Goal: Task Accomplishment & Management: Complete application form

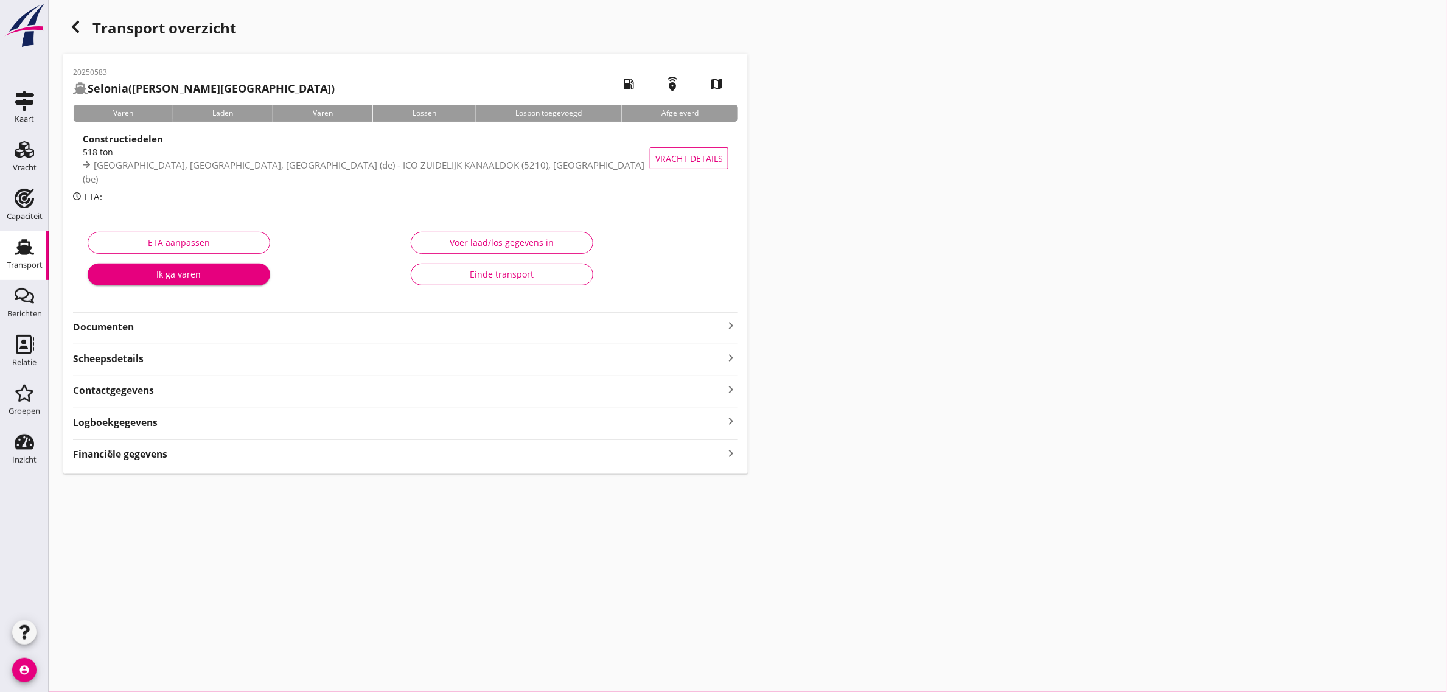
click at [110, 329] on strong "Documenten" at bounding box center [398, 327] width 650 height 14
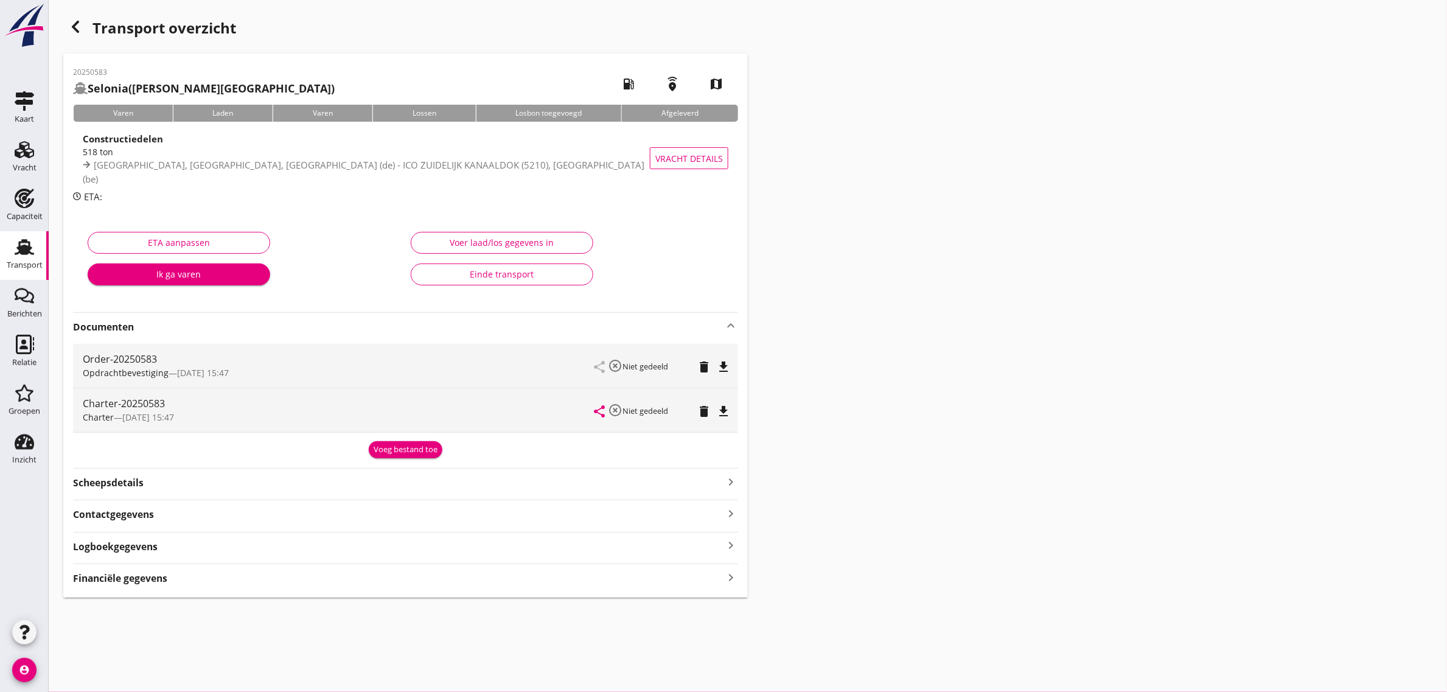
click at [110, 329] on strong "Documenten" at bounding box center [398, 327] width 650 height 14
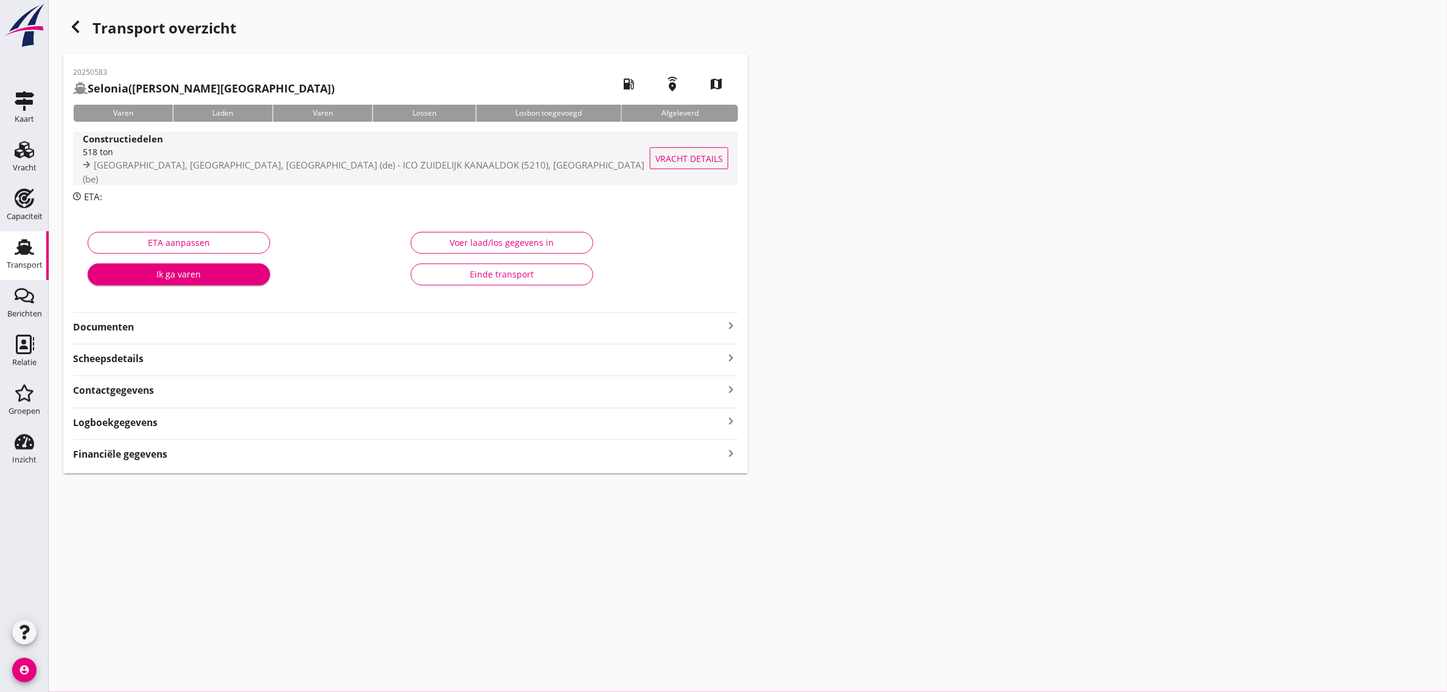
click at [119, 145] on strong "Constructiedelen" at bounding box center [123, 139] width 80 height 12
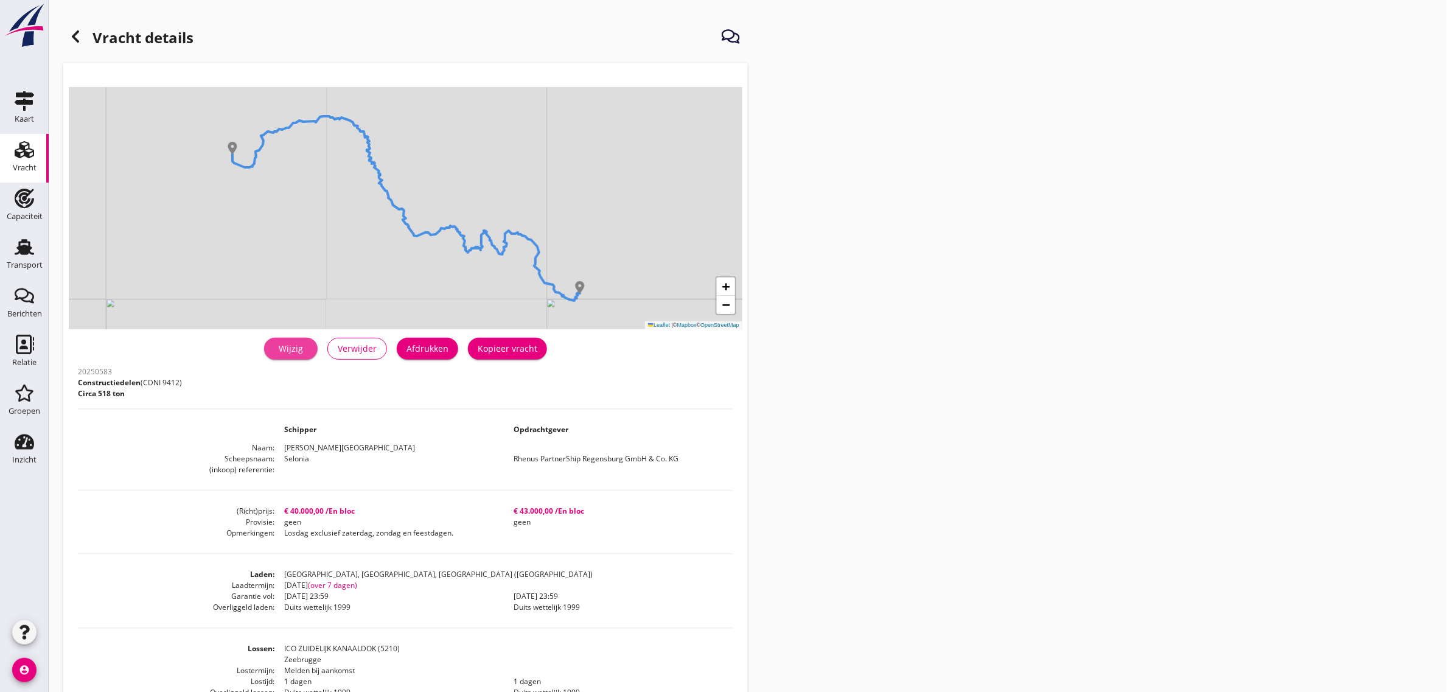
click at [292, 350] on div "Wijzig" at bounding box center [291, 348] width 34 height 13
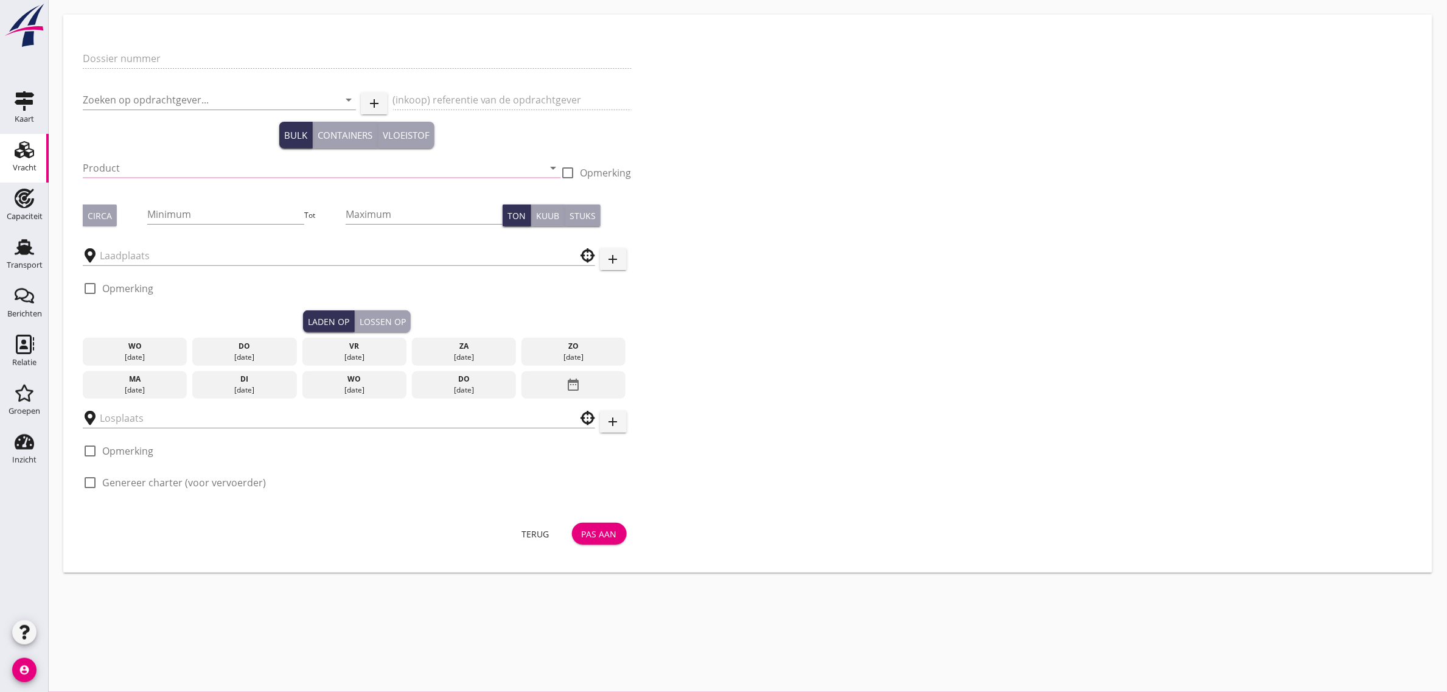
type input "20250583"
type input "Rhenus PartnerShip Regensburg GmbH & Co. KG"
type input "Constructiedelen (9412)"
type input "518"
type input "[GEOGRAPHIC_DATA], [GEOGRAPHIC_DATA], [GEOGRAPHIC_DATA]"
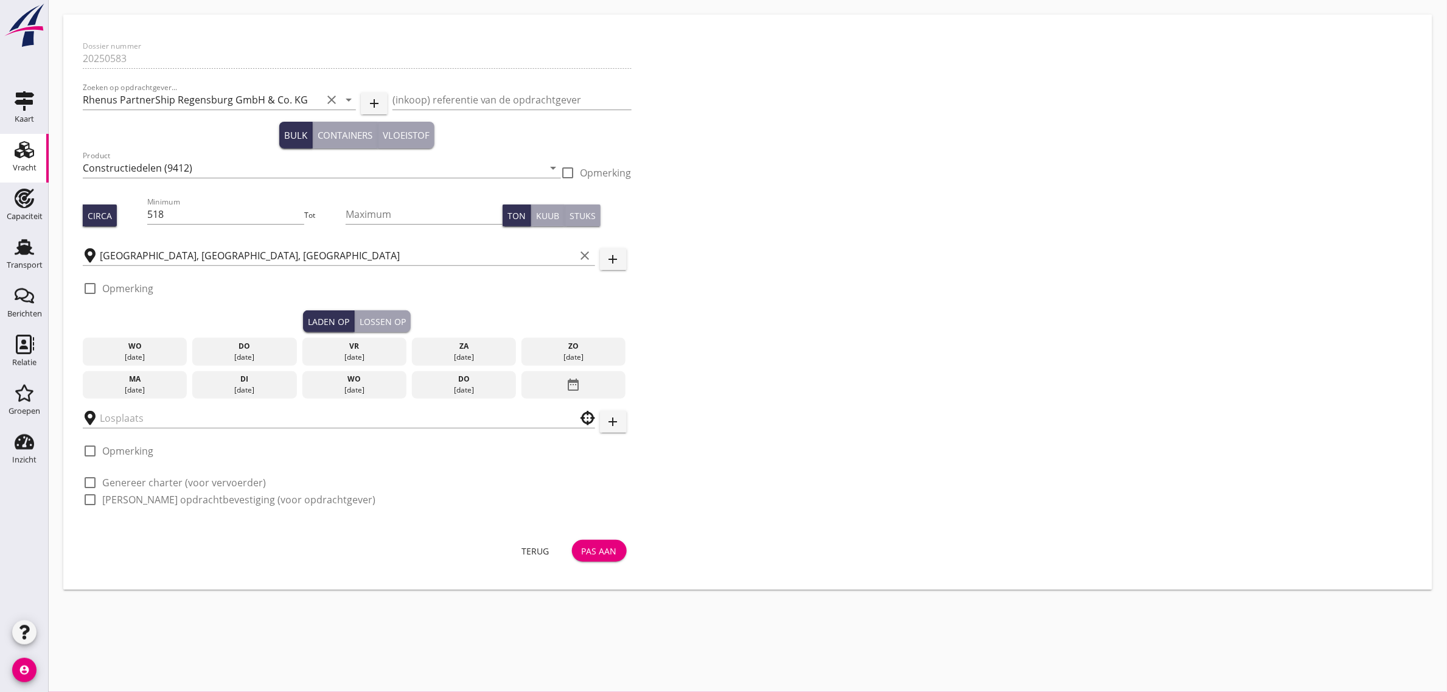
type input "ICO ZUIDELIJK KANAALDOK (5210)"
checkbox input "true"
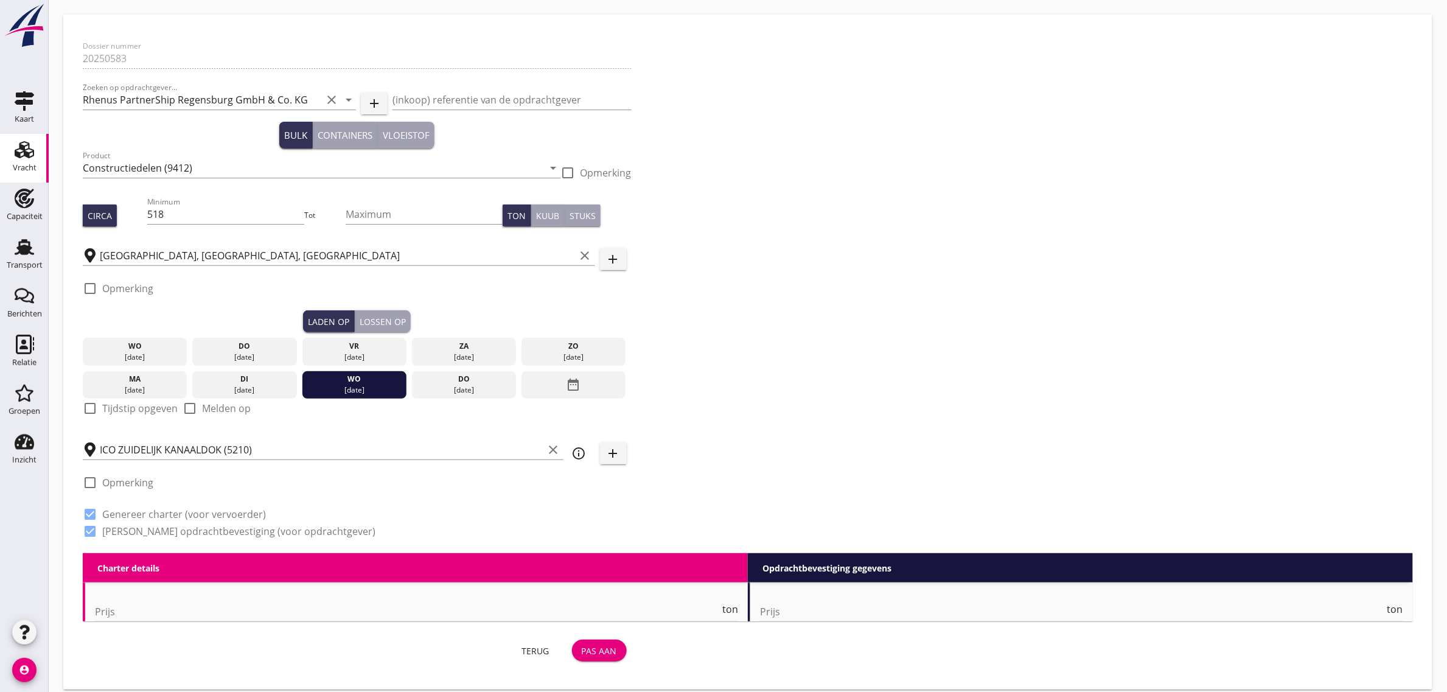
type input "40000"
type textarea "Losdag exclusief zaterdag, zondag en feestdagen."
radio input "false"
checkbox input "true"
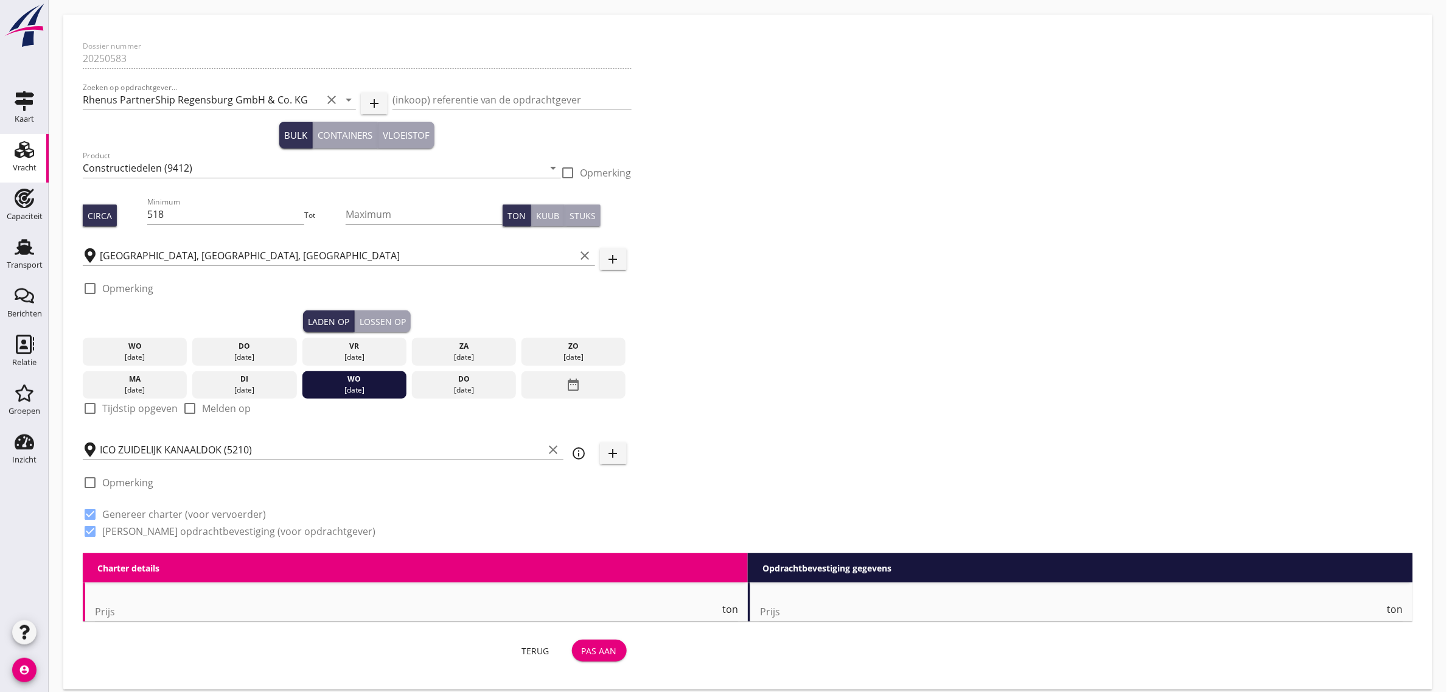
checkbox input "true"
radio input "false"
radio input "true"
type input "1"
type input "0"
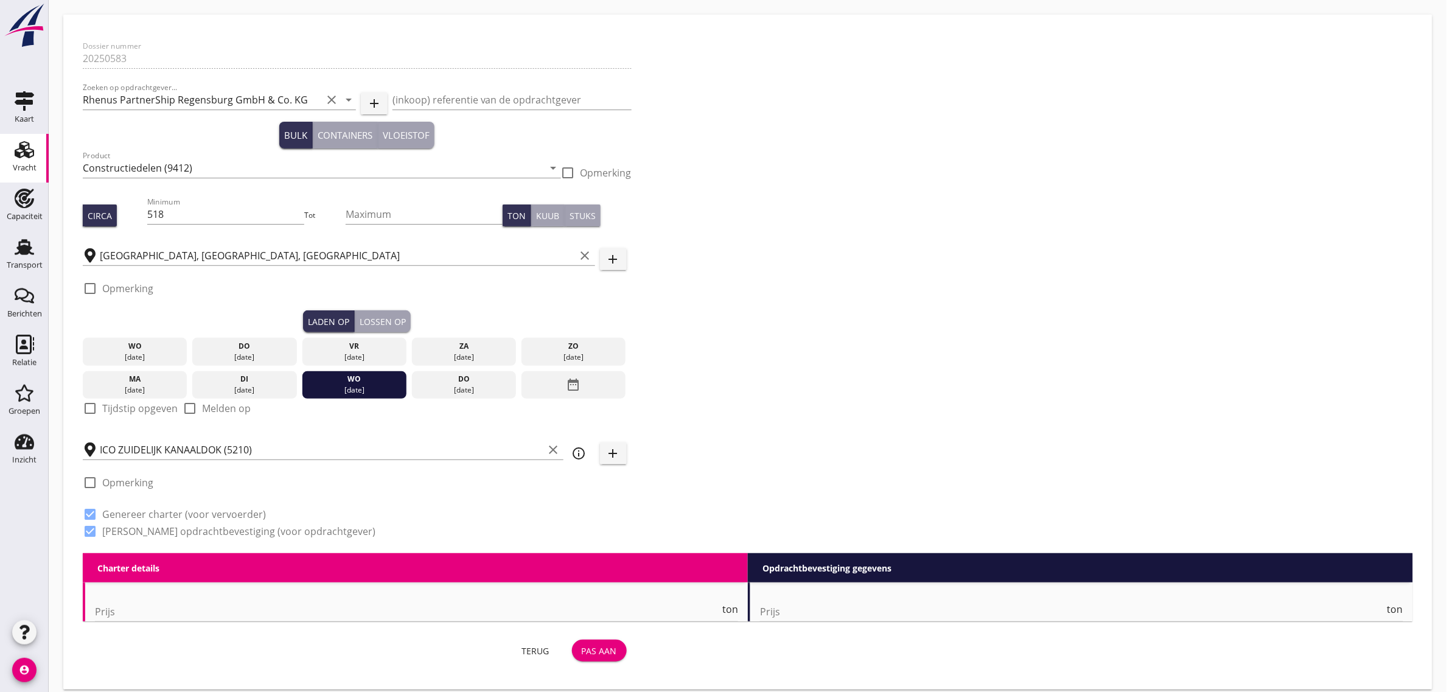
type input "43000"
radio input "false"
checkbox input "true"
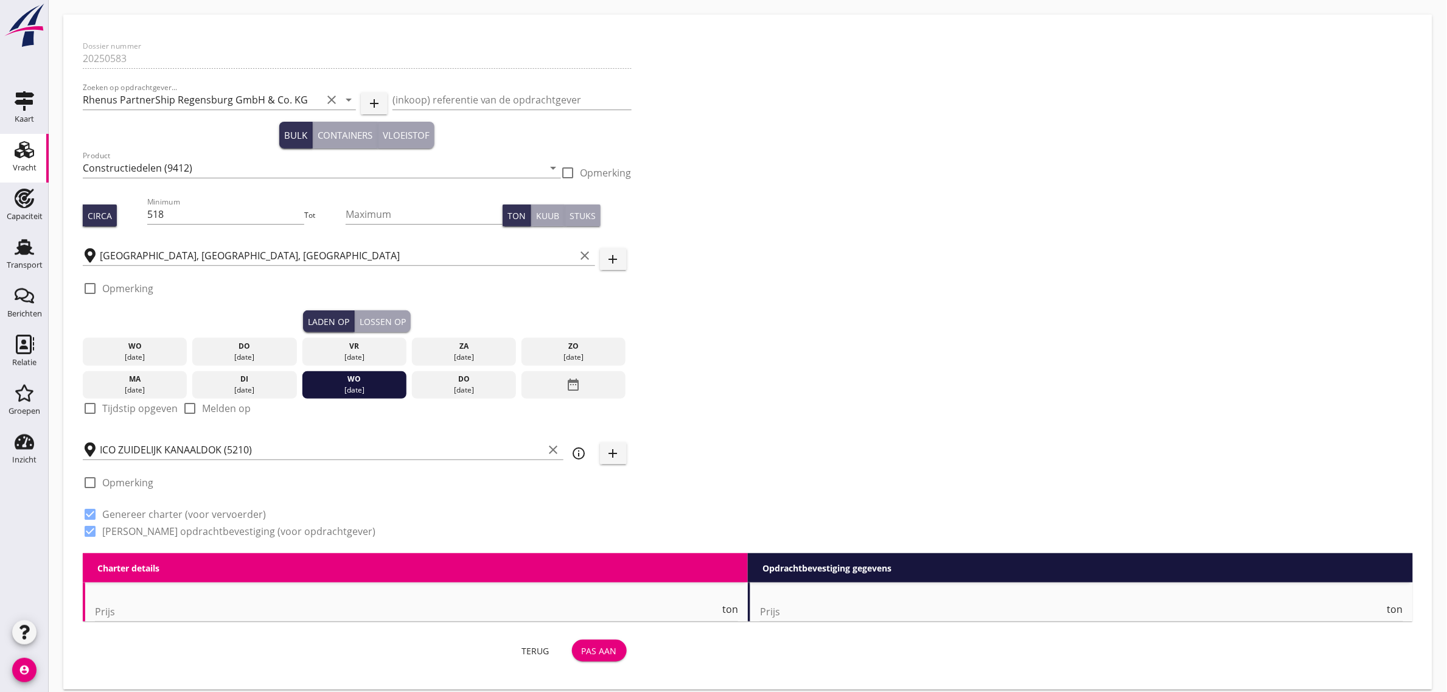
radio input "false"
radio input "true"
type input "1"
type input "0"
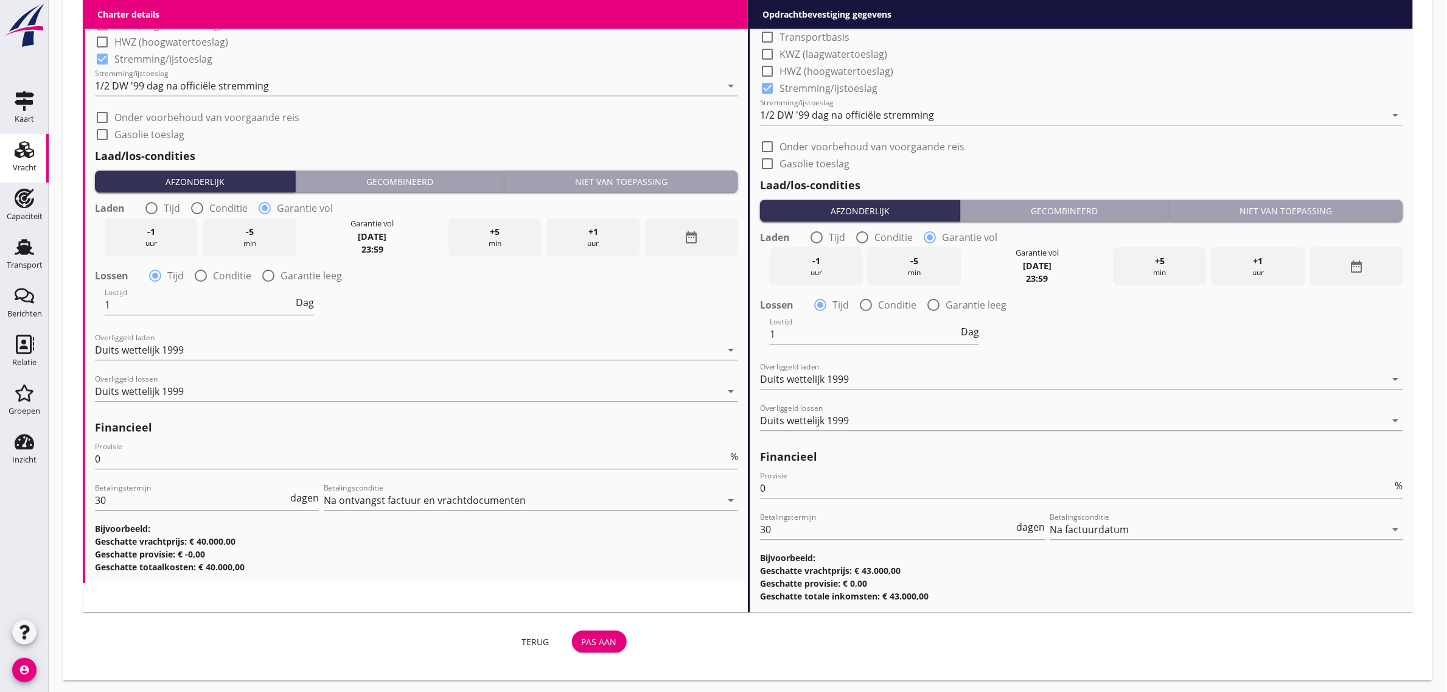
scroll to position [1142, 0]
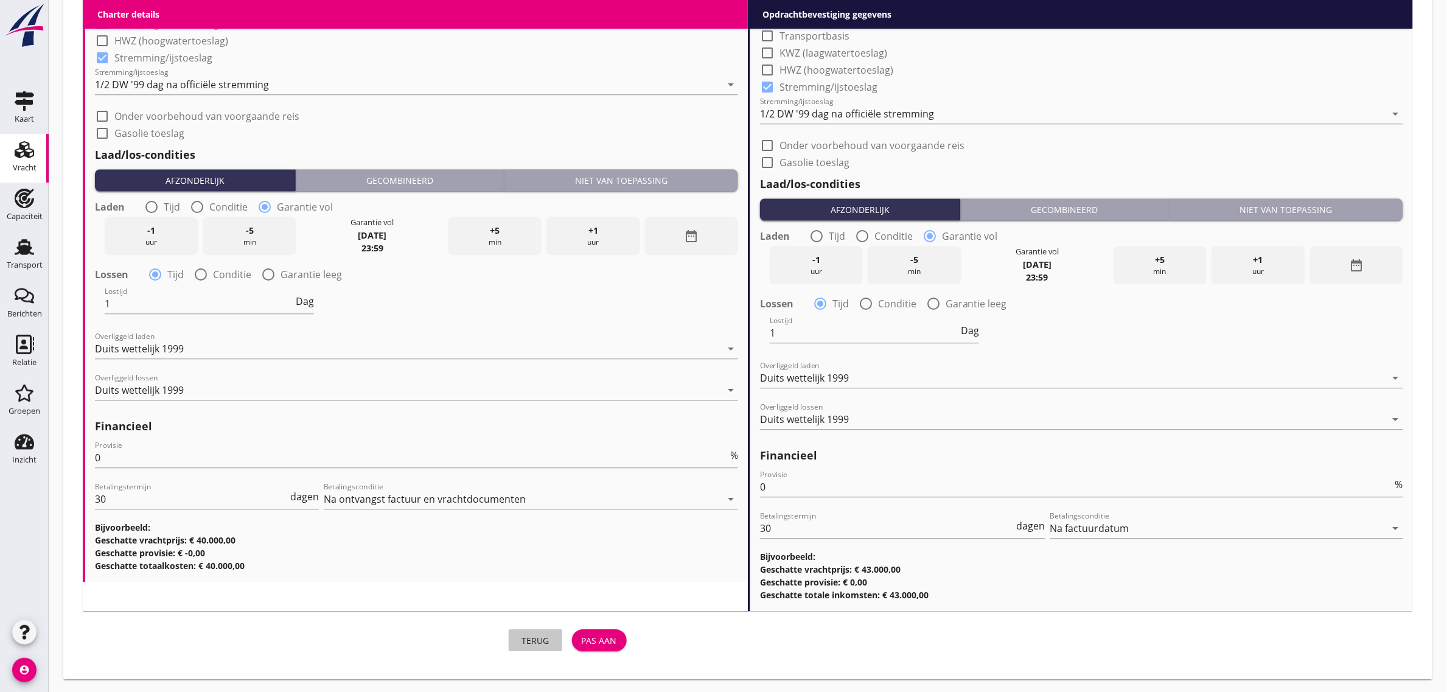
click at [537, 636] on div "Terug" at bounding box center [535, 640] width 34 height 13
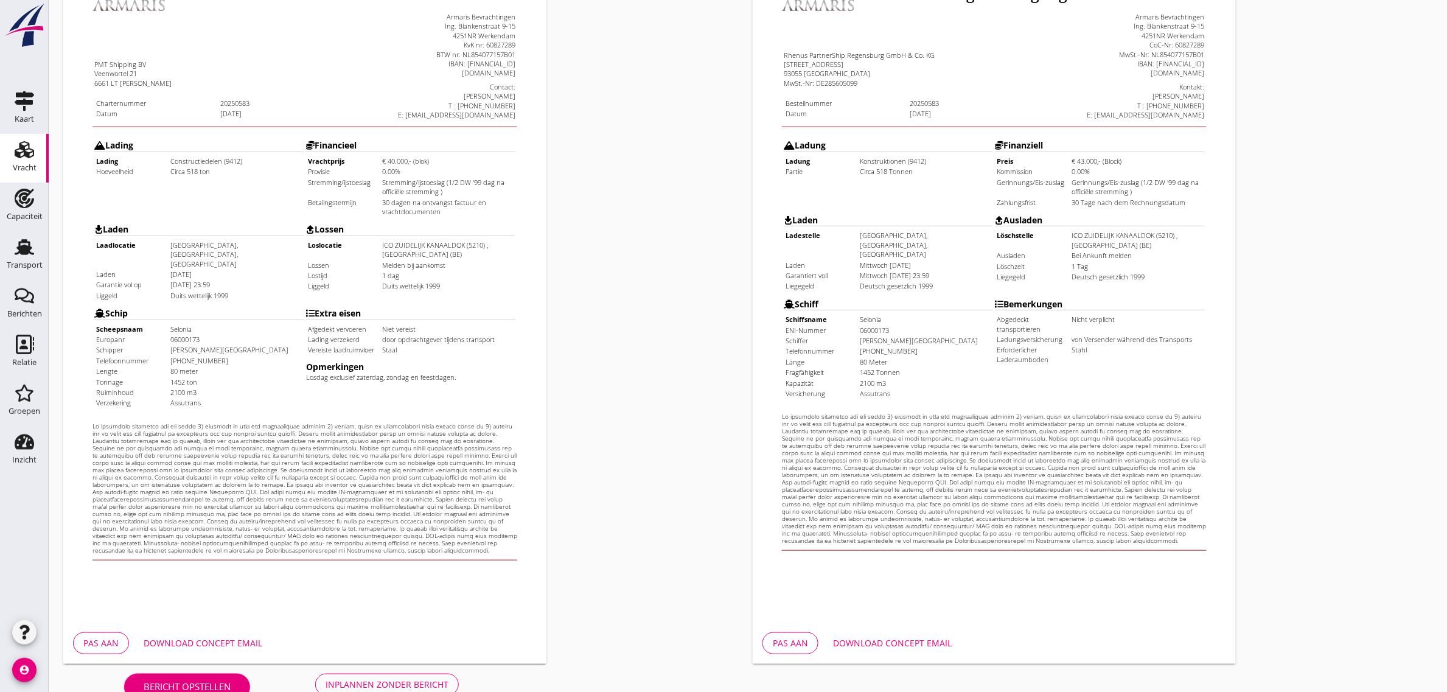
scroll to position [208, 0]
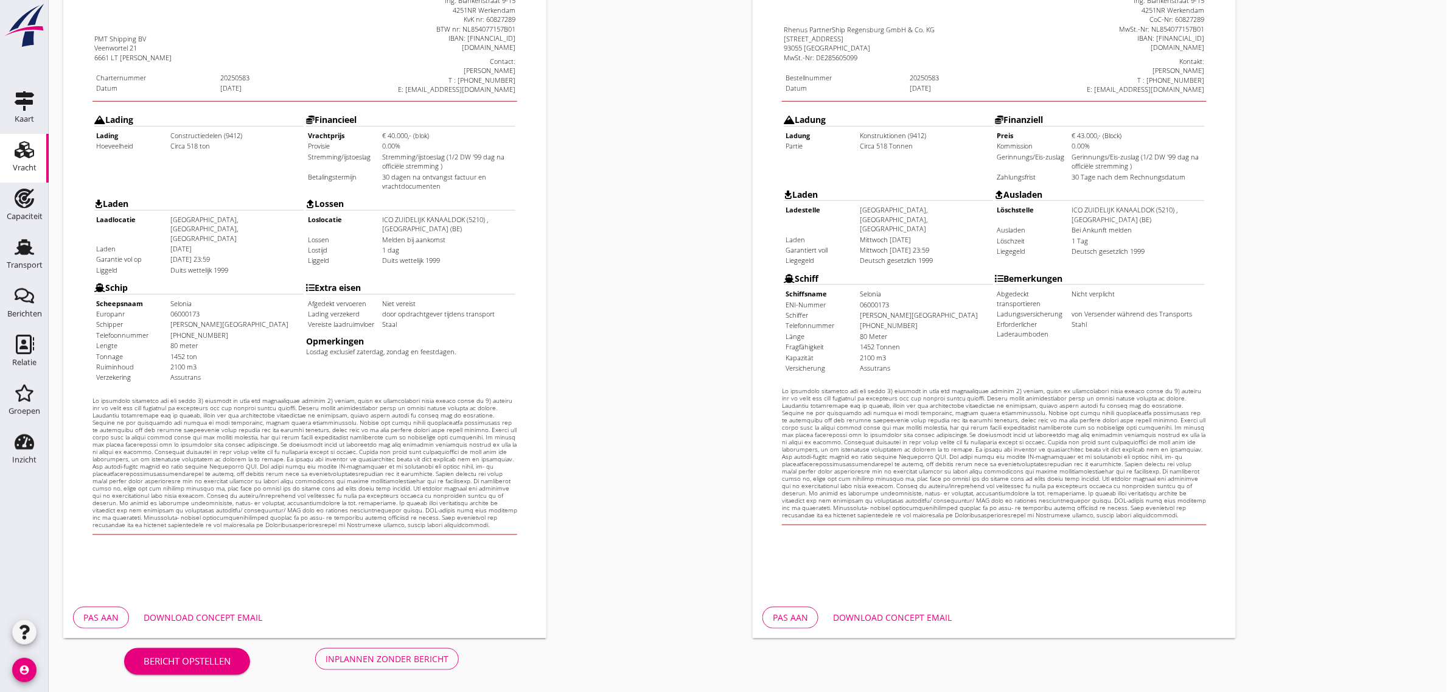
click at [360, 655] on div "Inplannen zonder bericht" at bounding box center [387, 658] width 123 height 13
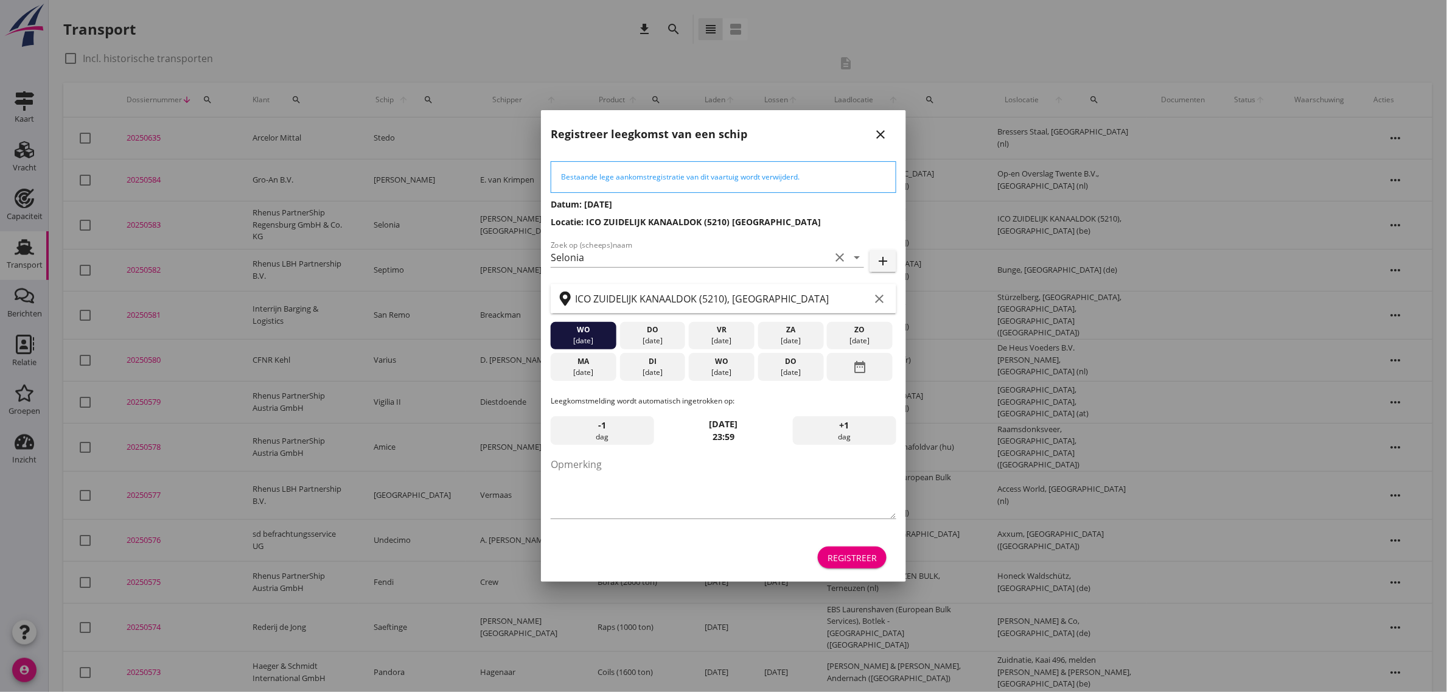
click at [853, 557] on div "Registreer" at bounding box center [852, 557] width 49 height 13
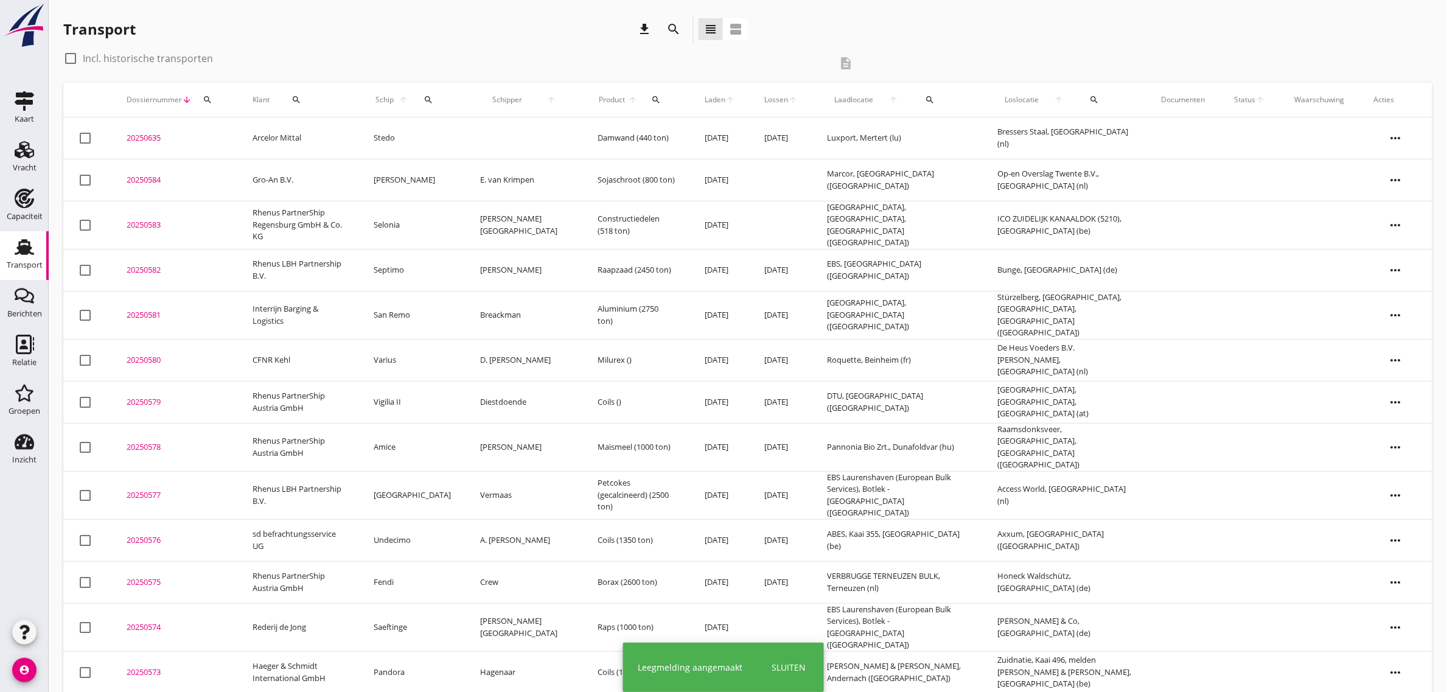
click at [402, 221] on td "Selonia" at bounding box center [412, 225] width 106 height 48
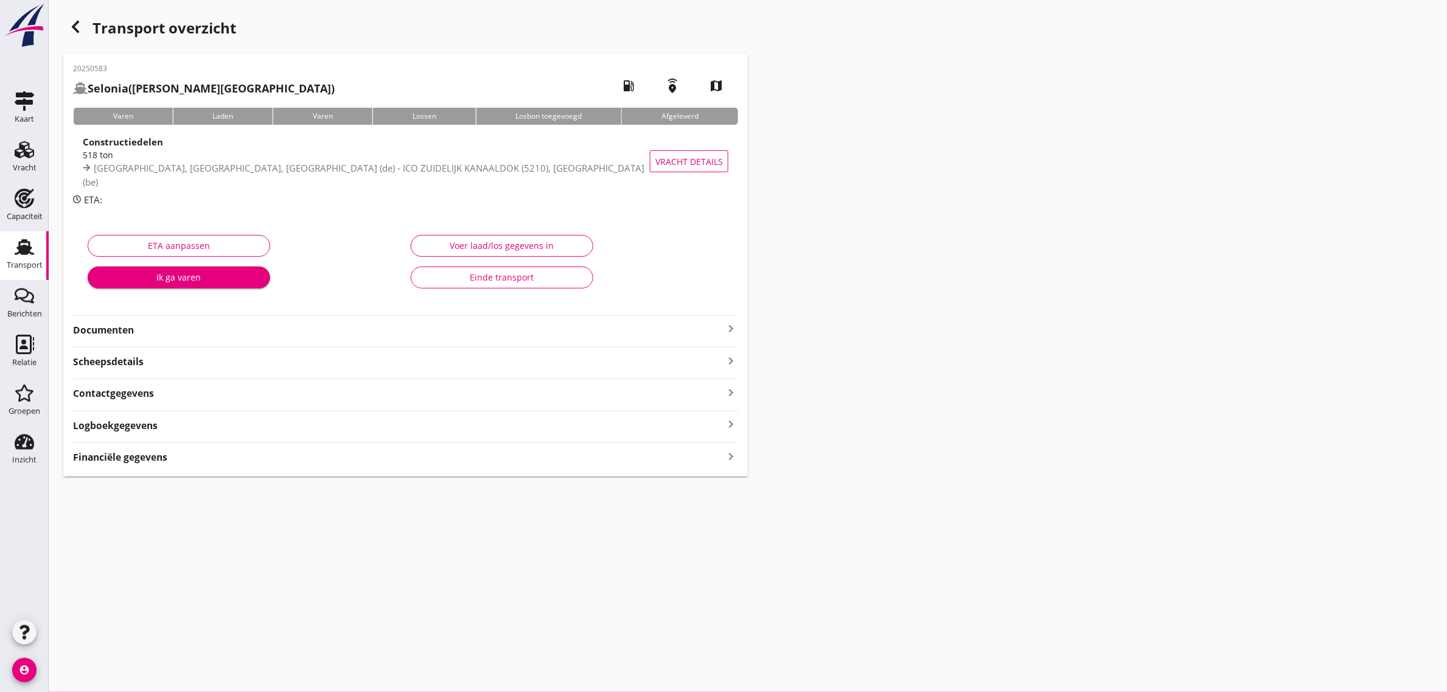
click at [101, 327] on strong "Documenten" at bounding box center [398, 330] width 650 height 14
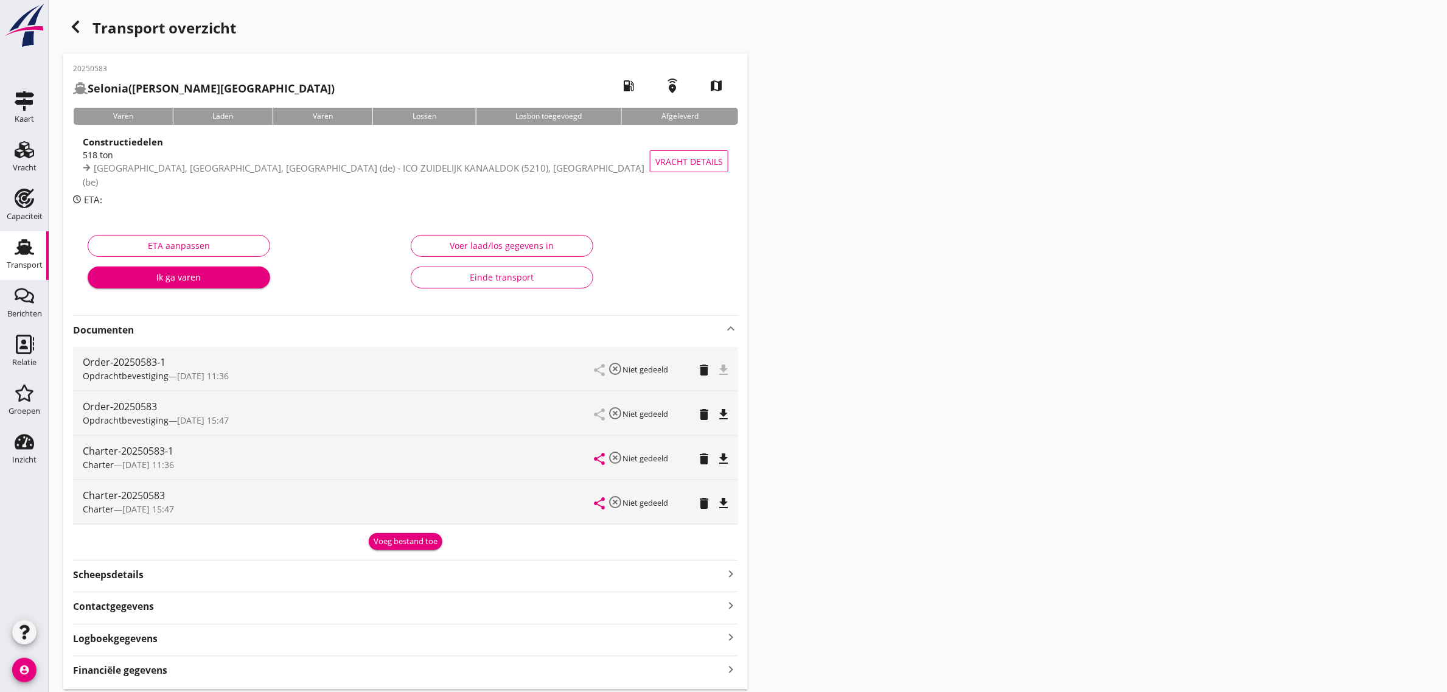
click at [722, 461] on icon "file_download" at bounding box center [723, 459] width 15 height 15
drag, startPoint x: 18, startPoint y: 268, endPoint x: 83, endPoint y: 671, distance: 408.1
click at [18, 268] on div "Transport" at bounding box center [25, 265] width 36 height 8
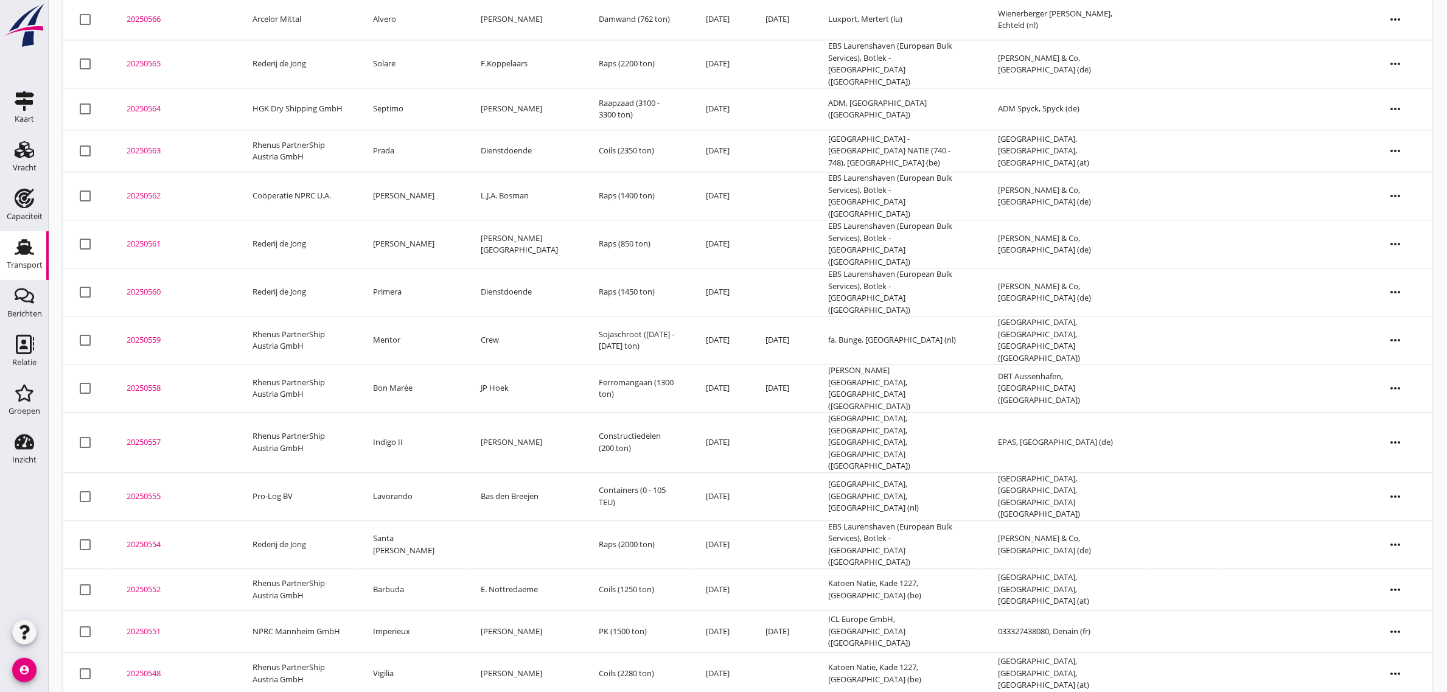
scroll to position [998, 0]
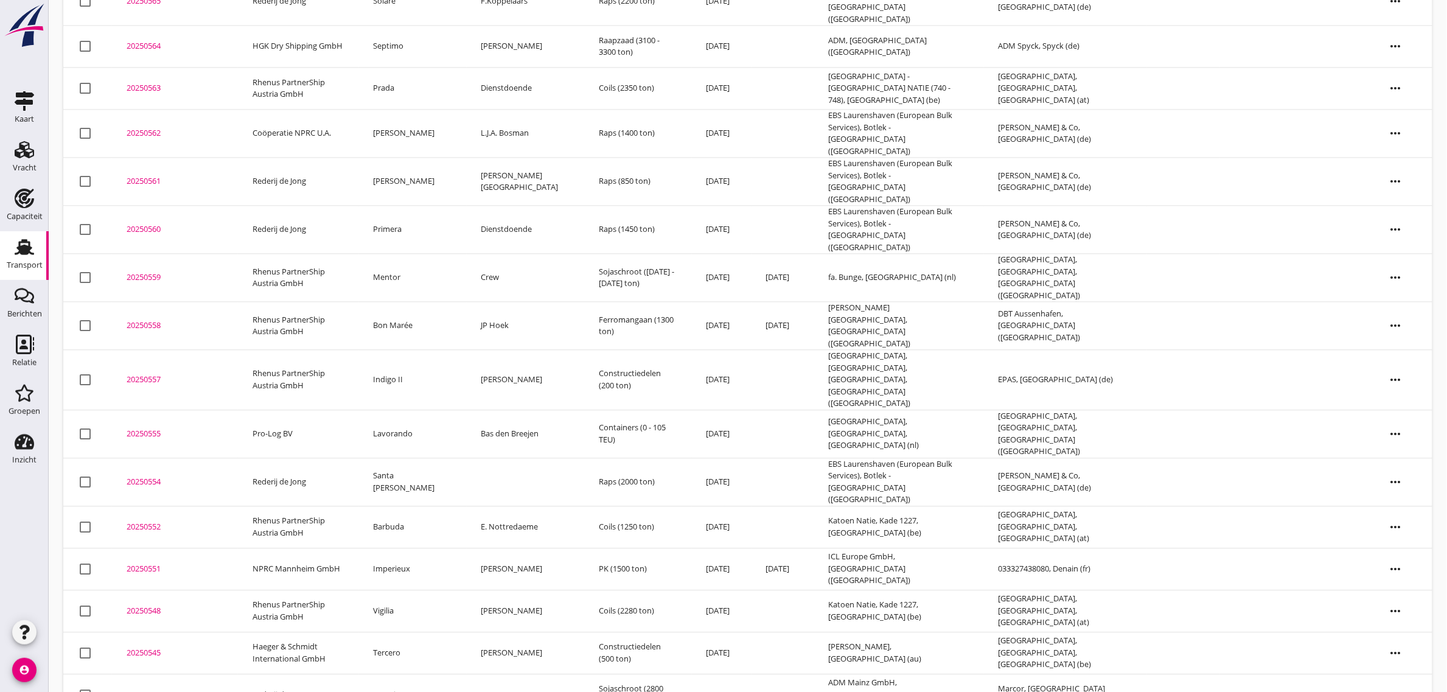
click at [414, 674] on td "Rosarium" at bounding box center [413, 695] width 108 height 42
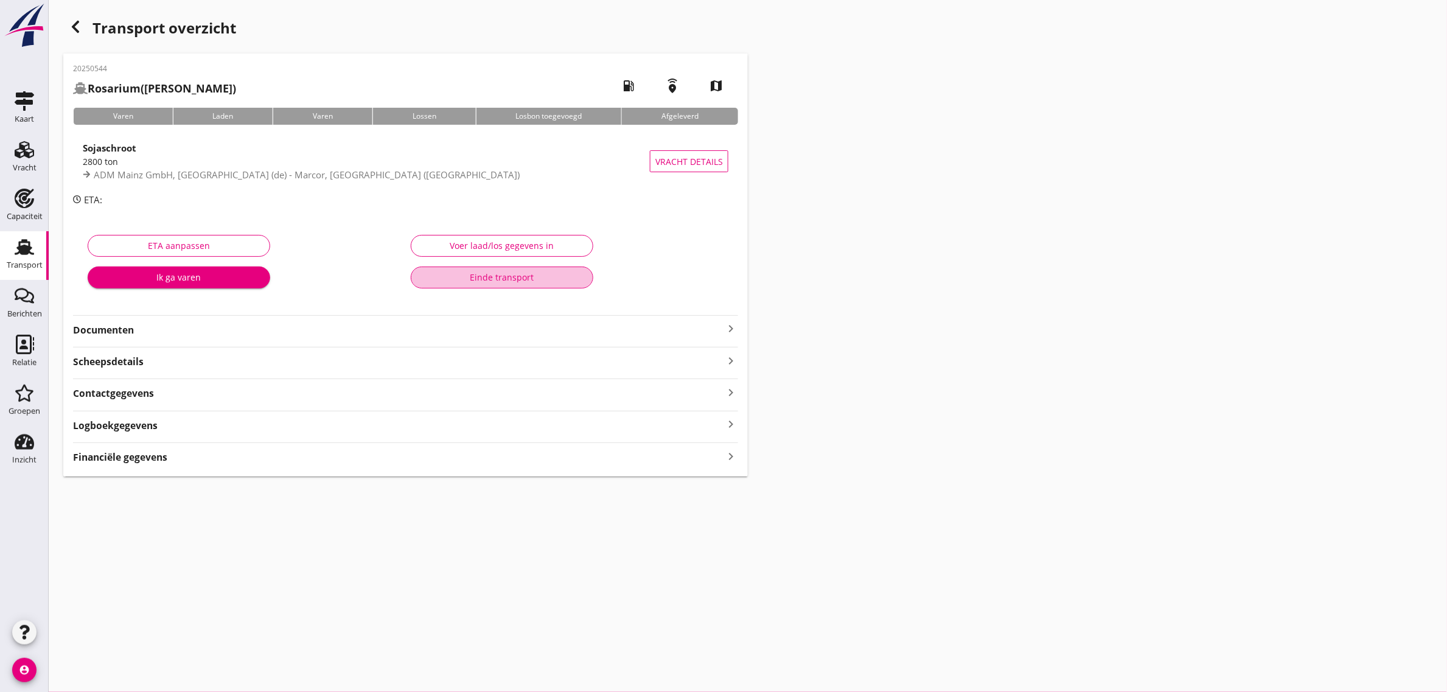
click at [473, 276] on div "Einde transport" at bounding box center [502, 277] width 162 height 13
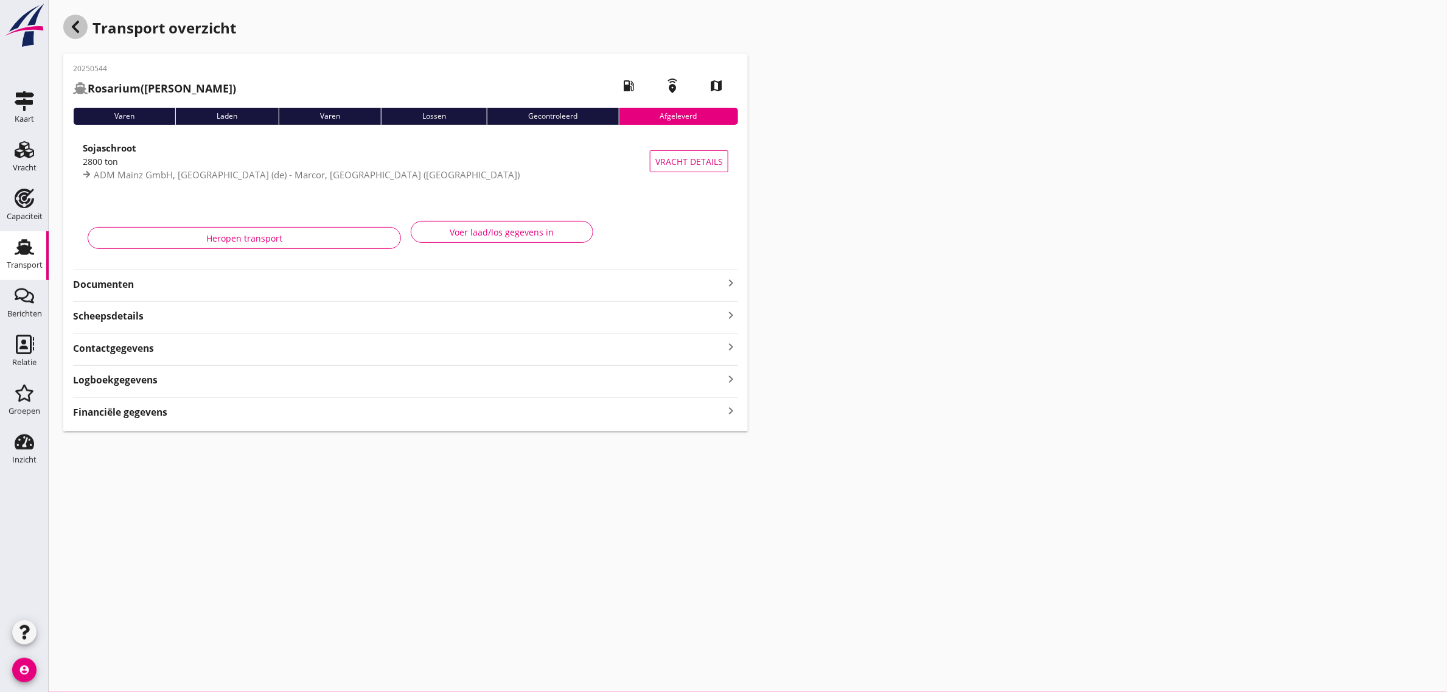
click at [78, 28] on icon "button" at bounding box center [75, 26] width 15 height 15
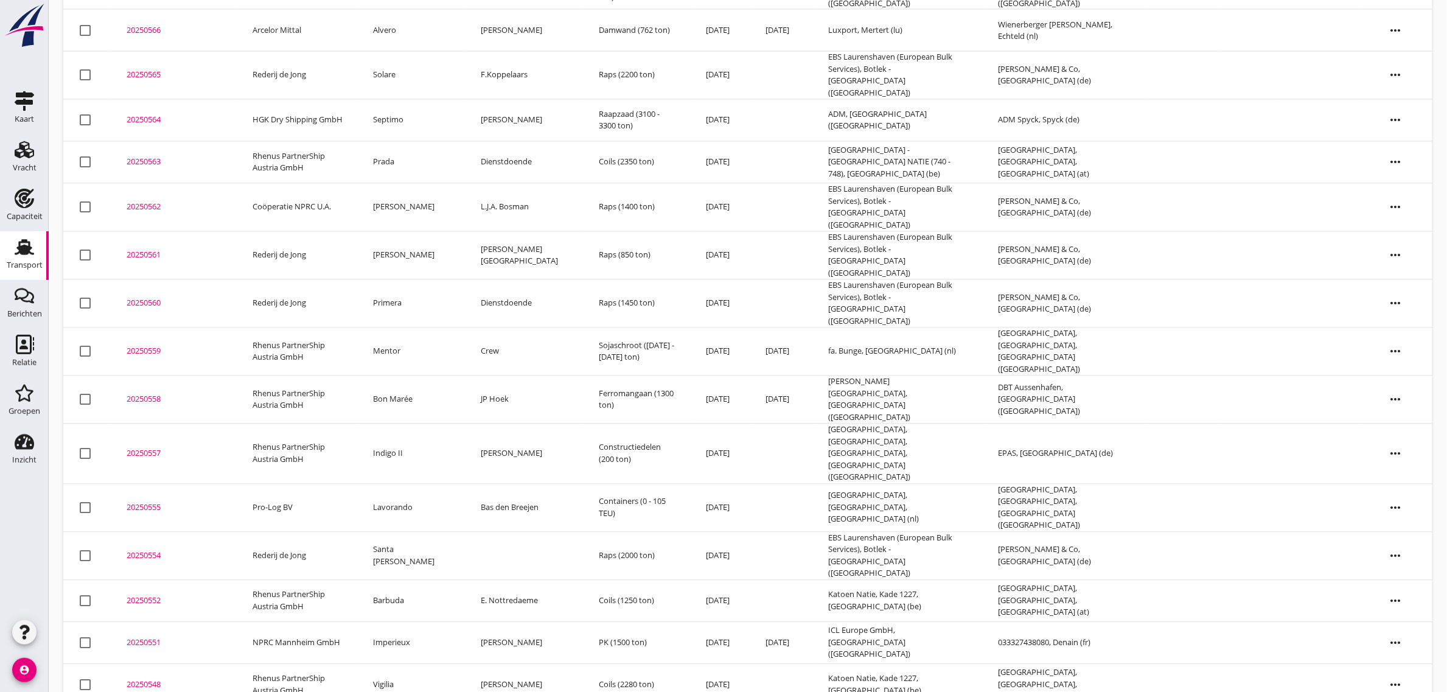
scroll to position [955, 0]
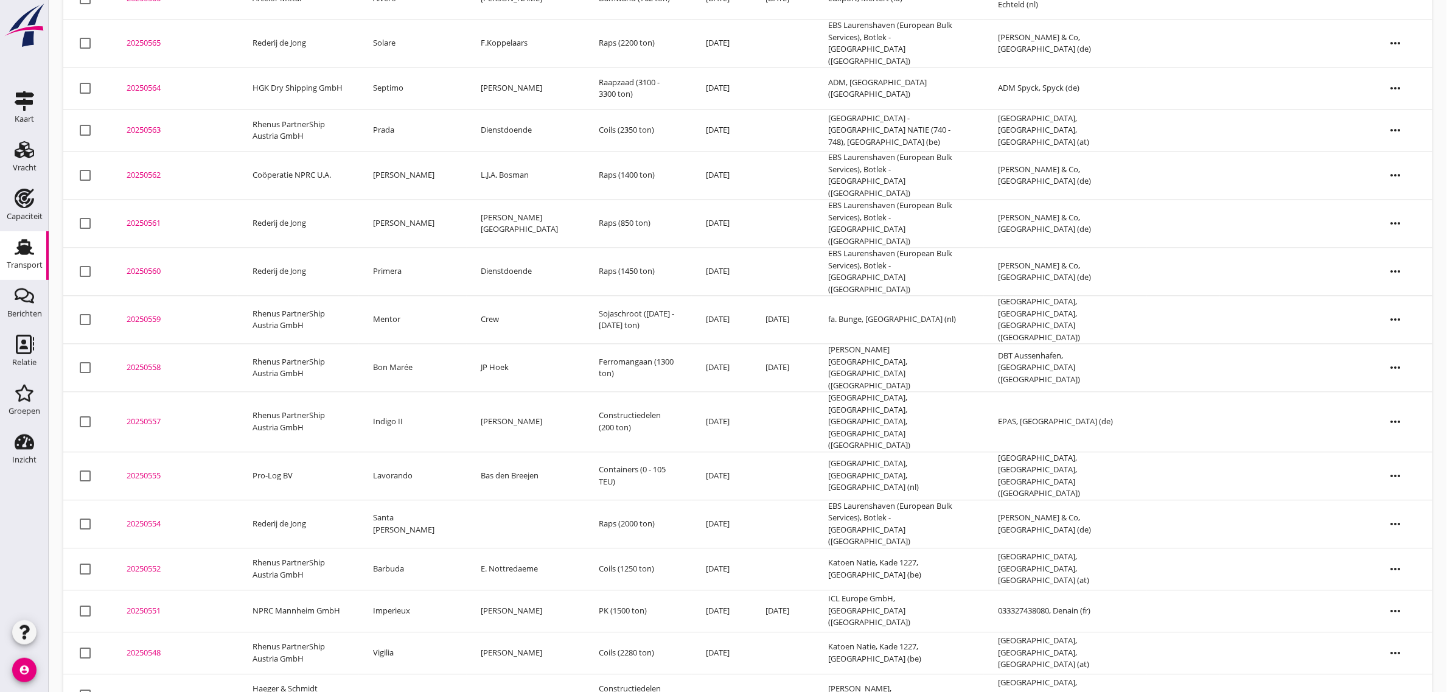
click at [405, 500] on td "Santa [PERSON_NAME]" at bounding box center [413, 524] width 108 height 48
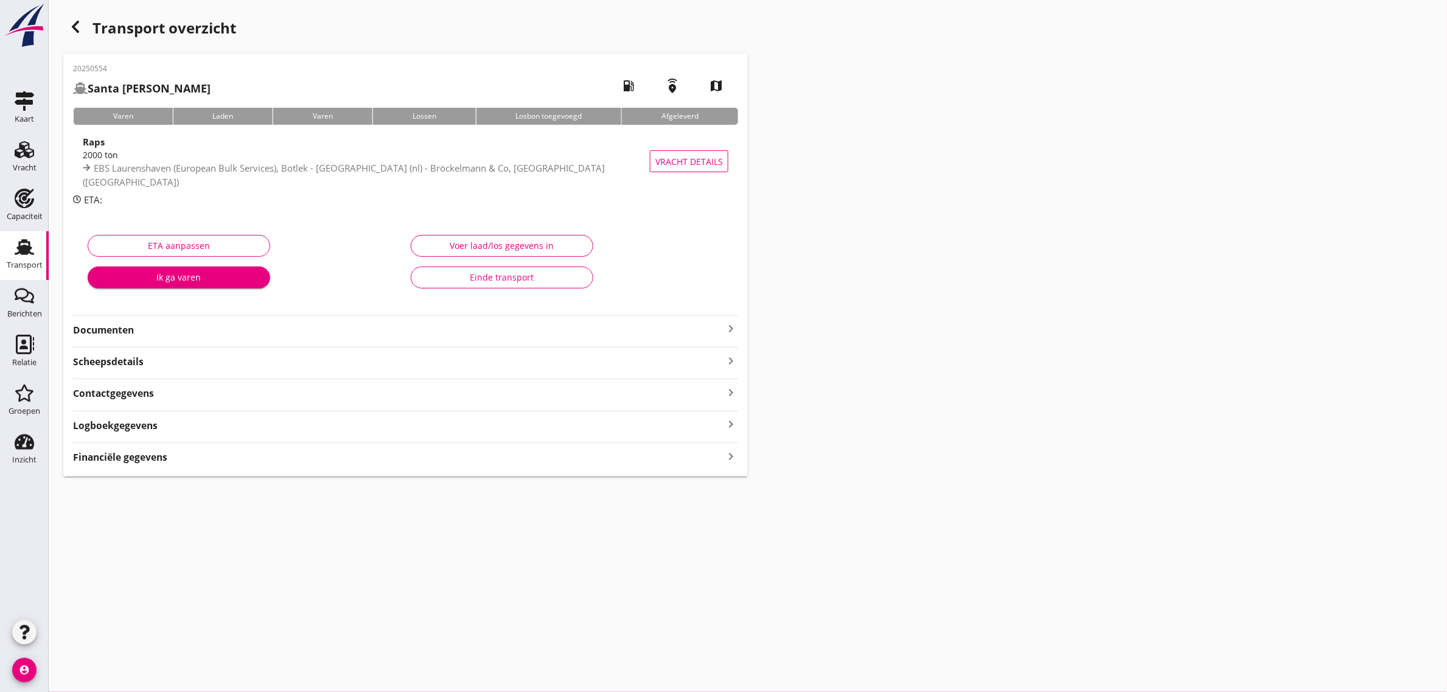
click at [560, 278] on div "Einde transport" at bounding box center [502, 277] width 162 height 13
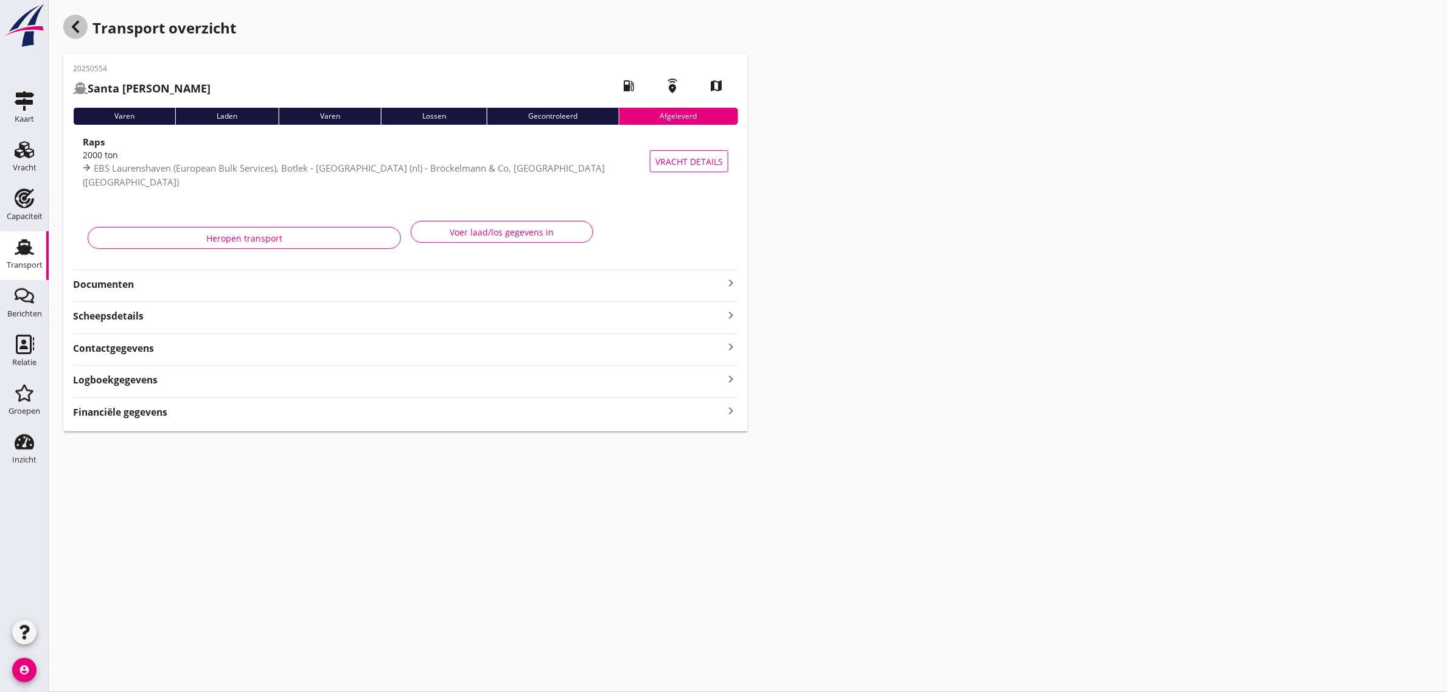
click at [79, 29] on icon "button" at bounding box center [75, 26] width 15 height 15
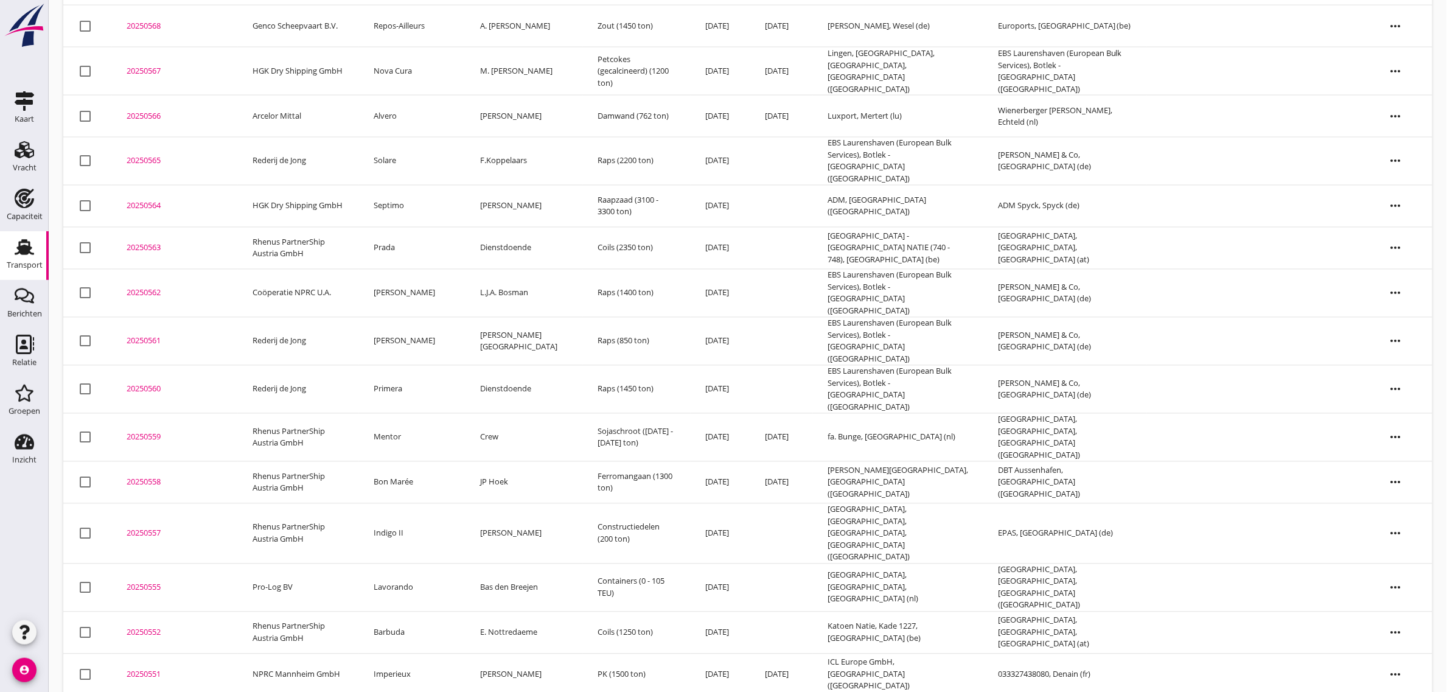
scroll to position [837, 0]
click at [406, 366] on td "Primera" at bounding box center [412, 390] width 106 height 48
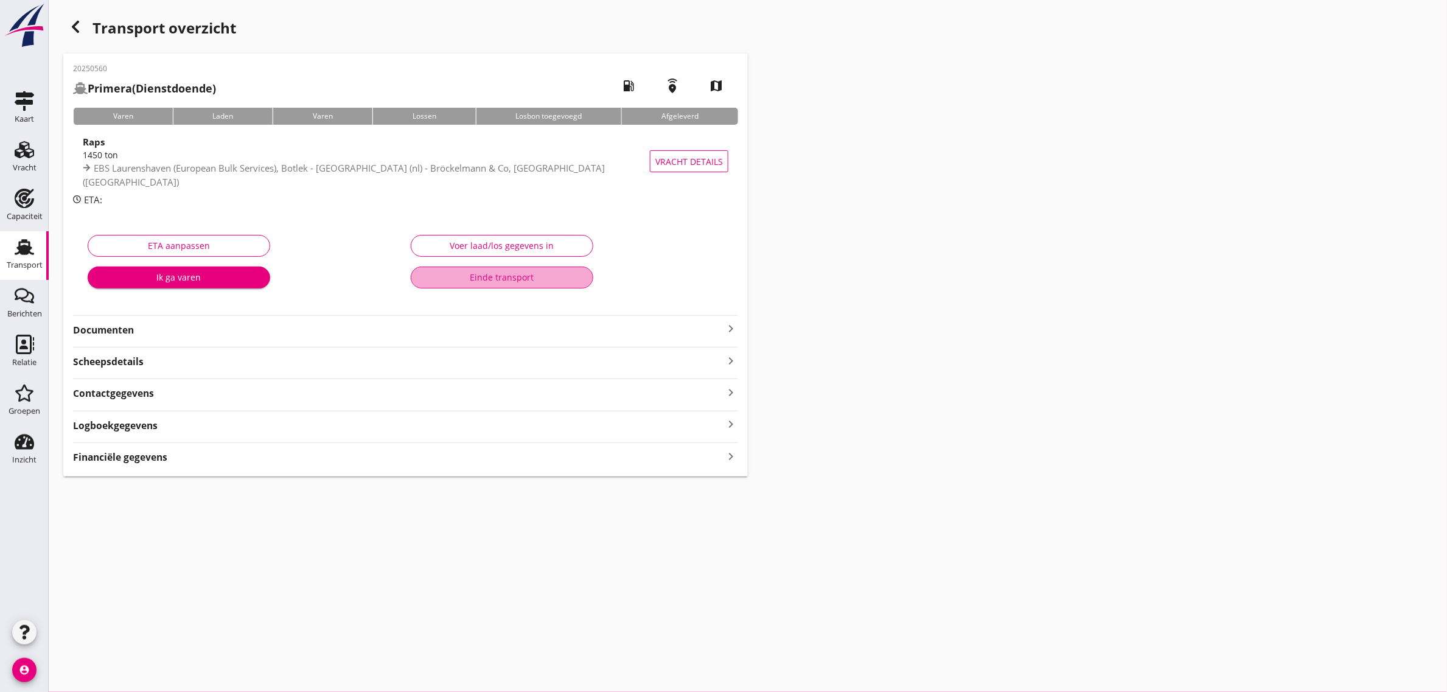
click at [537, 277] on div "Einde transport" at bounding box center [502, 277] width 162 height 13
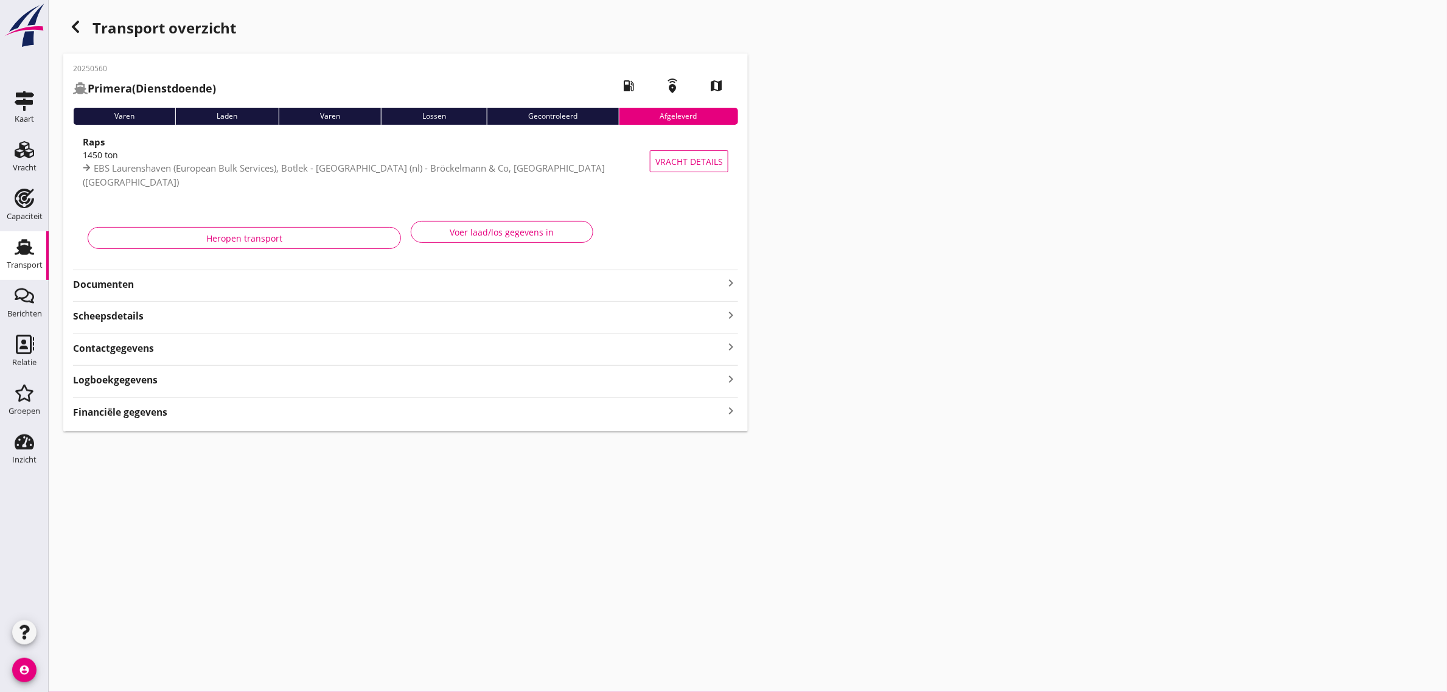
click at [81, 34] on div "button" at bounding box center [75, 27] width 24 height 24
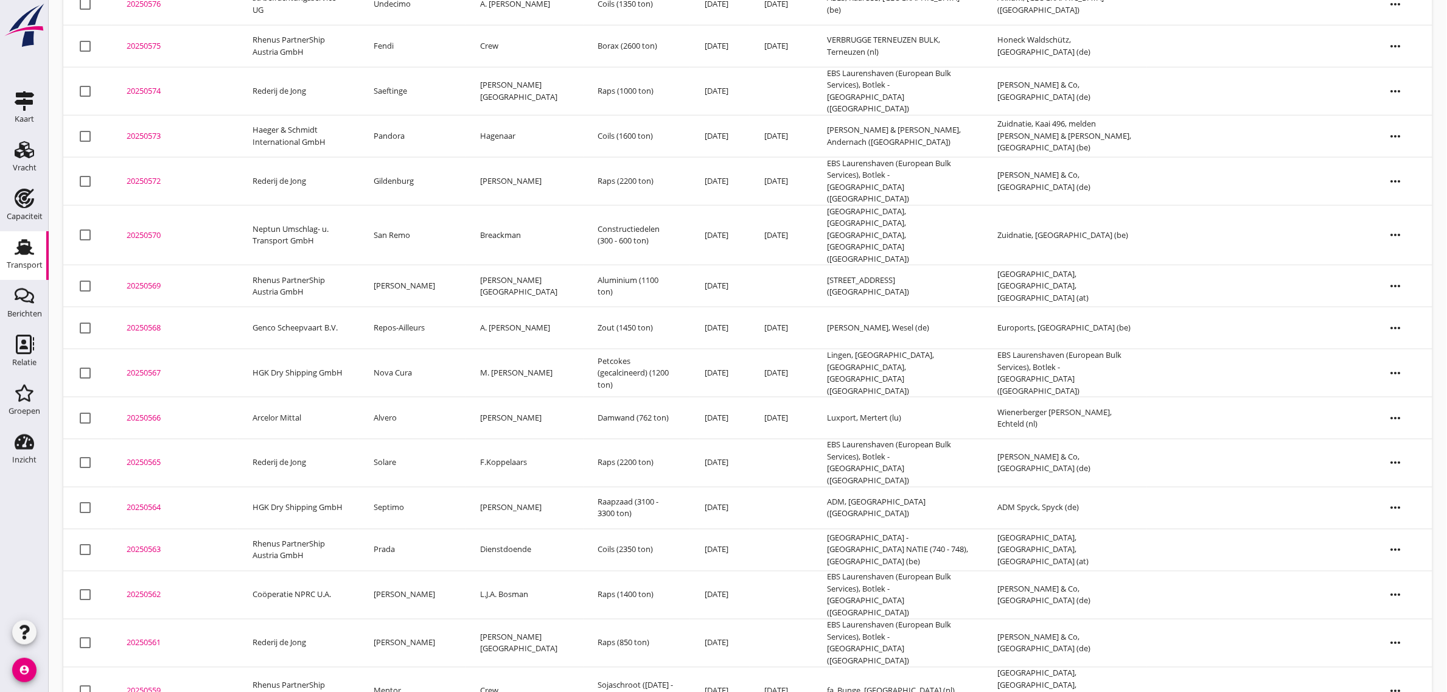
scroll to position [548, 0]
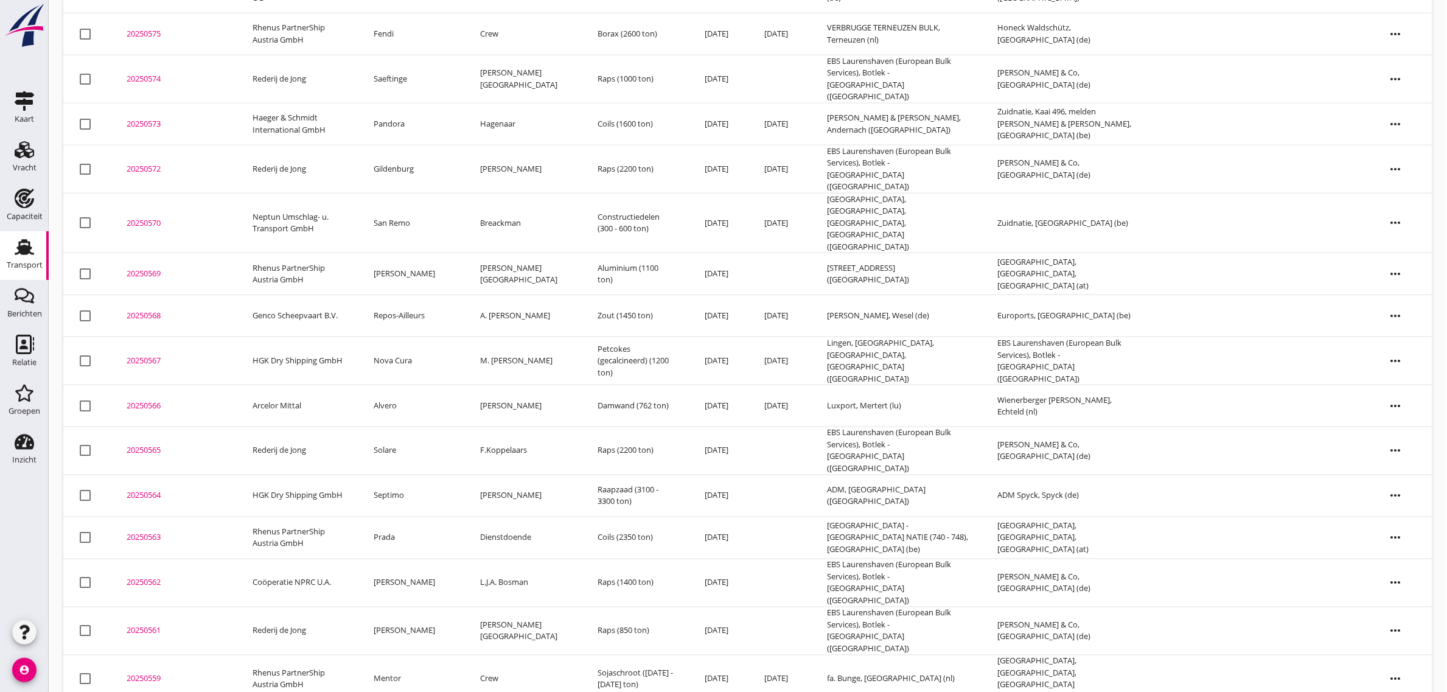
click at [419, 475] on td "Septimo" at bounding box center [412, 496] width 106 height 42
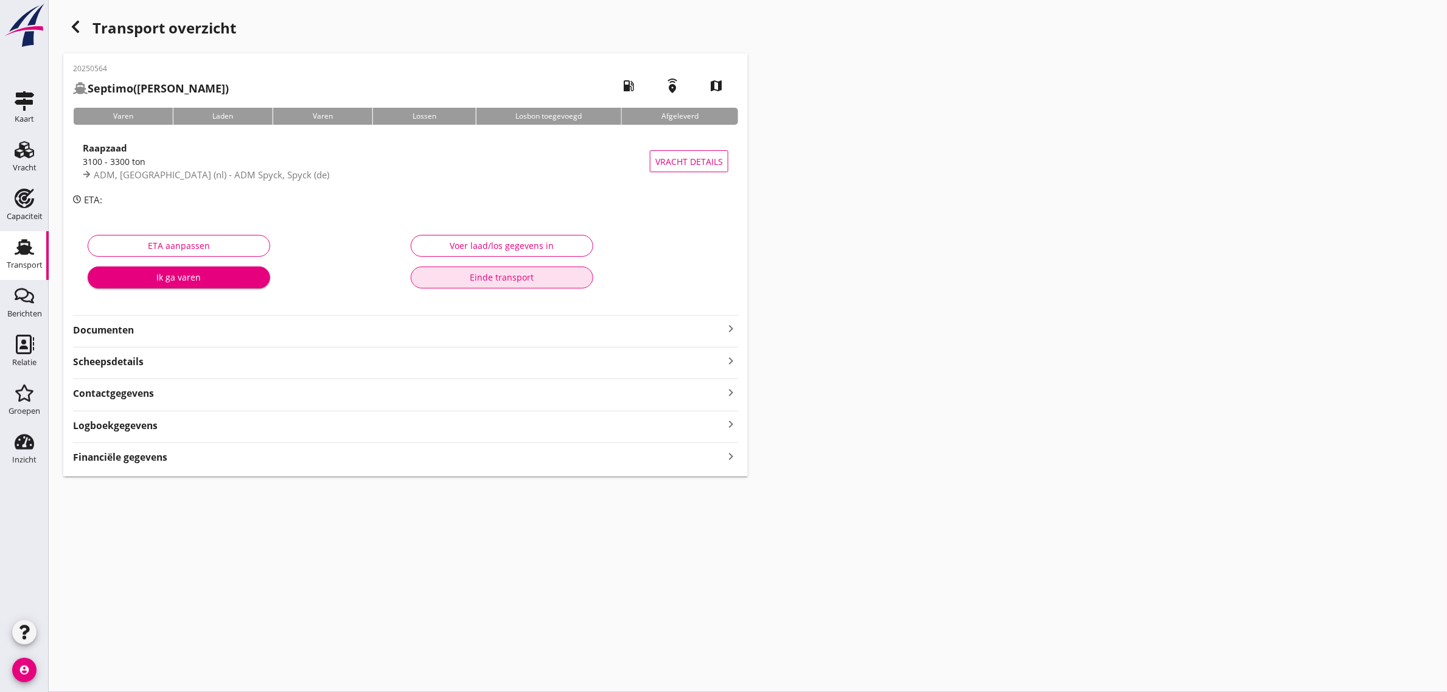
click at [444, 278] on div "Einde transport" at bounding box center [502, 277] width 162 height 13
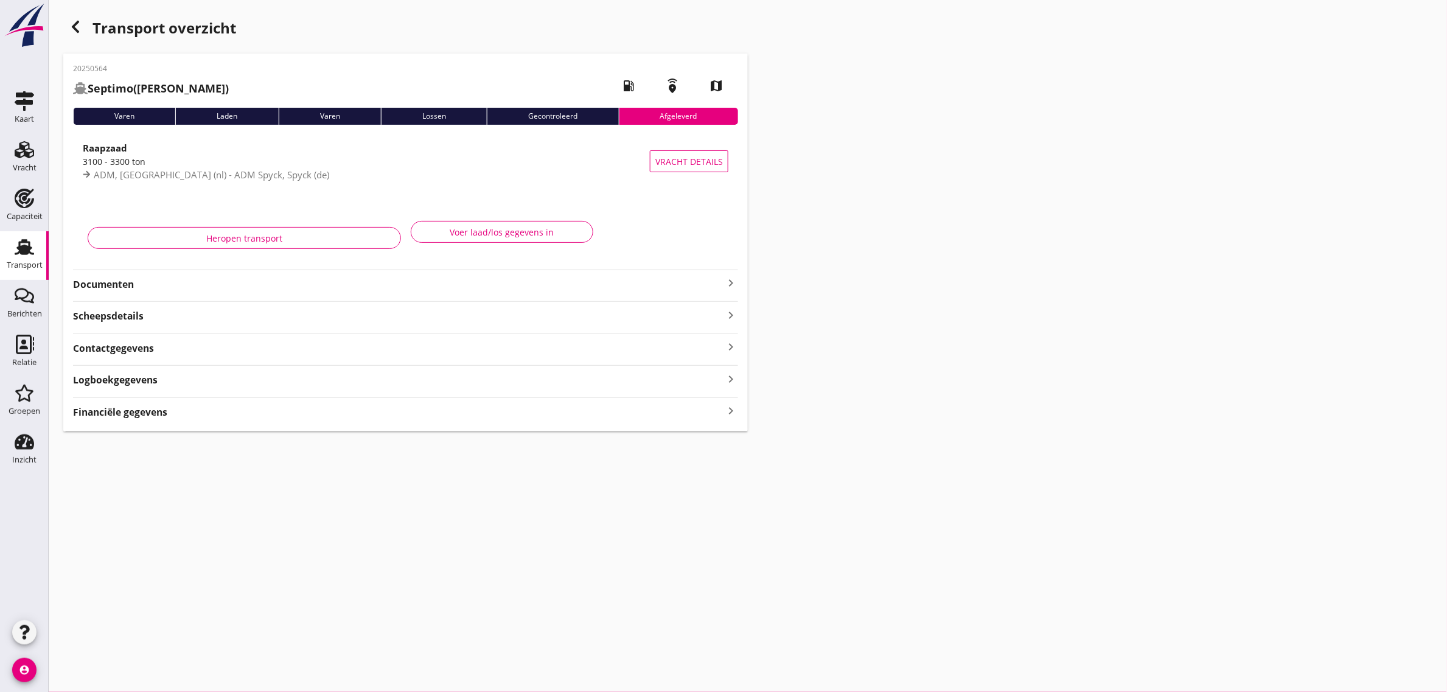
click at [80, 23] on icon "button" at bounding box center [75, 26] width 15 height 15
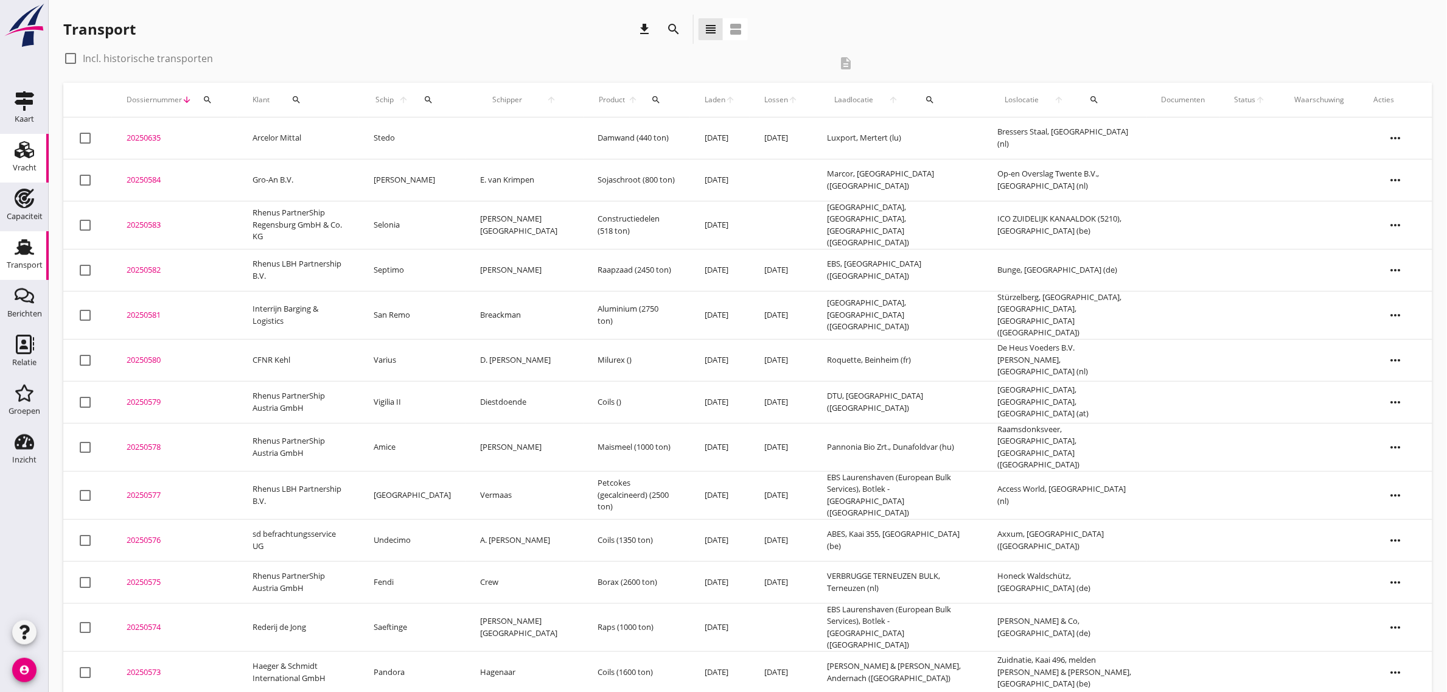
click at [16, 147] on icon "Vracht" at bounding box center [24, 149] width 19 height 19
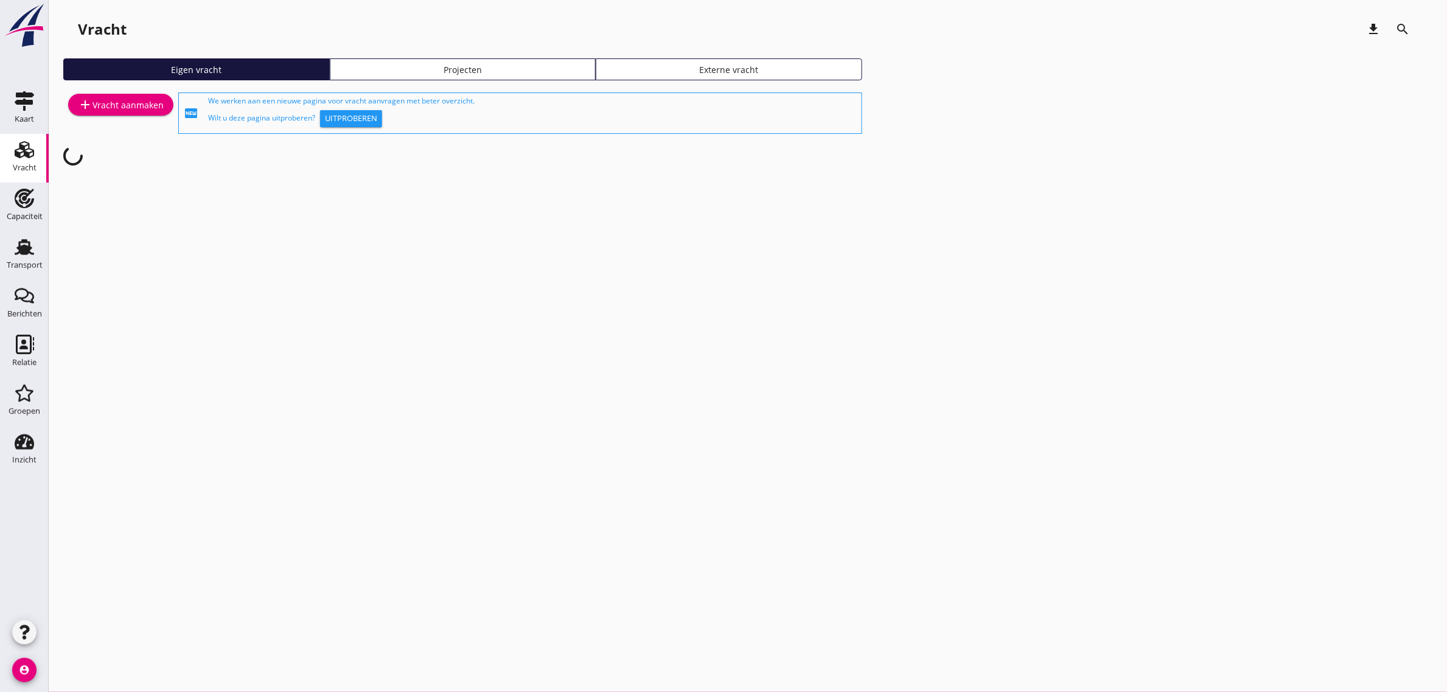
click at [133, 107] on div "add Vracht aanmaken" at bounding box center [121, 104] width 86 height 15
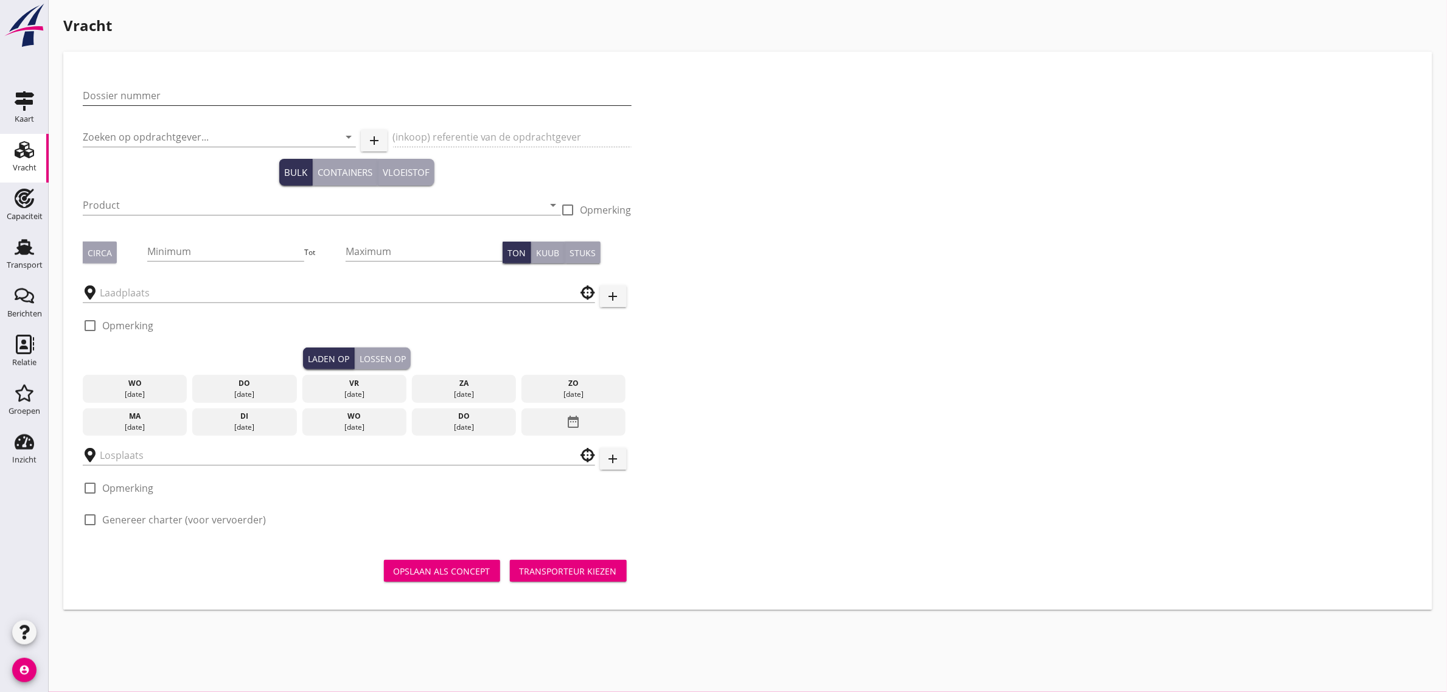
click at [171, 96] on input "Dossier nummer" at bounding box center [357, 95] width 549 height 19
type input "20250585"
type input "b"
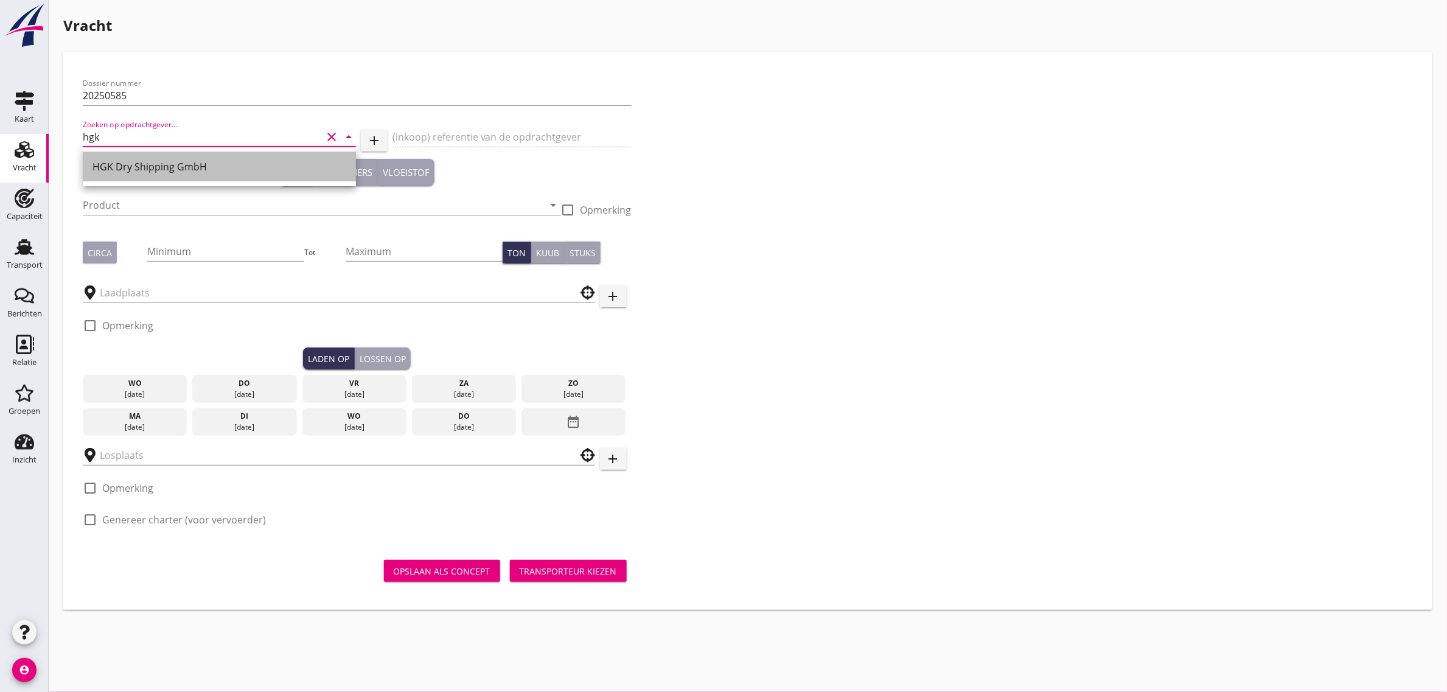
click at [169, 169] on div "HGK Dry Shipping GmbH" at bounding box center [219, 166] width 254 height 15
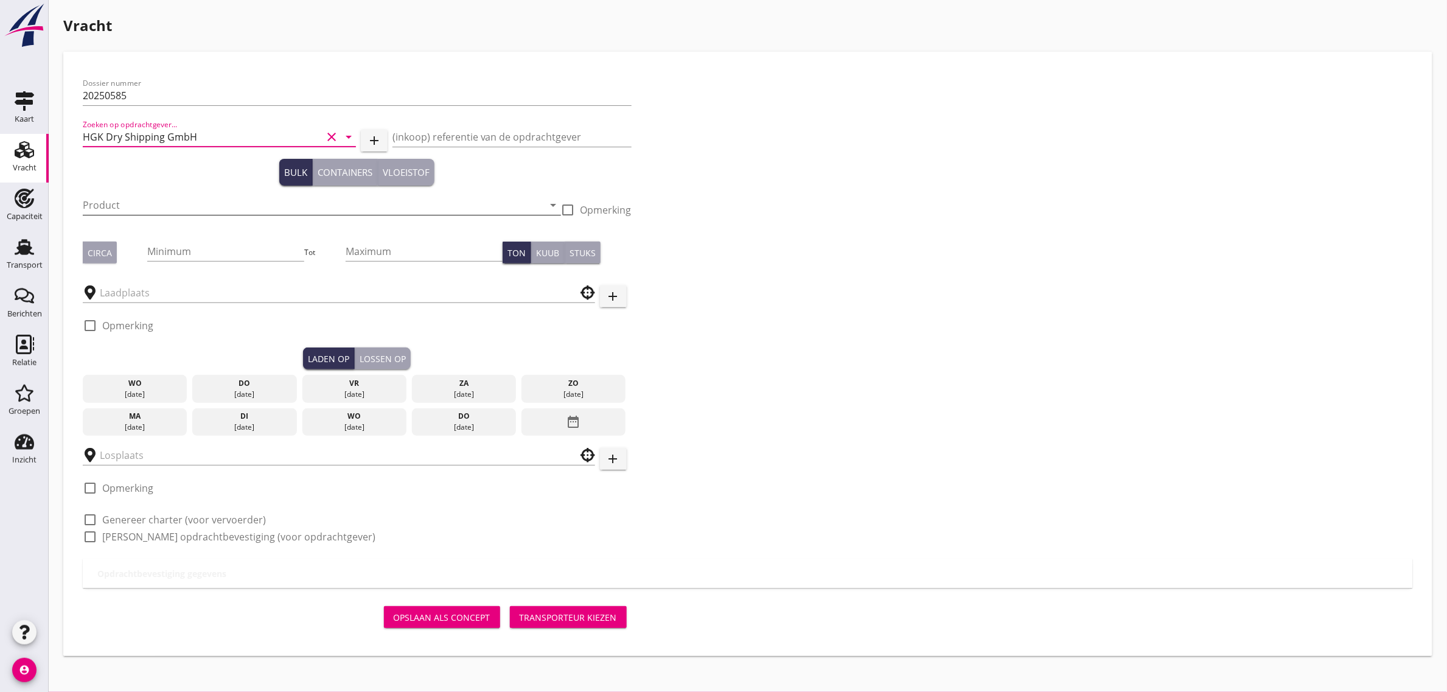
type input "HGK Dry Shipping GmbH"
click at [143, 207] on input "Product" at bounding box center [313, 204] width 461 height 19
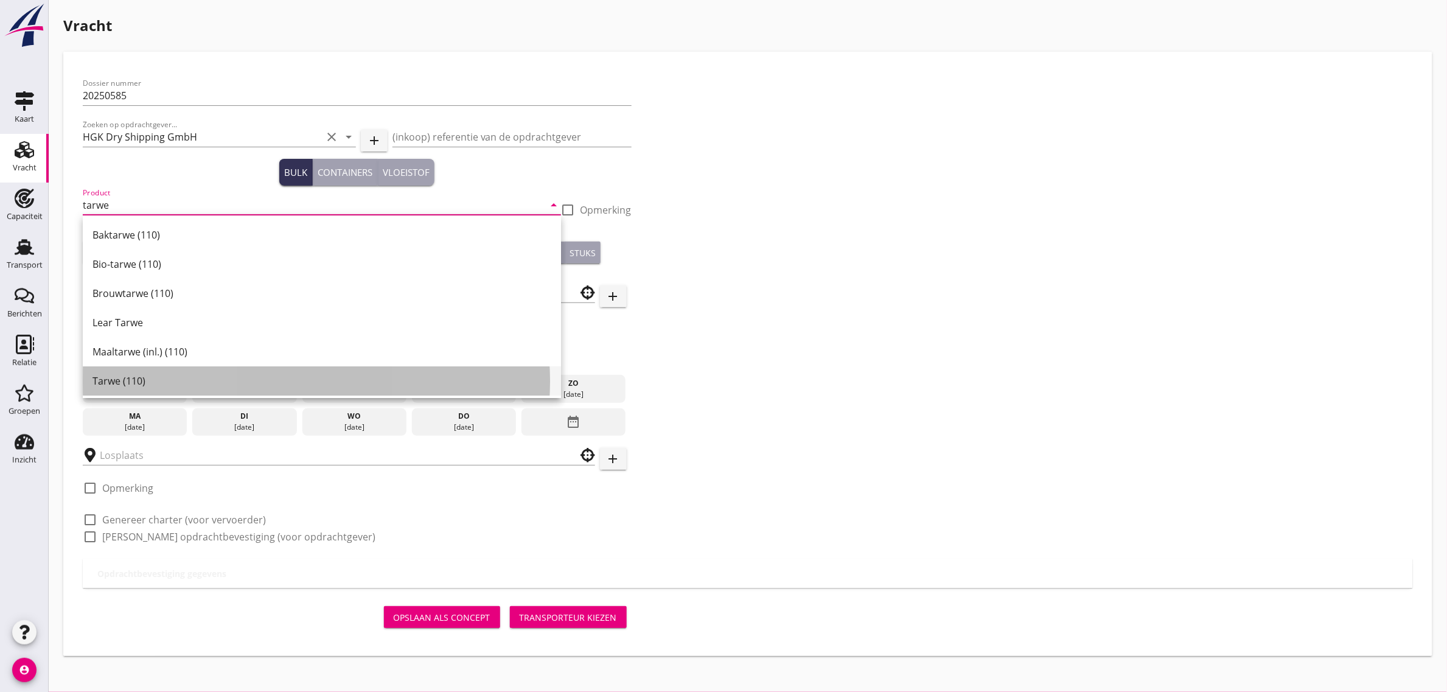
click at [147, 375] on div "Tarwe (110)" at bounding box center [321, 381] width 459 height 15
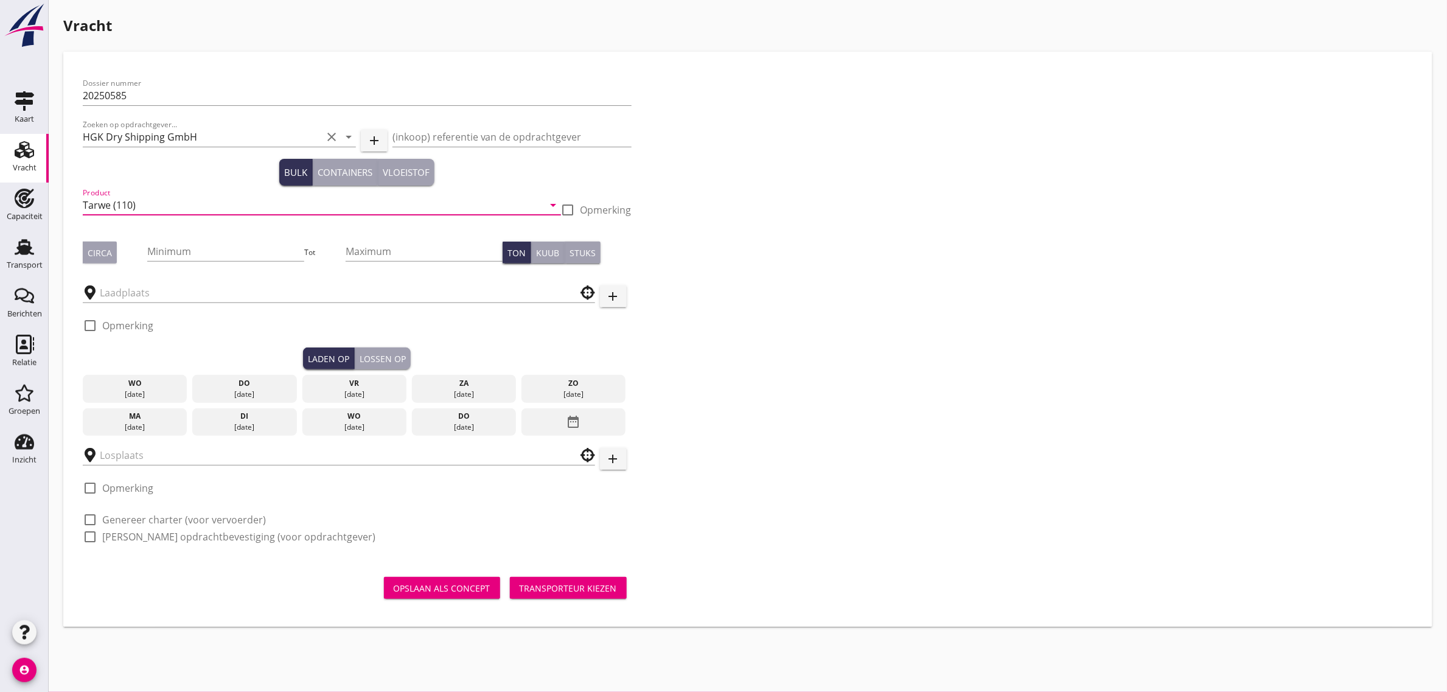
type input "Tarwe (110)"
click at [106, 256] on div "Circa" at bounding box center [100, 252] width 24 height 13
click at [220, 254] on input "Minimum" at bounding box center [225, 251] width 157 height 19
type input "2000"
click at [202, 302] on div at bounding box center [339, 292] width 512 height 19
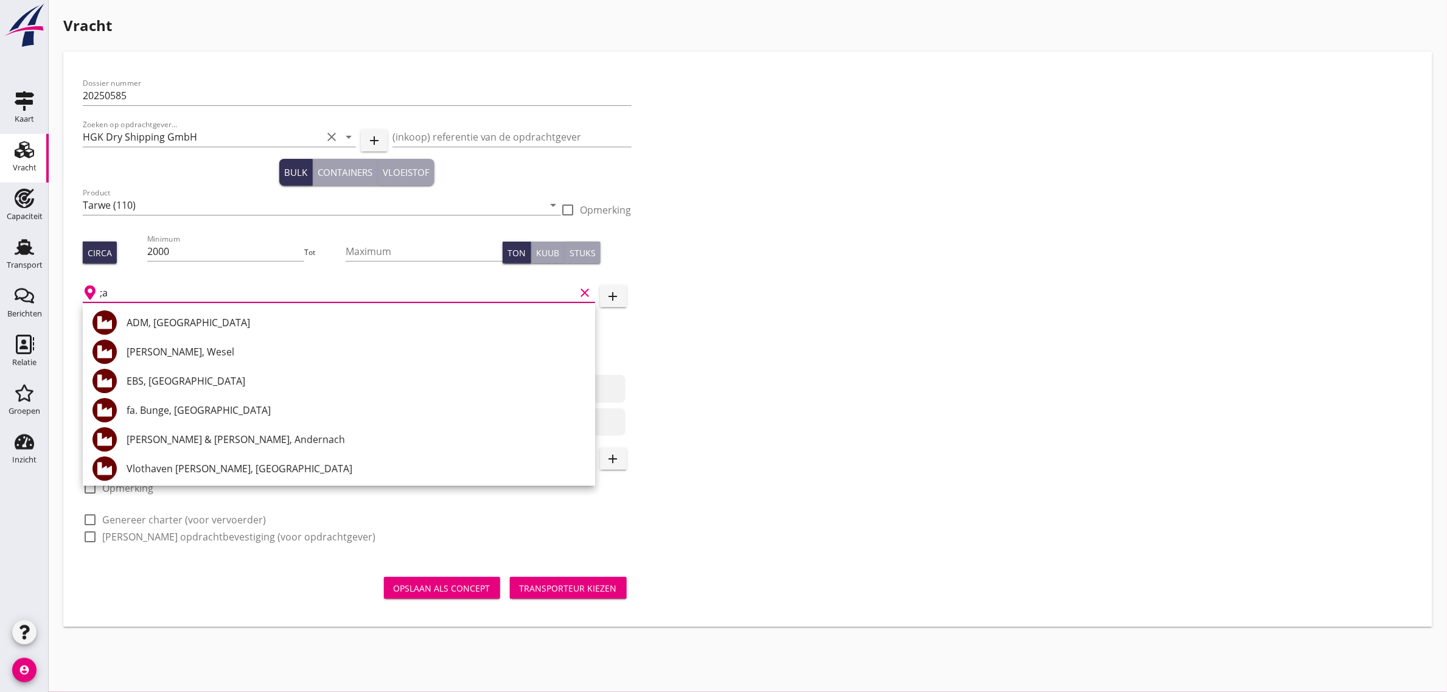
type input ";"
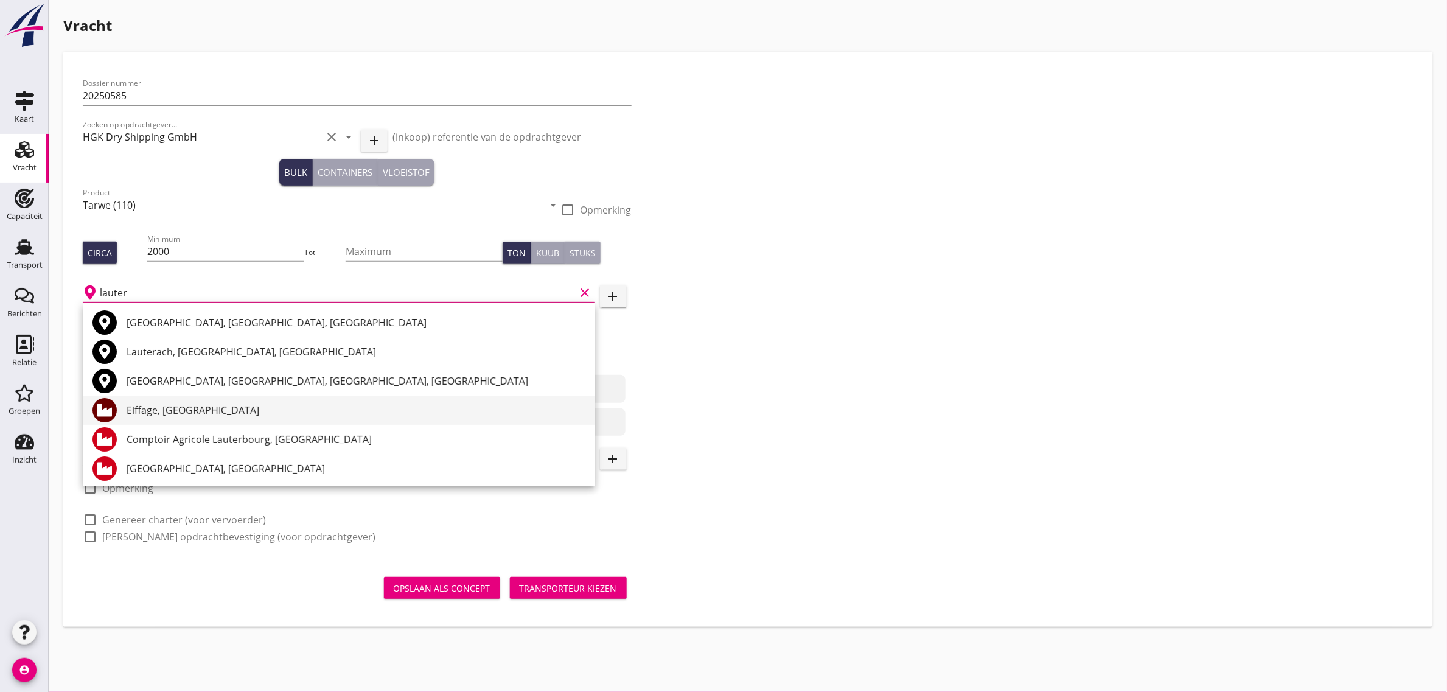
click at [157, 413] on div "Eiffage, [GEOGRAPHIC_DATA]" at bounding box center [356, 410] width 459 height 15
type input "Eiffage, [GEOGRAPHIC_DATA]"
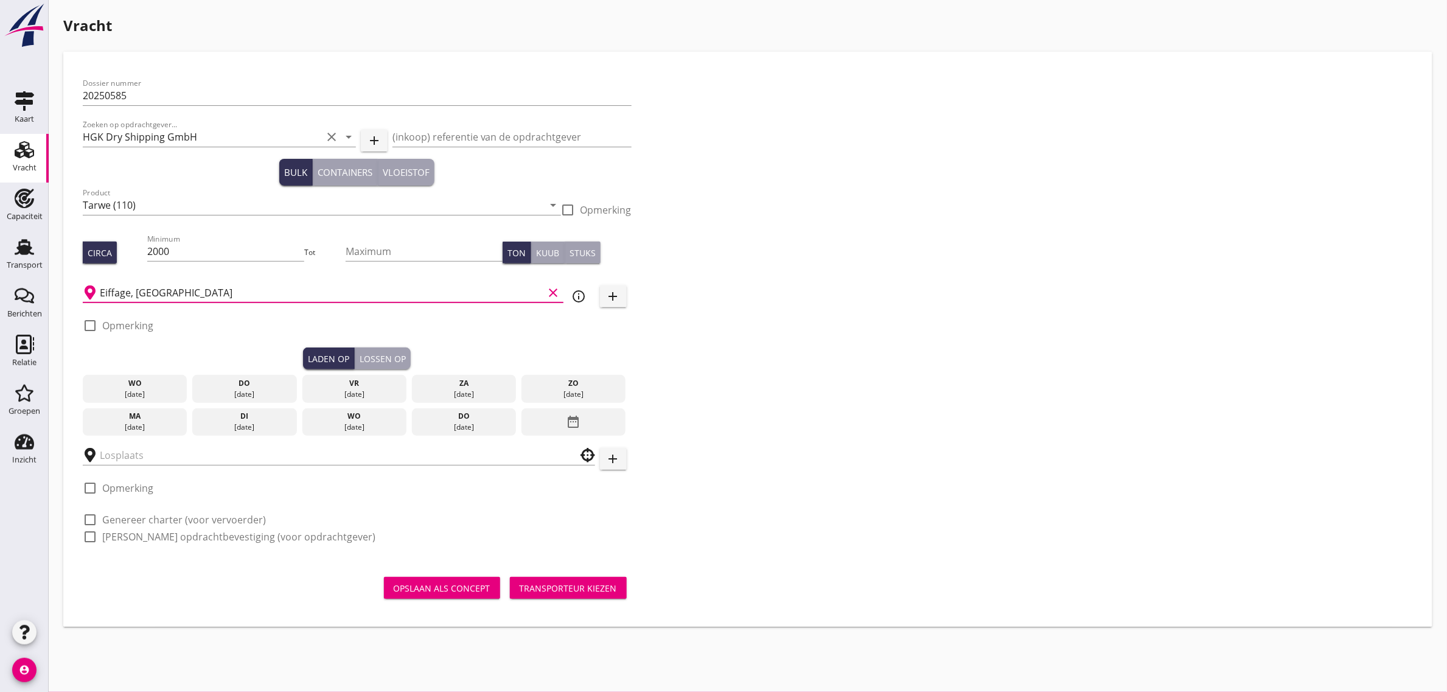
click at [268, 389] on div "[DATE]" at bounding box center [244, 394] width 99 height 11
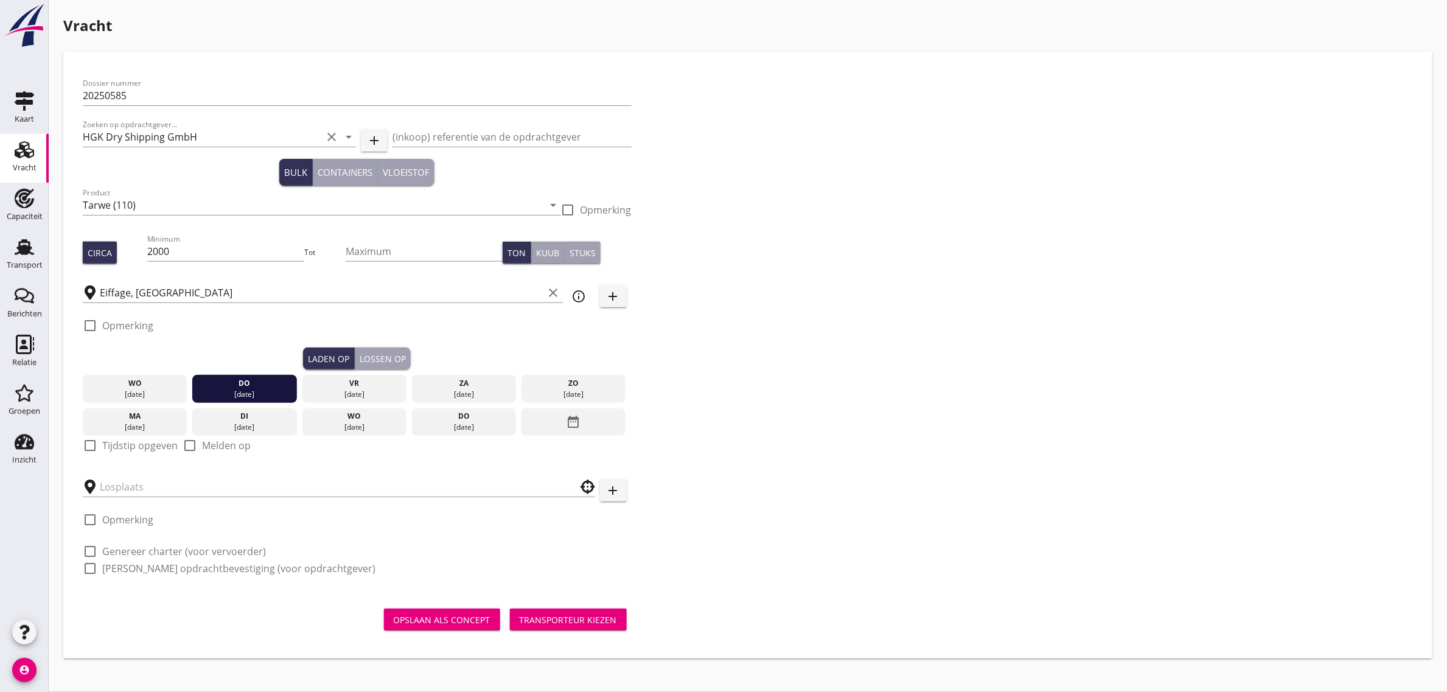
click at [144, 445] on label "Tijdstip opgeven" at bounding box center [139, 445] width 75 height 12
checkbox input "true"
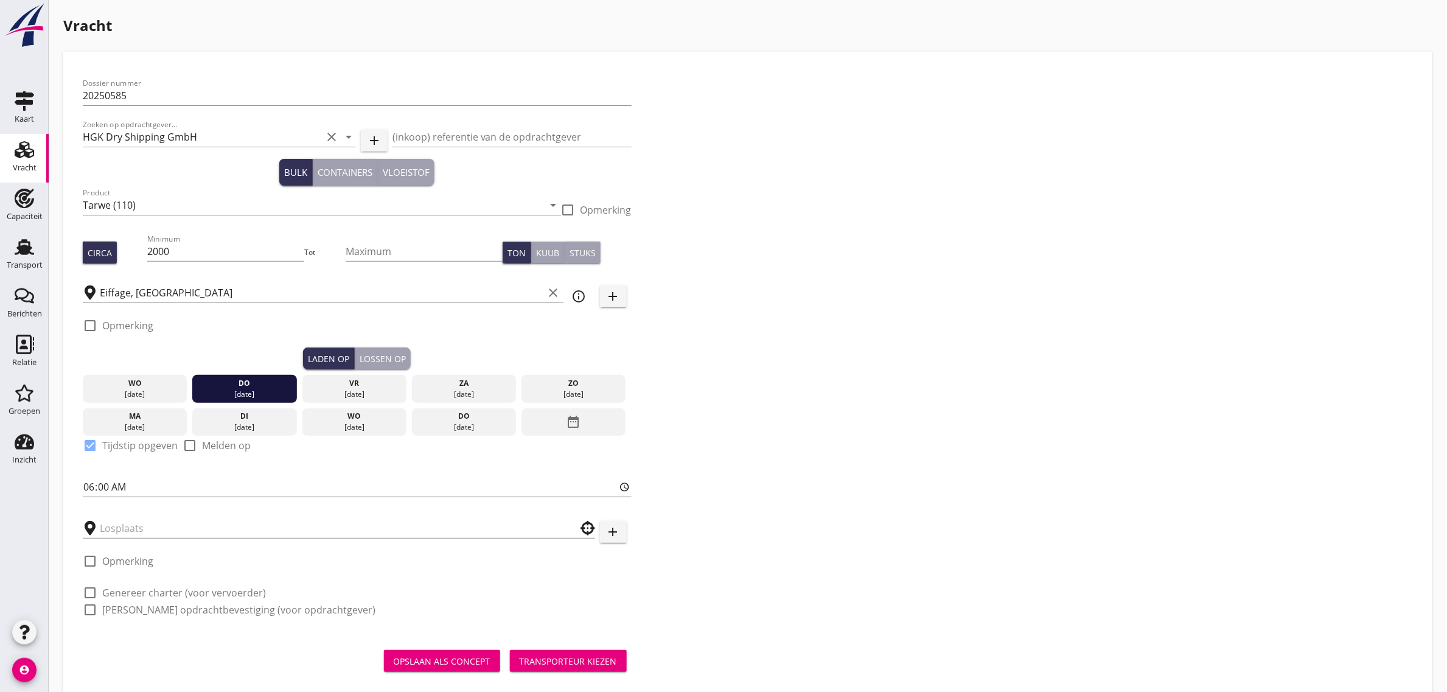
click at [392, 350] on button "Lossen op" at bounding box center [383, 358] width 56 height 22
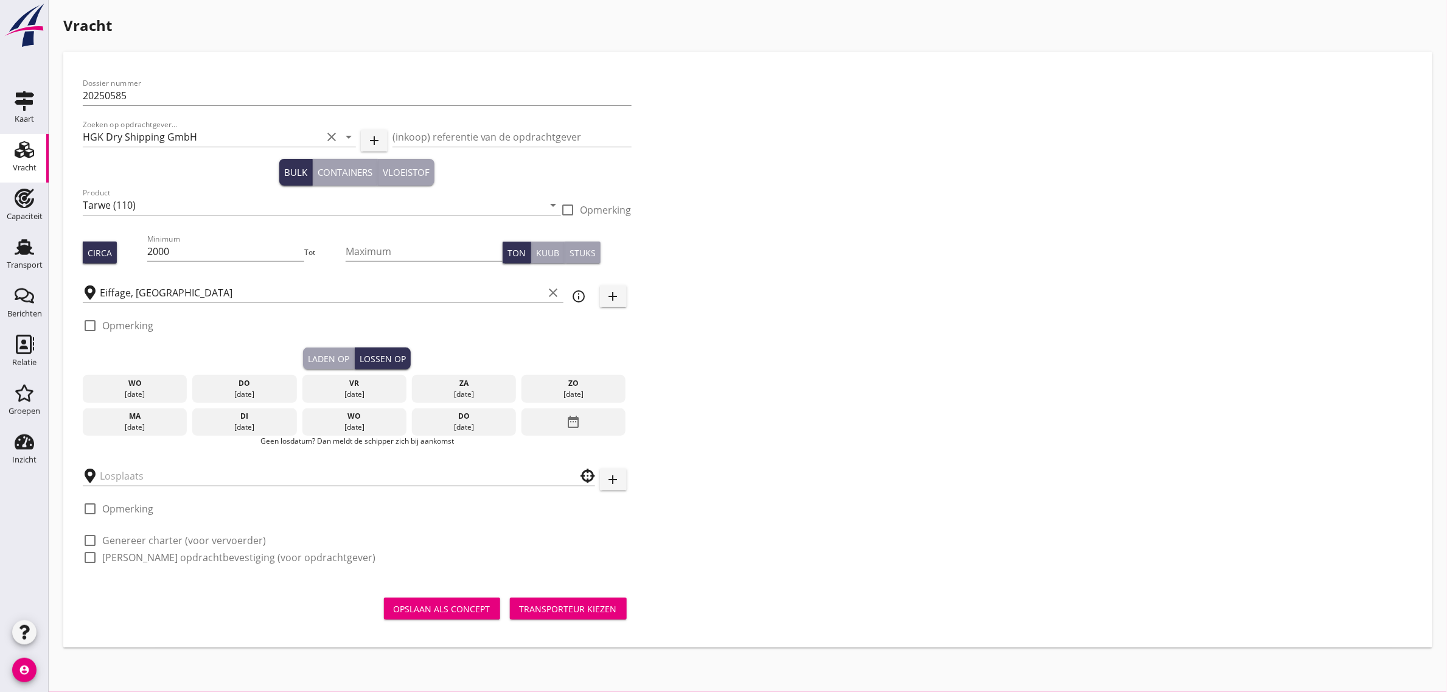
click at [260, 422] on div "[DATE]" at bounding box center [244, 427] width 99 height 11
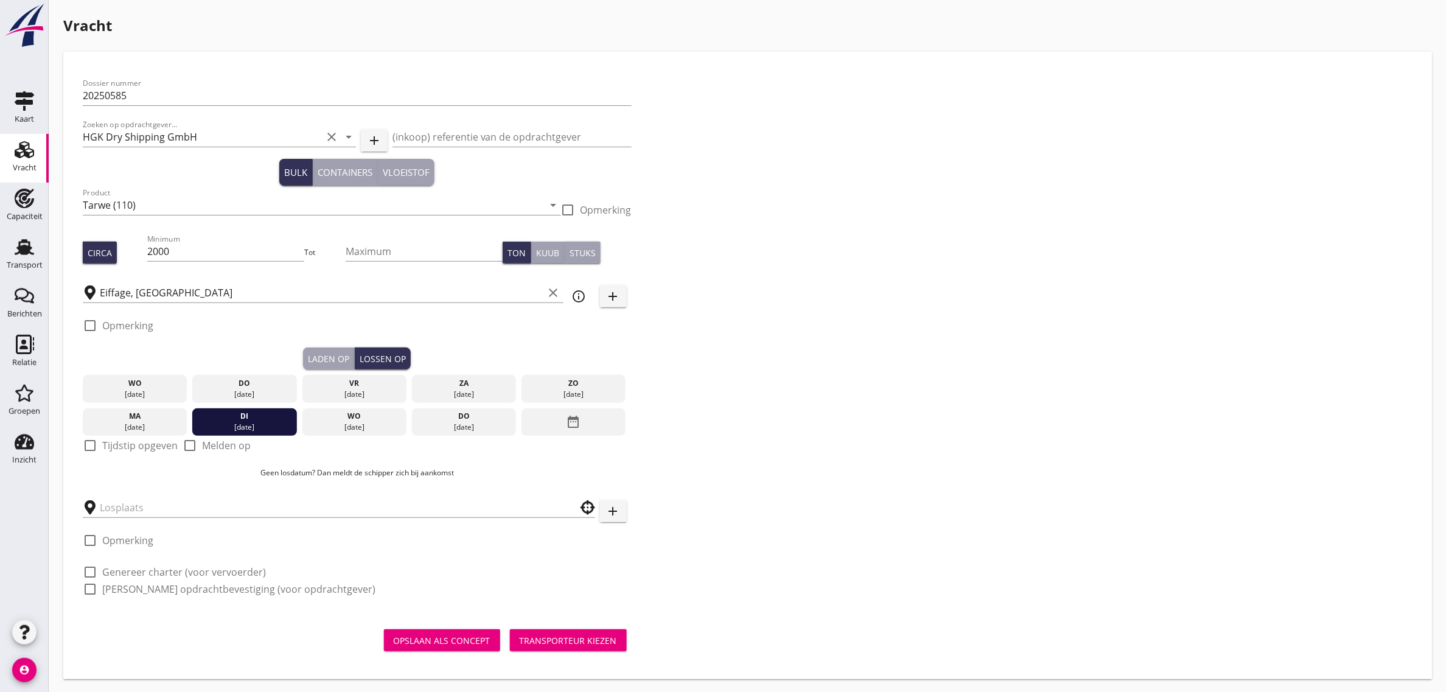
click at [126, 442] on label "Tijdstip opgeven" at bounding box center [139, 445] width 75 height 12
checkbox input "true"
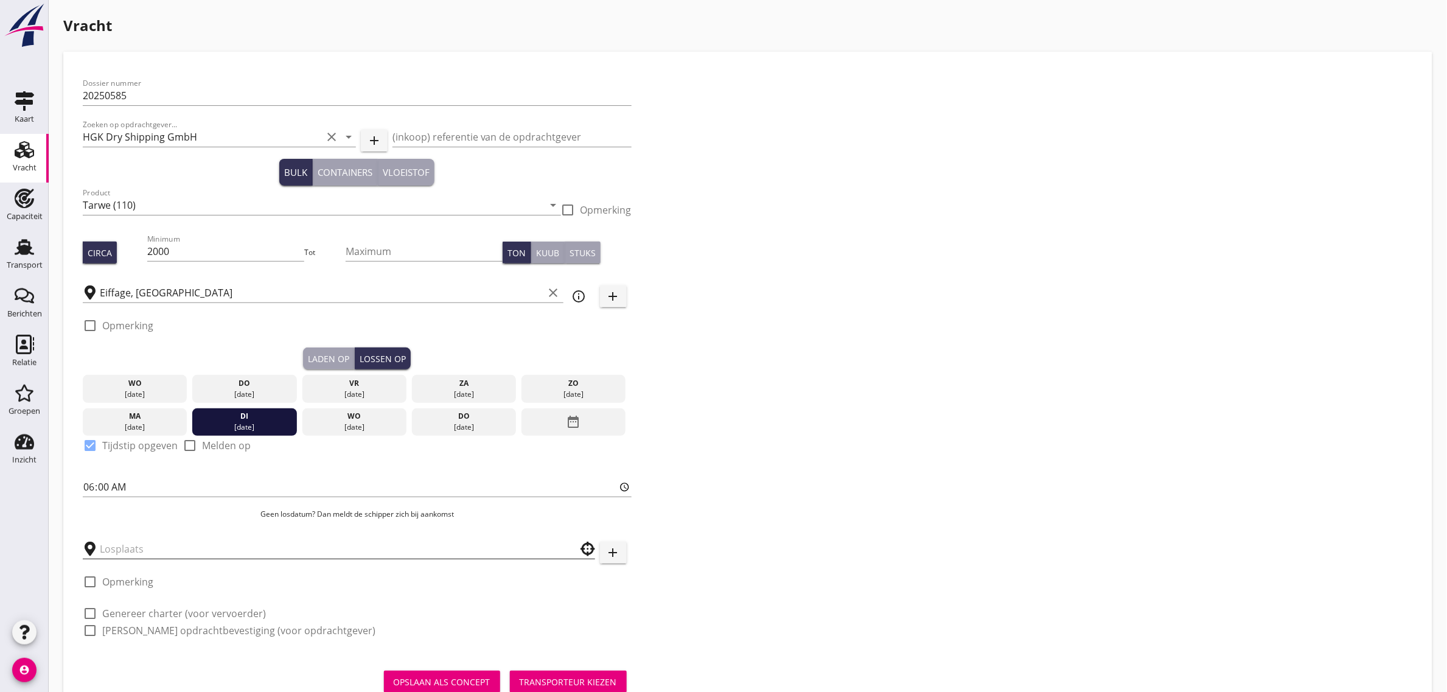
click at [119, 551] on input "text" at bounding box center [330, 548] width 461 height 19
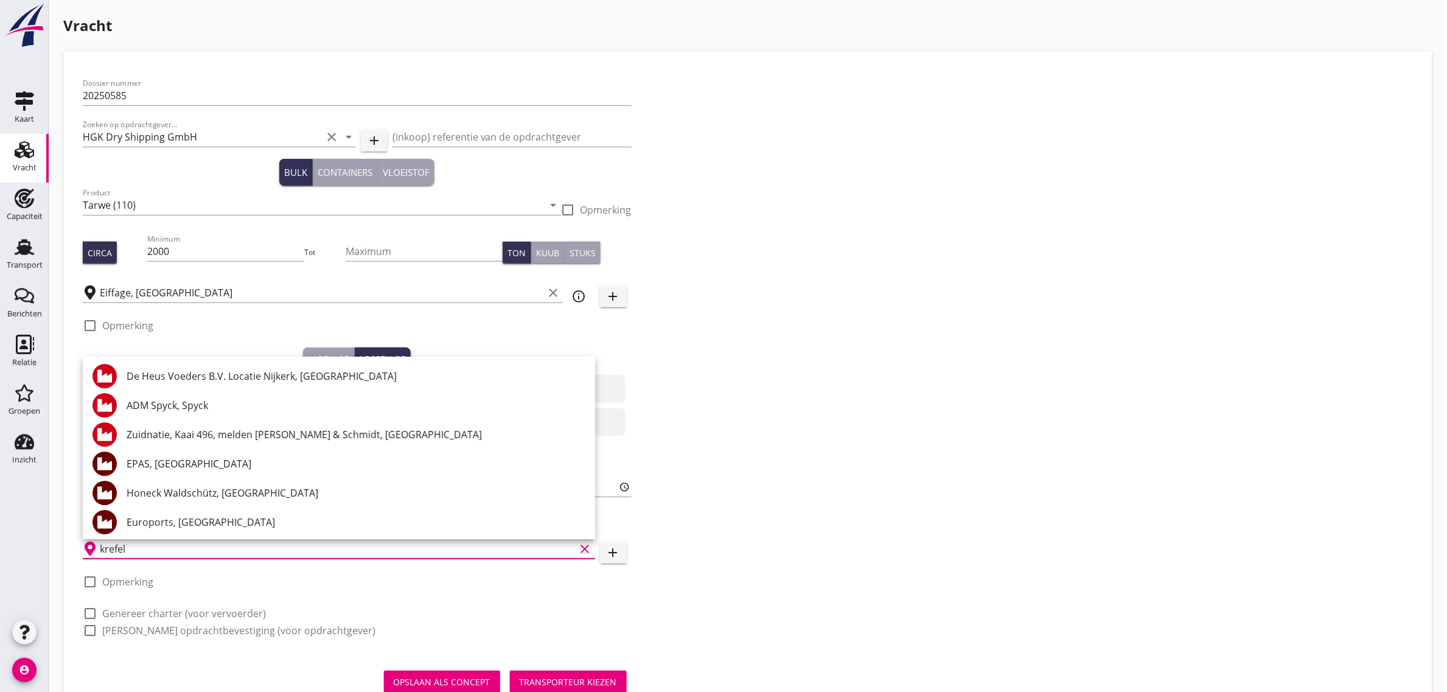
type input "krefeld"
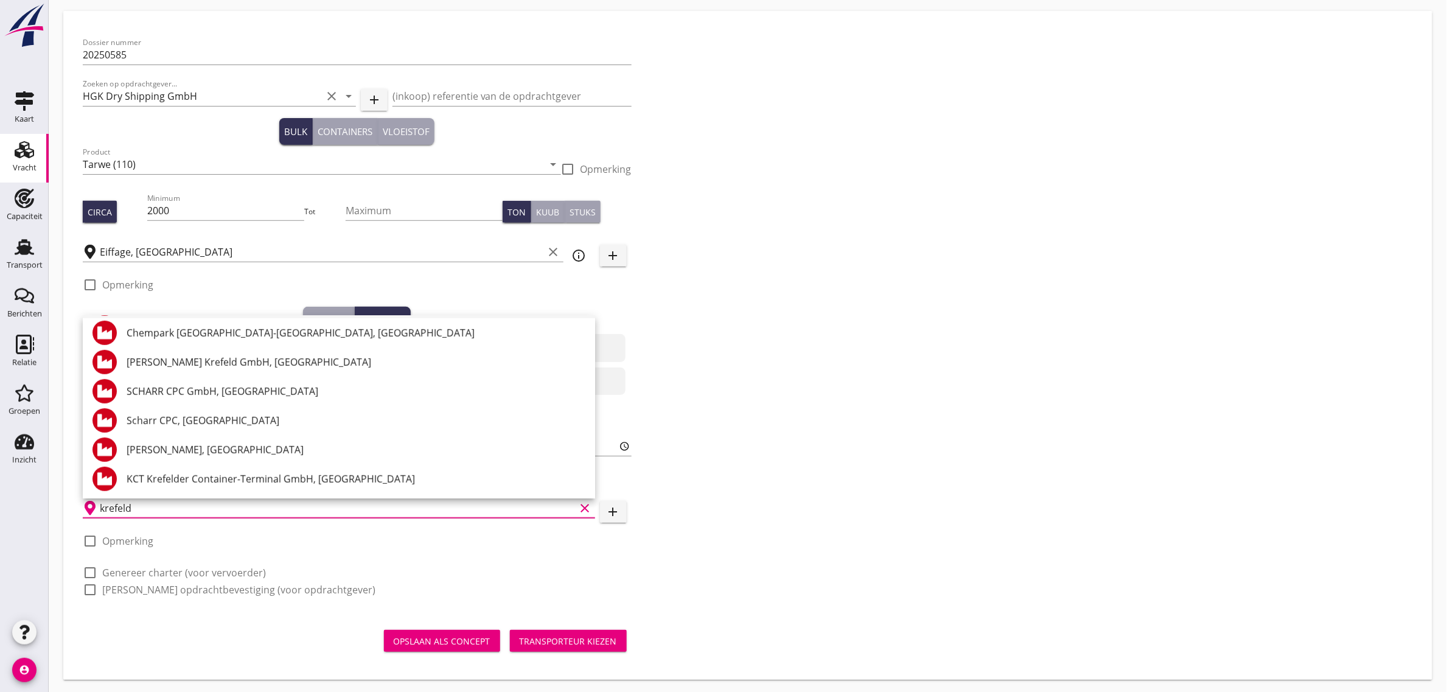
scroll to position [43, 0]
click at [582, 506] on icon "clear" at bounding box center [585, 506] width 15 height 15
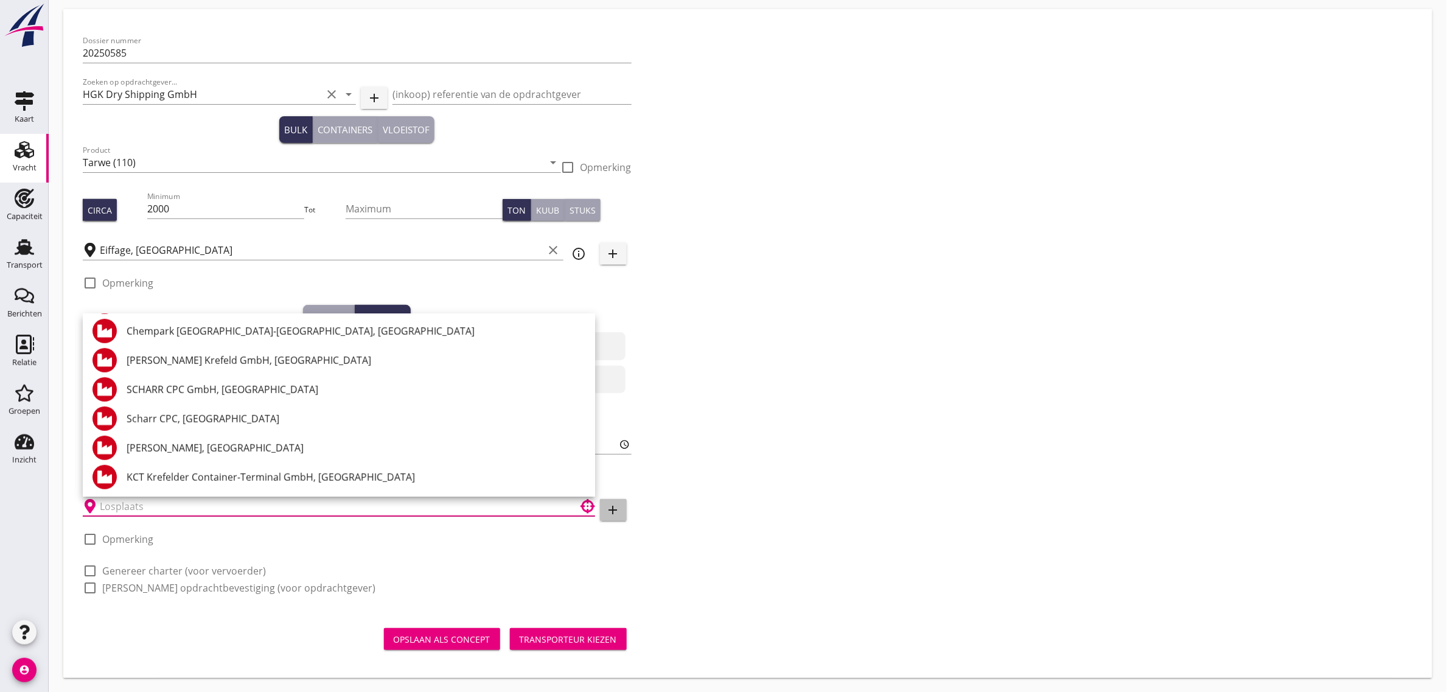
click at [618, 506] on icon "add" at bounding box center [613, 510] width 15 height 15
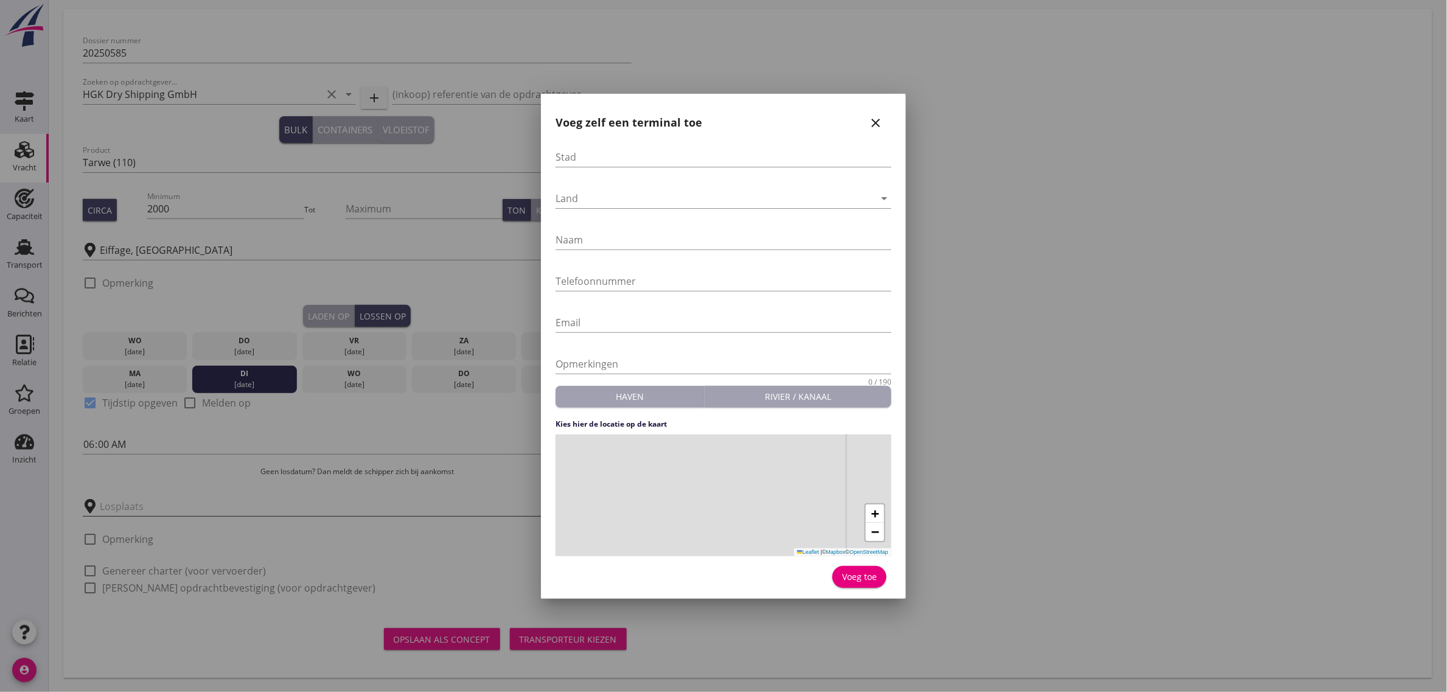
click at [613, 145] on div "Stad" at bounding box center [724, 159] width 336 height 39
click at [612, 151] on input "Stad" at bounding box center [724, 156] width 336 height 19
type input "Krefeld"
type input "GoodMills"
type input "[PHONE_NUMBER]"
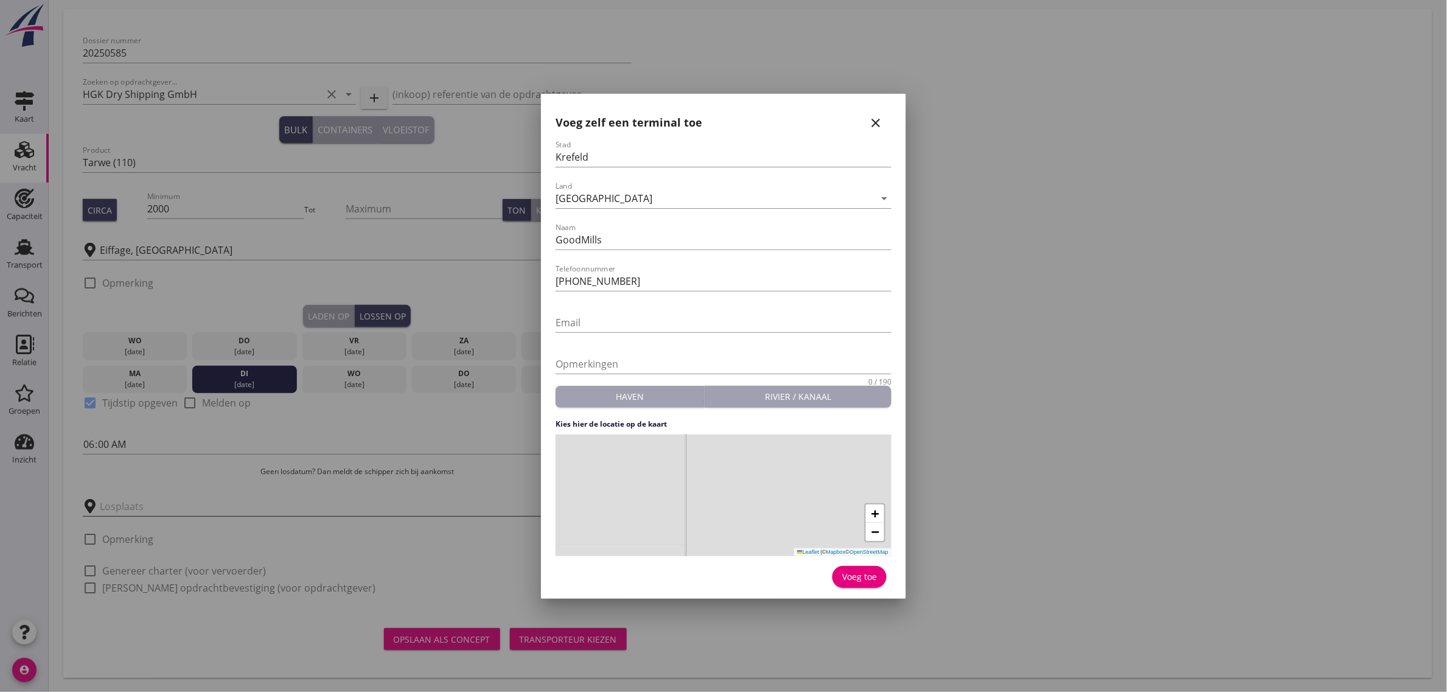
drag, startPoint x: 767, startPoint y: 484, endPoint x: 779, endPoint y: 518, distance: 36.2
click at [779, 518] on div "+ − Leaflet | © Mapbox © OpenStreetMap" at bounding box center [724, 495] width 336 height 122
click at [744, 499] on div "+ − Leaflet | © Mapbox © OpenStreetMap" at bounding box center [724, 495] width 336 height 122
click at [851, 575] on div "Voeg toe" at bounding box center [859, 576] width 35 height 13
type input "GoodMills"
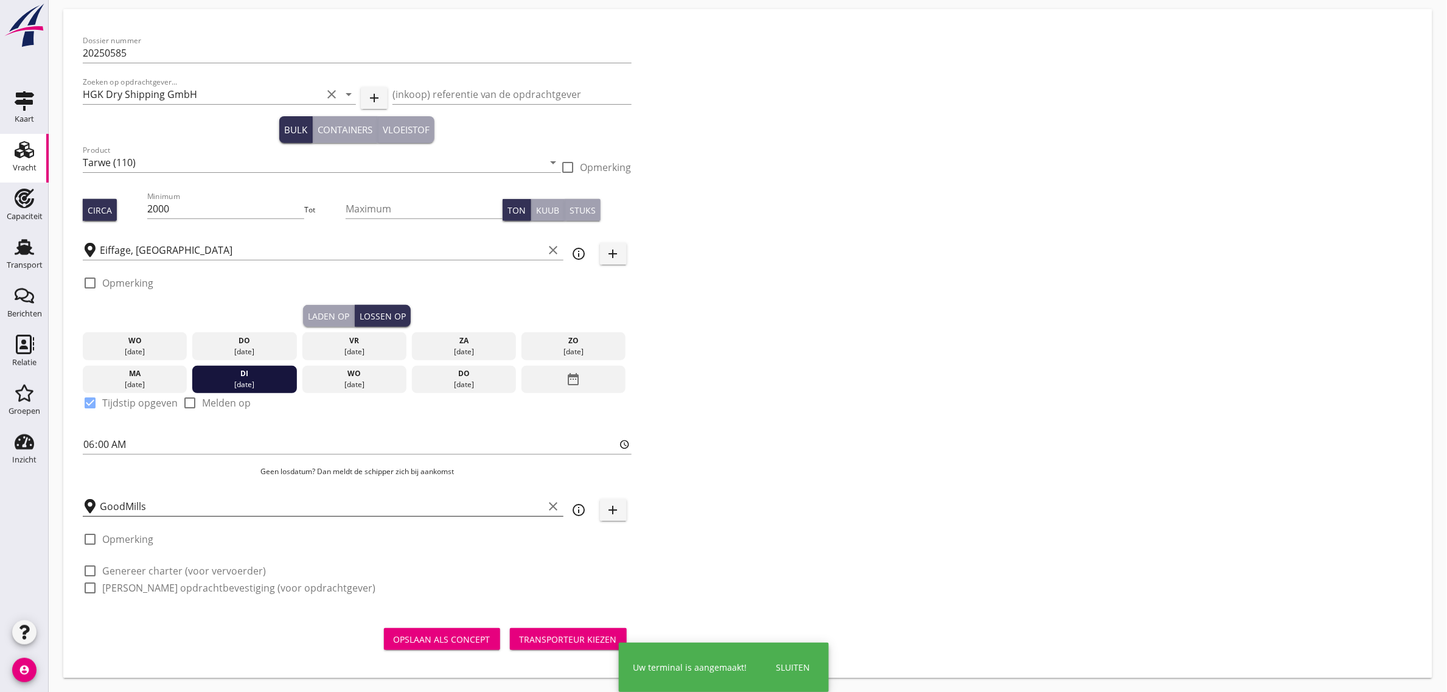
click at [174, 571] on label "Genereer charter (voor vervoerder)" at bounding box center [184, 571] width 164 height 12
click at [174, 588] on label "[PERSON_NAME] opdrachtbevestiging (voor opdrachtgever)" at bounding box center [238, 588] width 273 height 12
checkbox input "true"
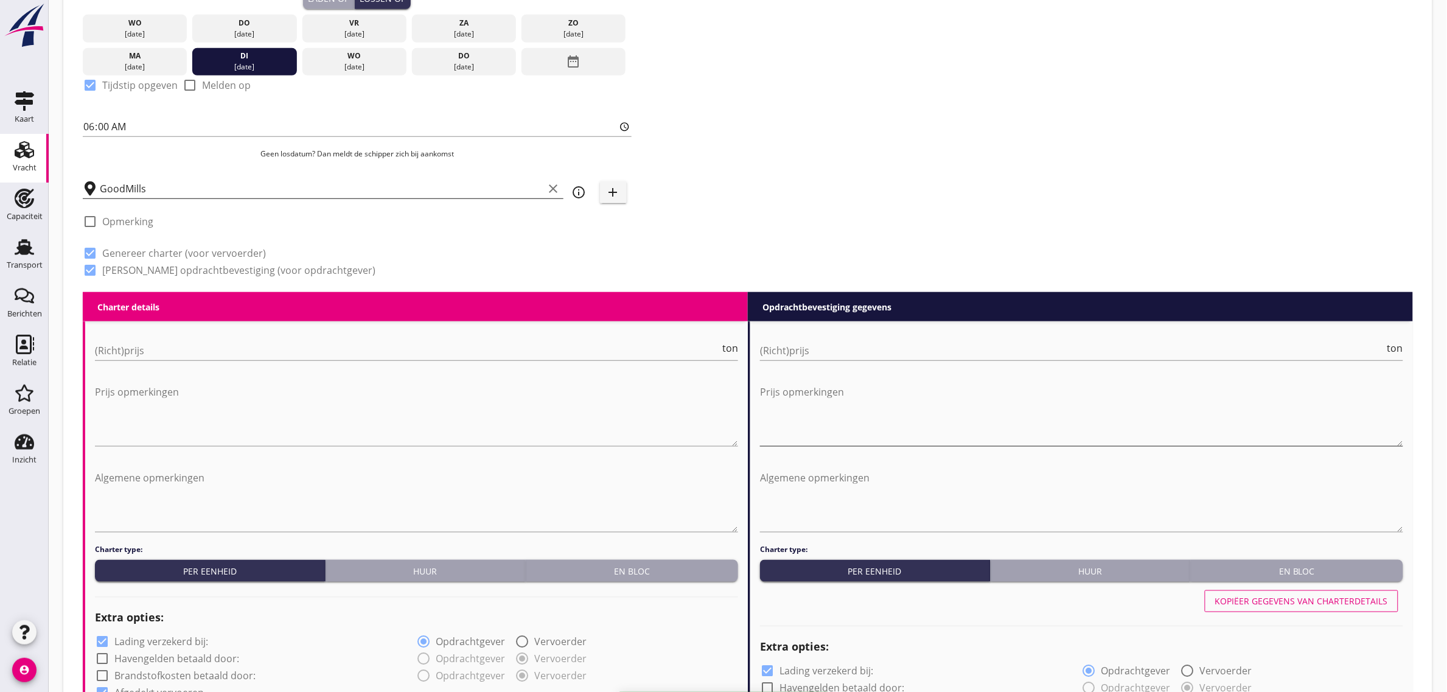
scroll to position [423, 0]
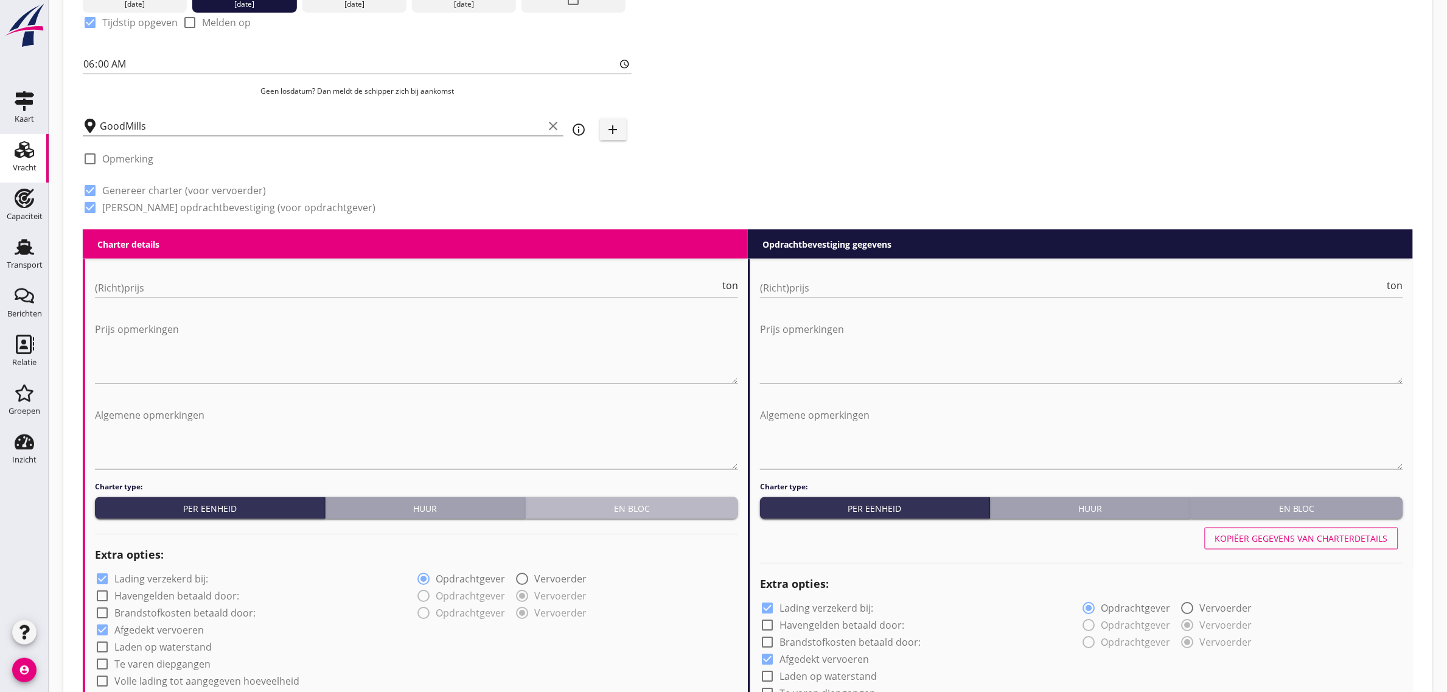
click at [615, 509] on div "En bloc" at bounding box center [632, 508] width 203 height 13
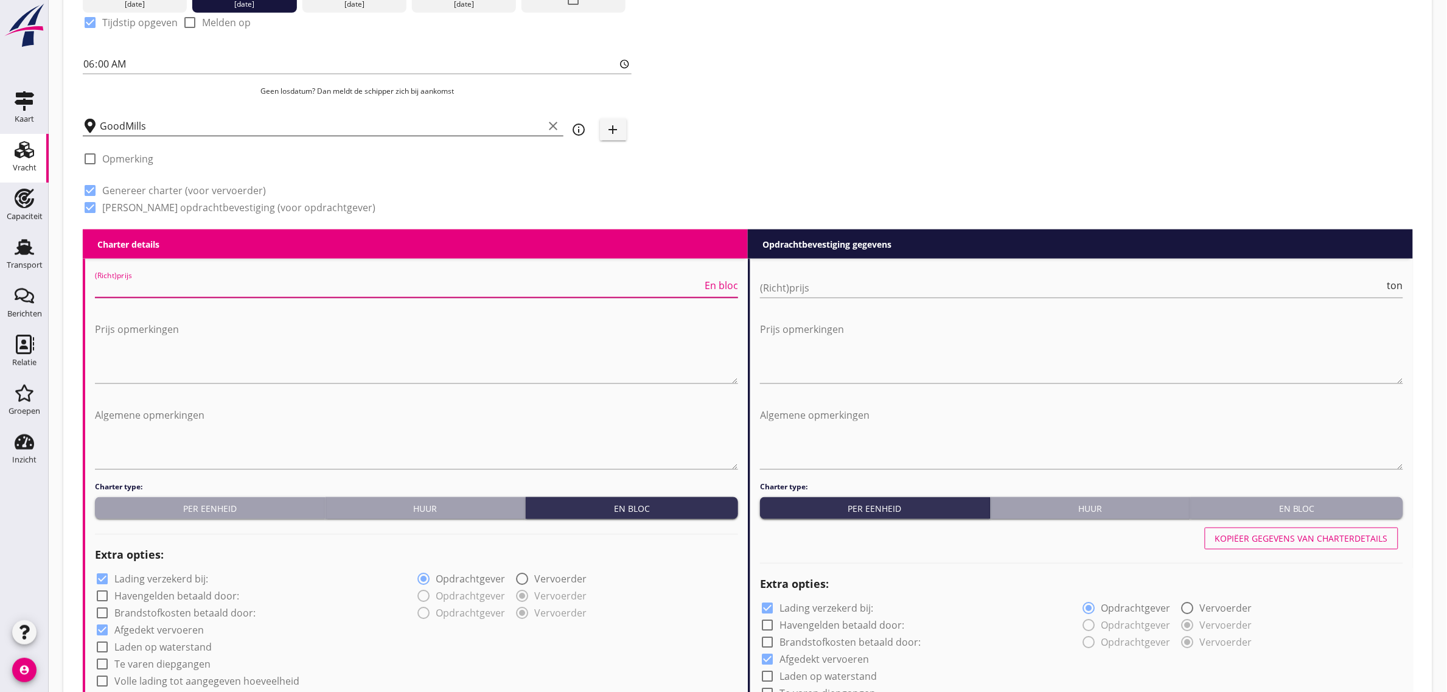
click at [226, 291] on input "(Richt)prijs" at bounding box center [398, 287] width 607 height 19
type input "0"
drag, startPoint x: 500, startPoint y: 156, endPoint x: 616, endPoint y: 183, distance: 119.9
click at [503, 156] on div "check_box_outline_blank Opmerking" at bounding box center [357, 162] width 549 height 37
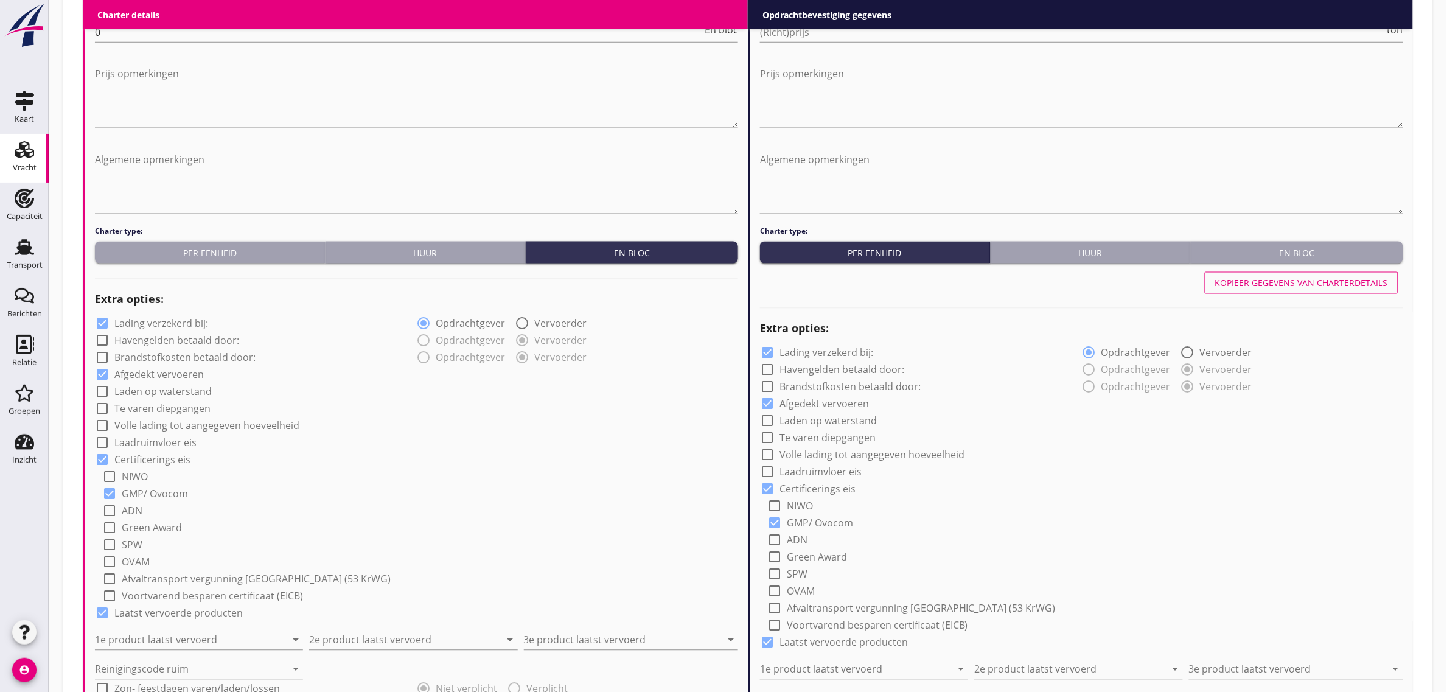
scroll to position [803, 0]
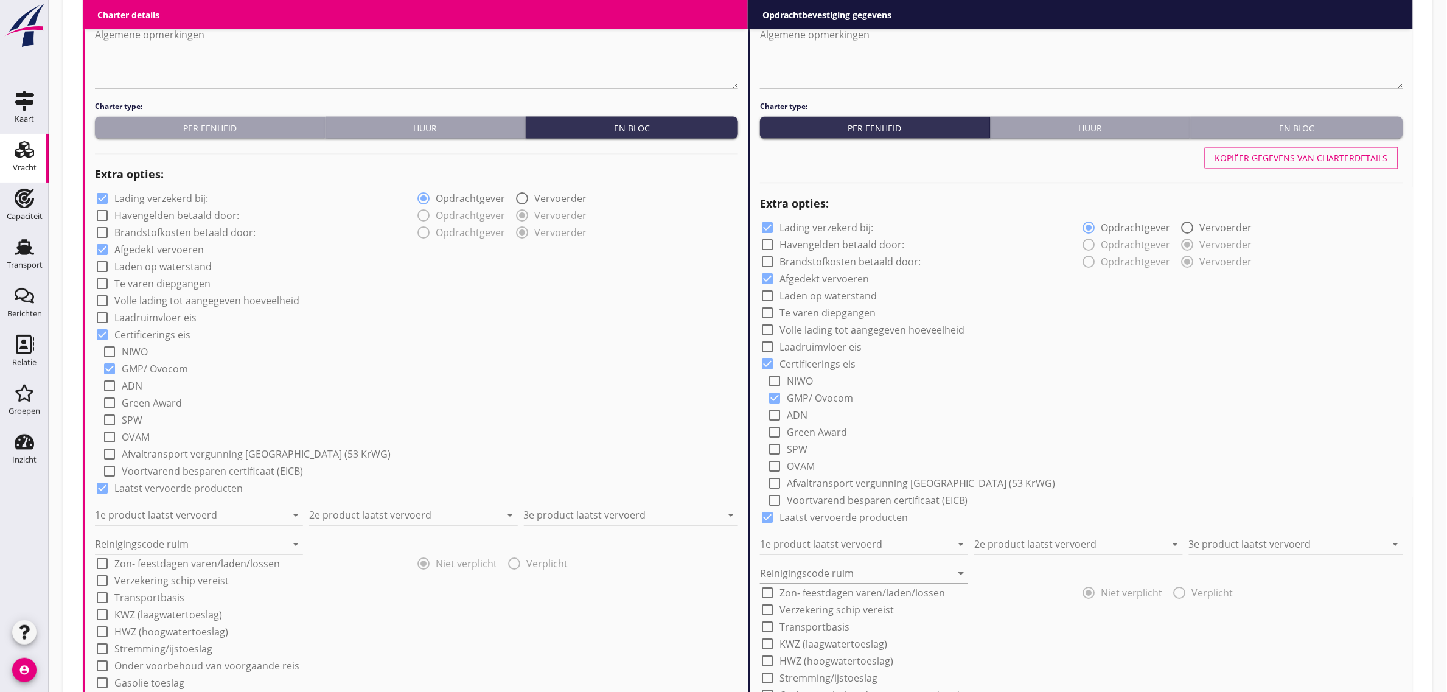
click at [146, 267] on label "Laden op waterstand" at bounding box center [162, 267] width 97 height 12
checkbox input "true"
click at [150, 282] on label "Te varen diepgangen" at bounding box center [162, 284] width 96 height 12
checkbox input "true"
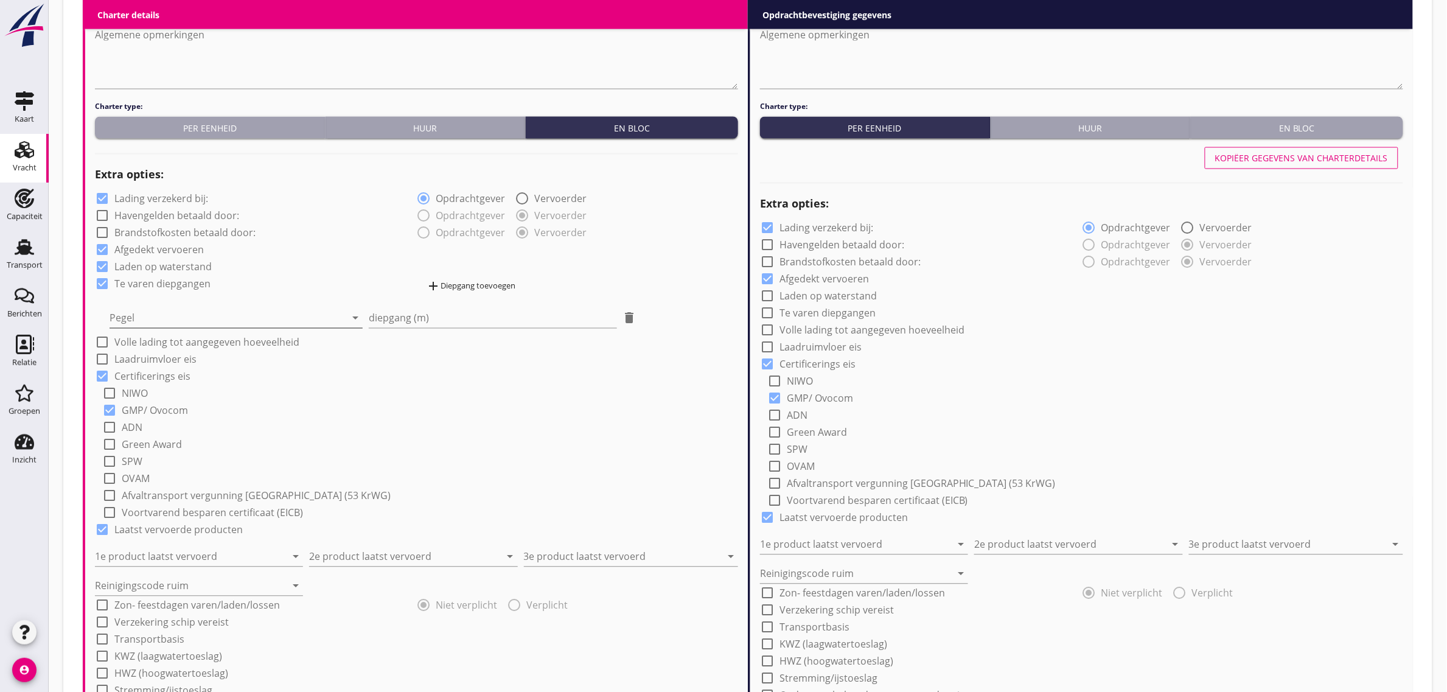
click at [138, 310] on div at bounding box center [228, 318] width 236 height 19
click at [138, 324] on div "Kaub" at bounding box center [236, 327] width 234 height 15
click at [429, 324] on input "diepgang (m)" at bounding box center [493, 318] width 248 height 19
type input "1"
click at [479, 289] on div "add Diepgang toevoegen" at bounding box center [471, 286] width 89 height 15
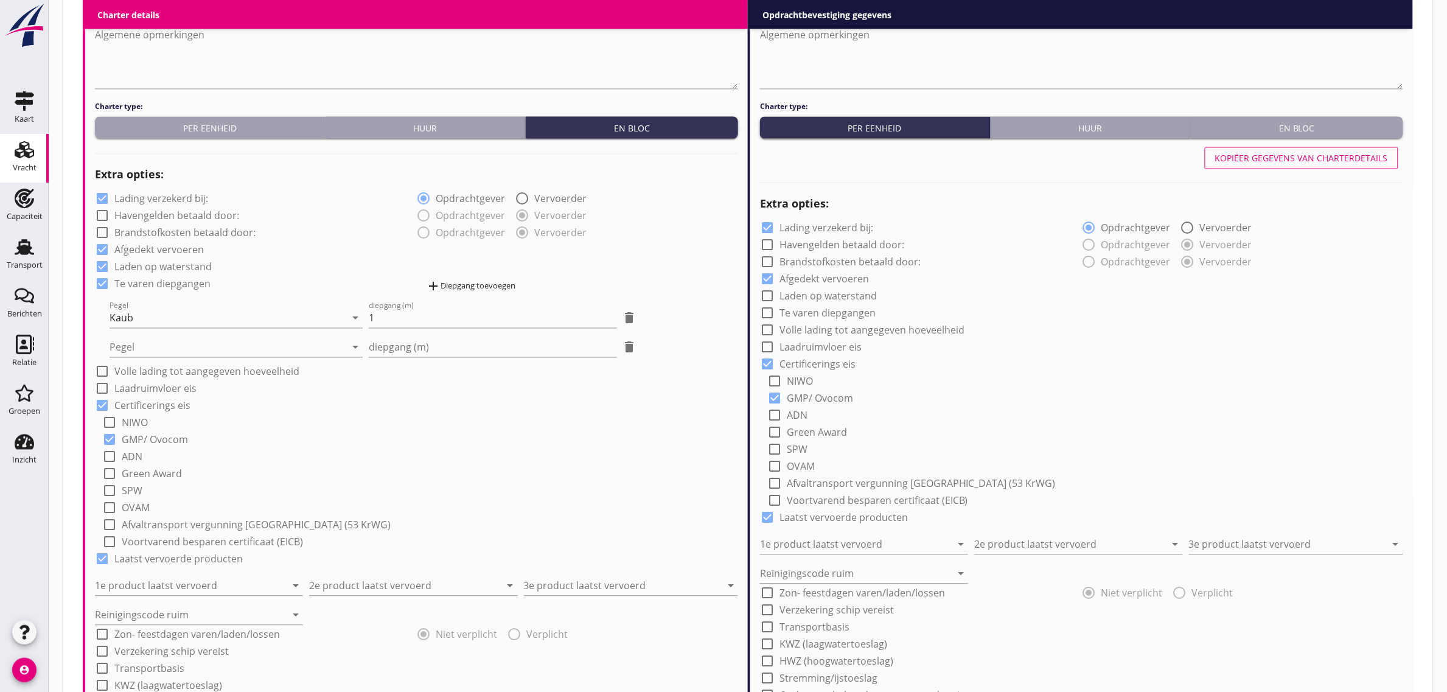
drag, startPoint x: 204, startPoint y: 335, endPoint x: 198, endPoint y: 338, distance: 6.8
click at [203, 335] on div "Pegel arrow_drop_down" at bounding box center [236, 343] width 253 height 27
click at [197, 340] on div at bounding box center [228, 347] width 236 height 19
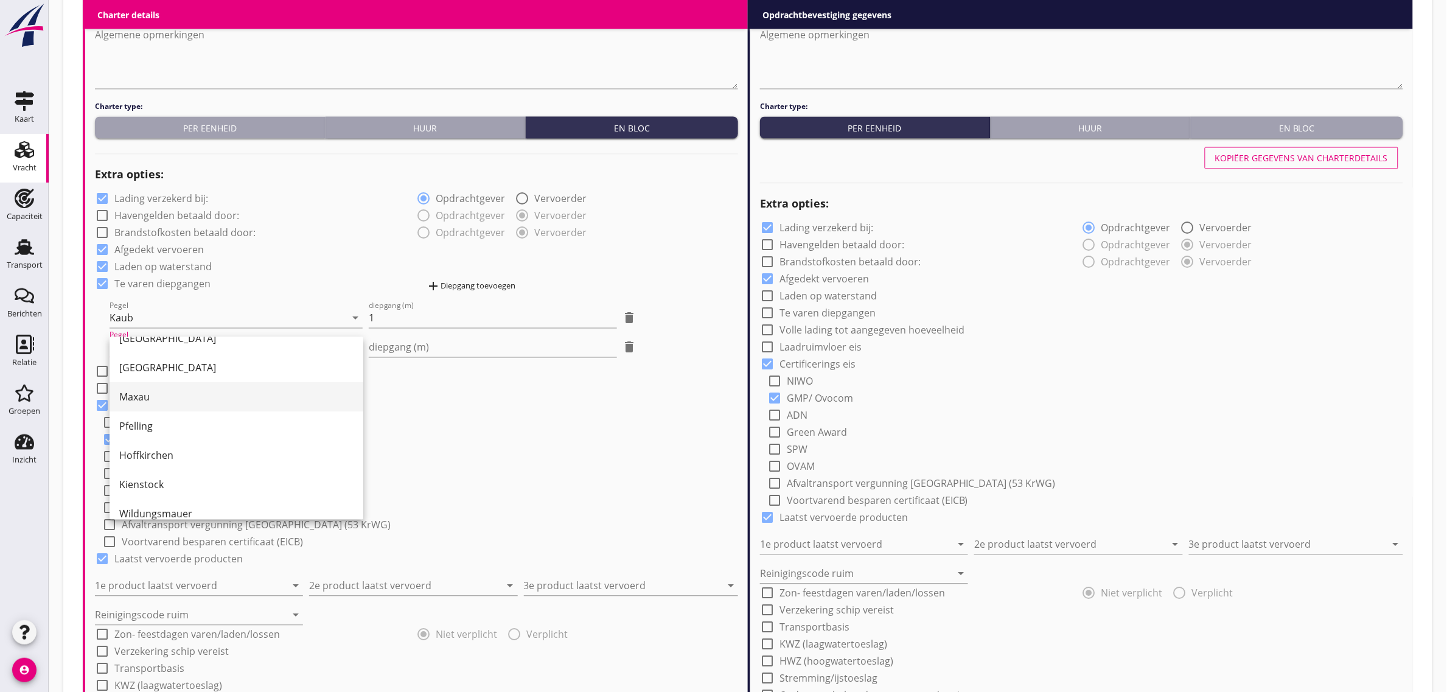
click at [177, 388] on div "Maxau" at bounding box center [236, 397] width 234 height 29
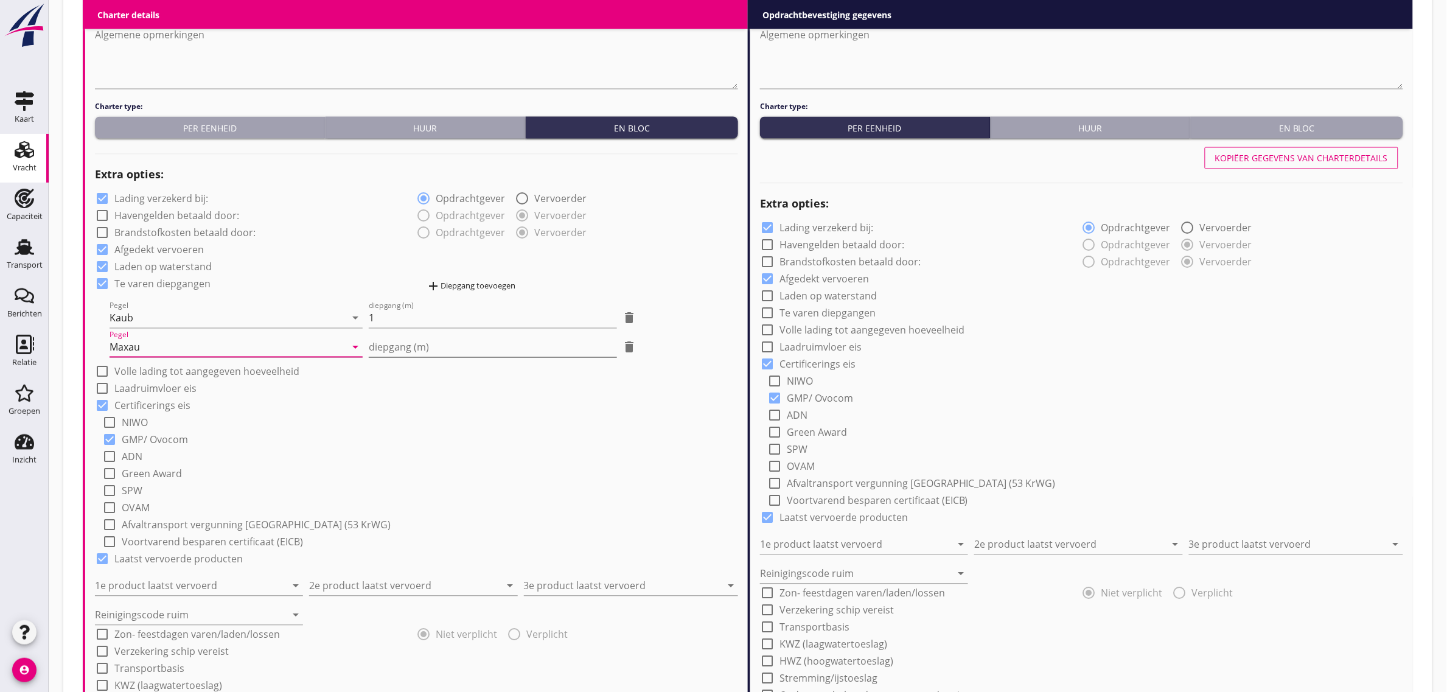
click at [409, 346] on input "diepgang (m)" at bounding box center [493, 347] width 248 height 19
type input "-1"
type input "-1.90"
click at [638, 251] on div "check_box Afgedekt vervoeren" at bounding box center [416, 248] width 643 height 17
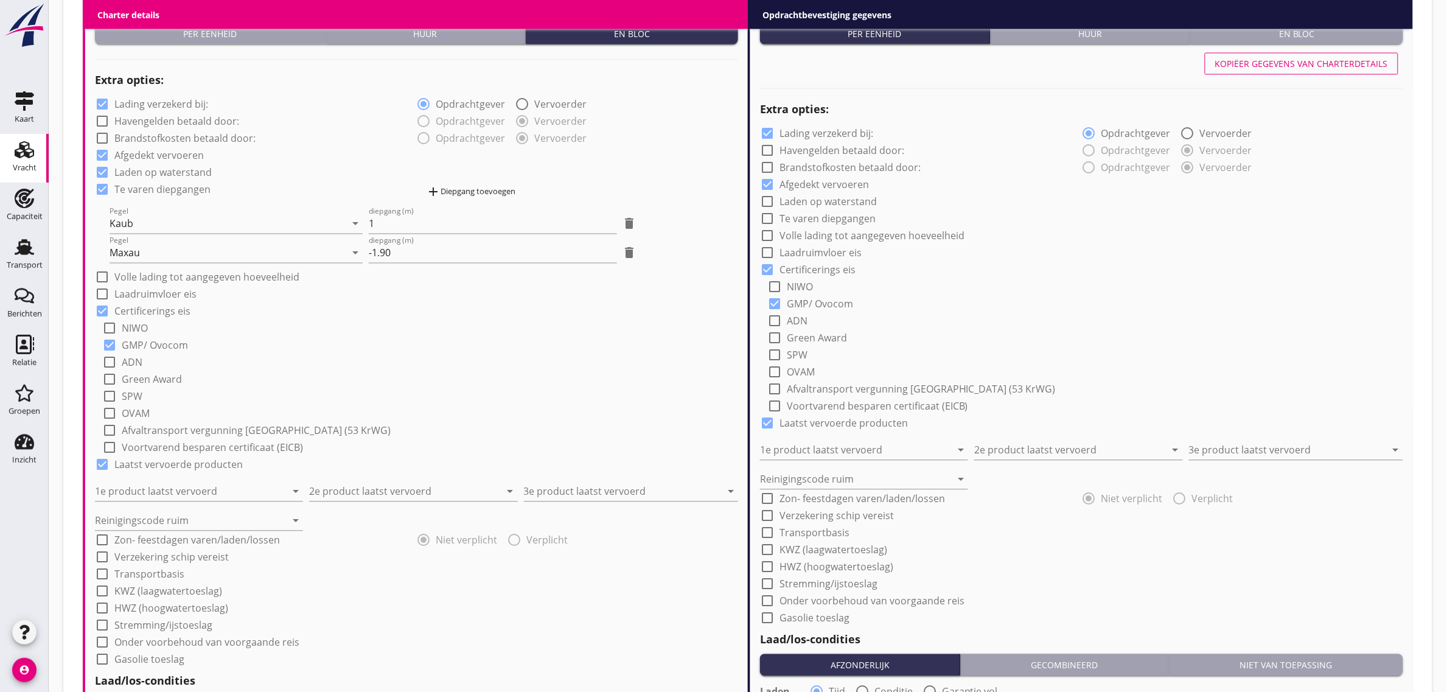
scroll to position [955, 0]
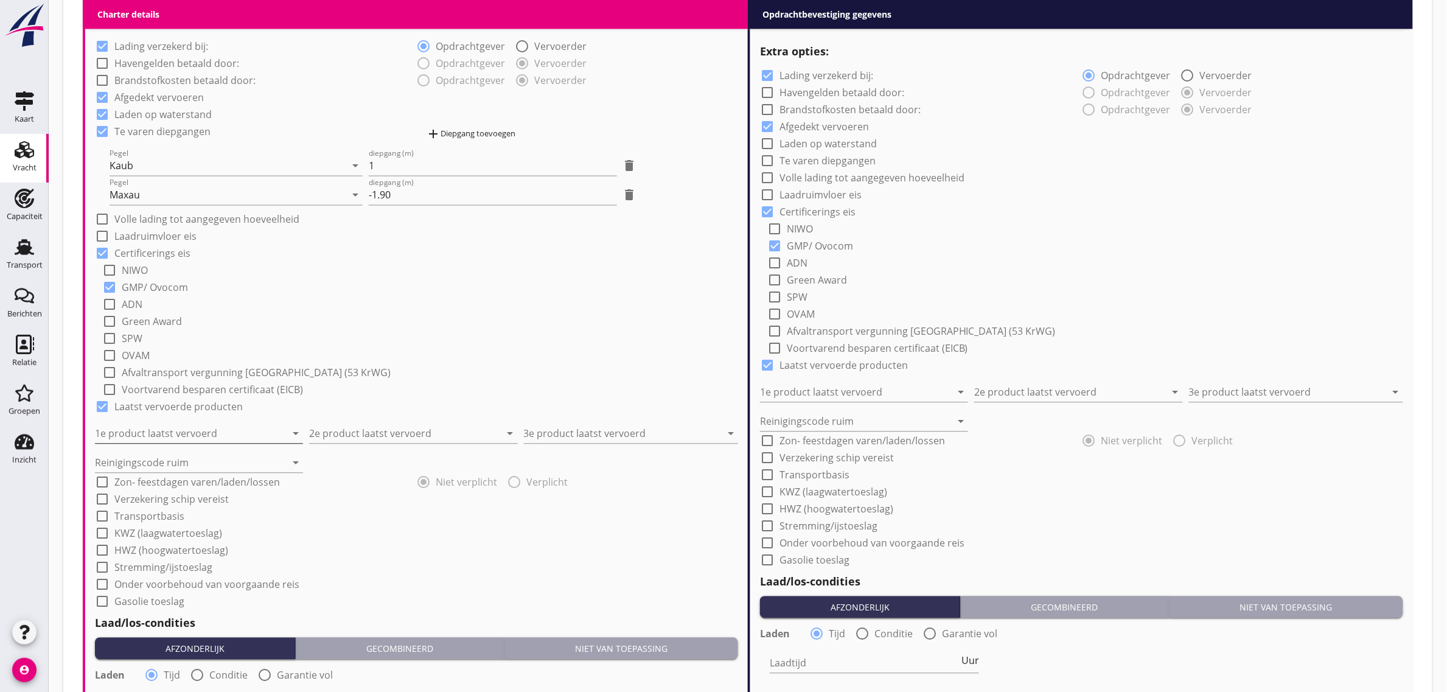
click at [151, 439] on input "1e product laatst vervoerd" at bounding box center [190, 433] width 191 height 19
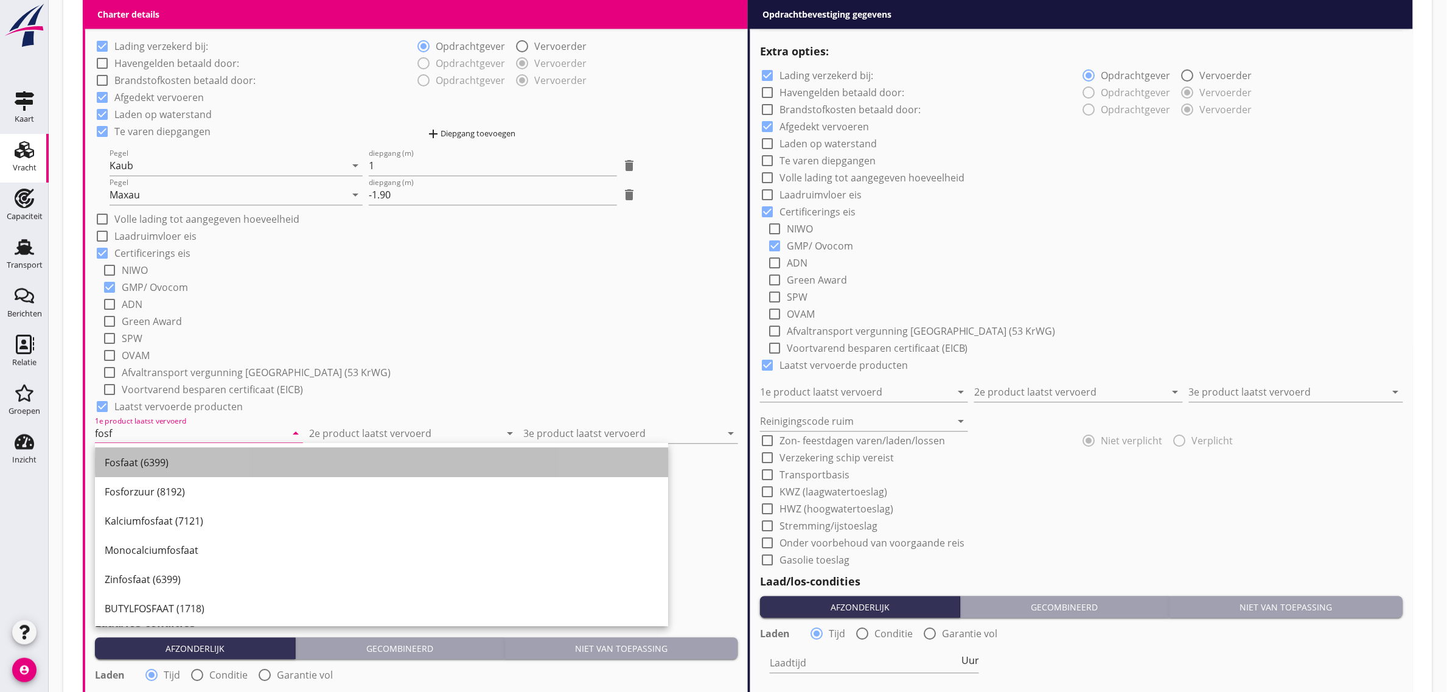
click at [142, 457] on div "Fosfaat (6399)" at bounding box center [382, 463] width 554 height 15
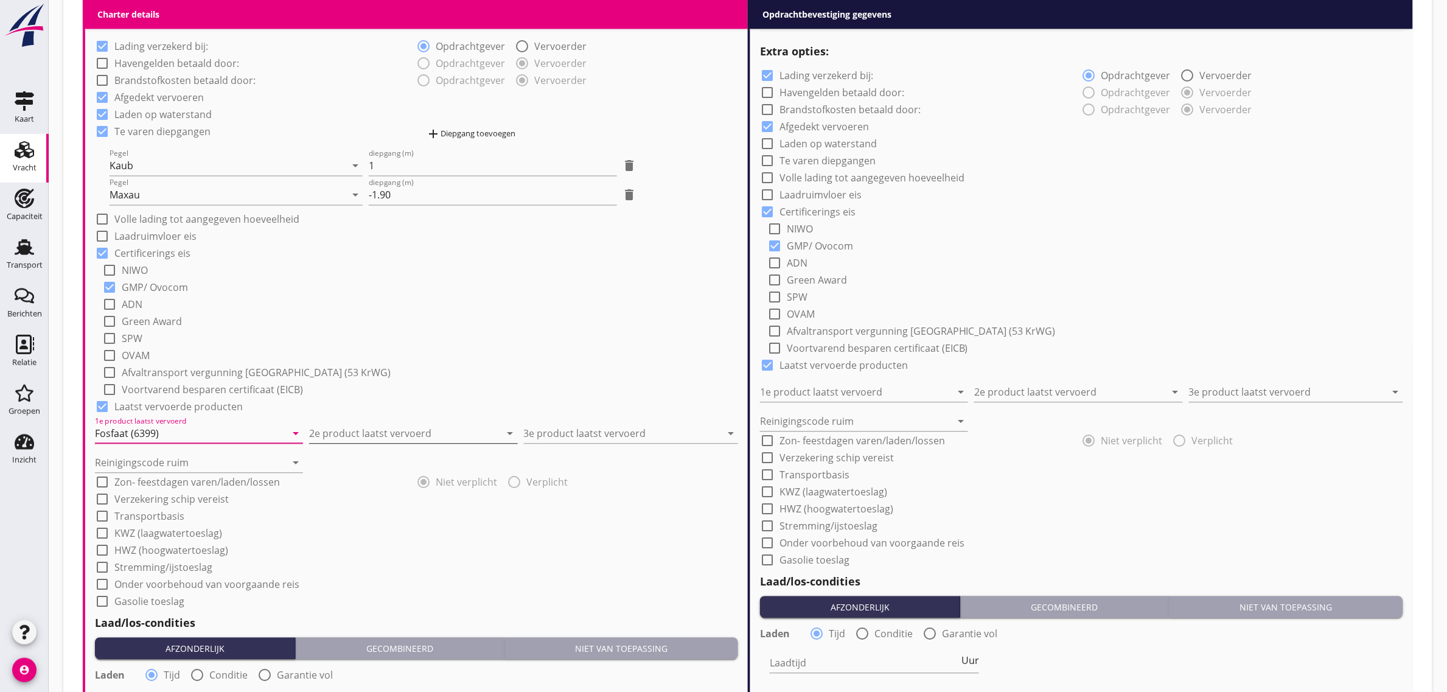
type input "Fosfaat (6399)"
click at [373, 439] on input "2e product laatst vervoerd" at bounding box center [404, 433] width 191 height 19
click at [400, 464] on div "Constructiedelen (9412)" at bounding box center [413, 463] width 189 height 15
type input "Constructiedelen (9412)"
click at [563, 429] on input "3e product laatst vervoerd" at bounding box center [622, 433] width 197 height 19
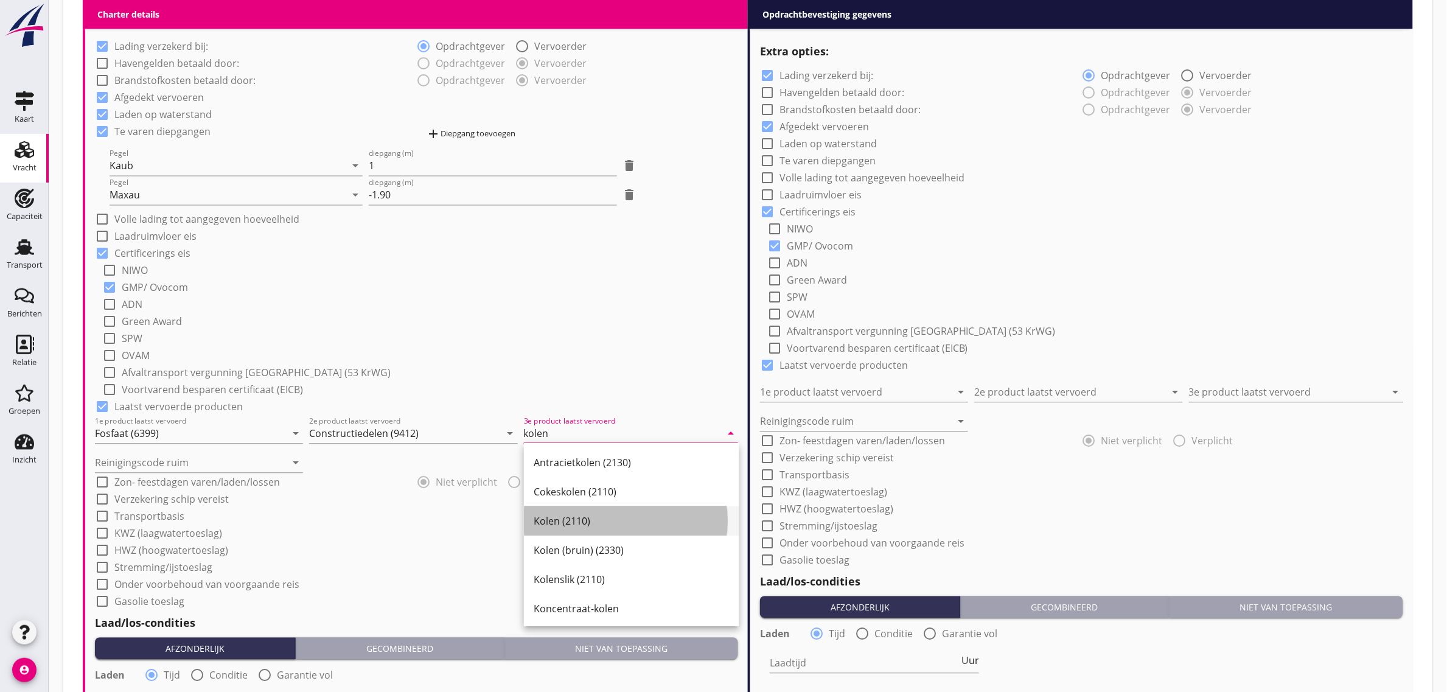
click at [557, 523] on div "Kolen (2110)" at bounding box center [631, 521] width 195 height 15
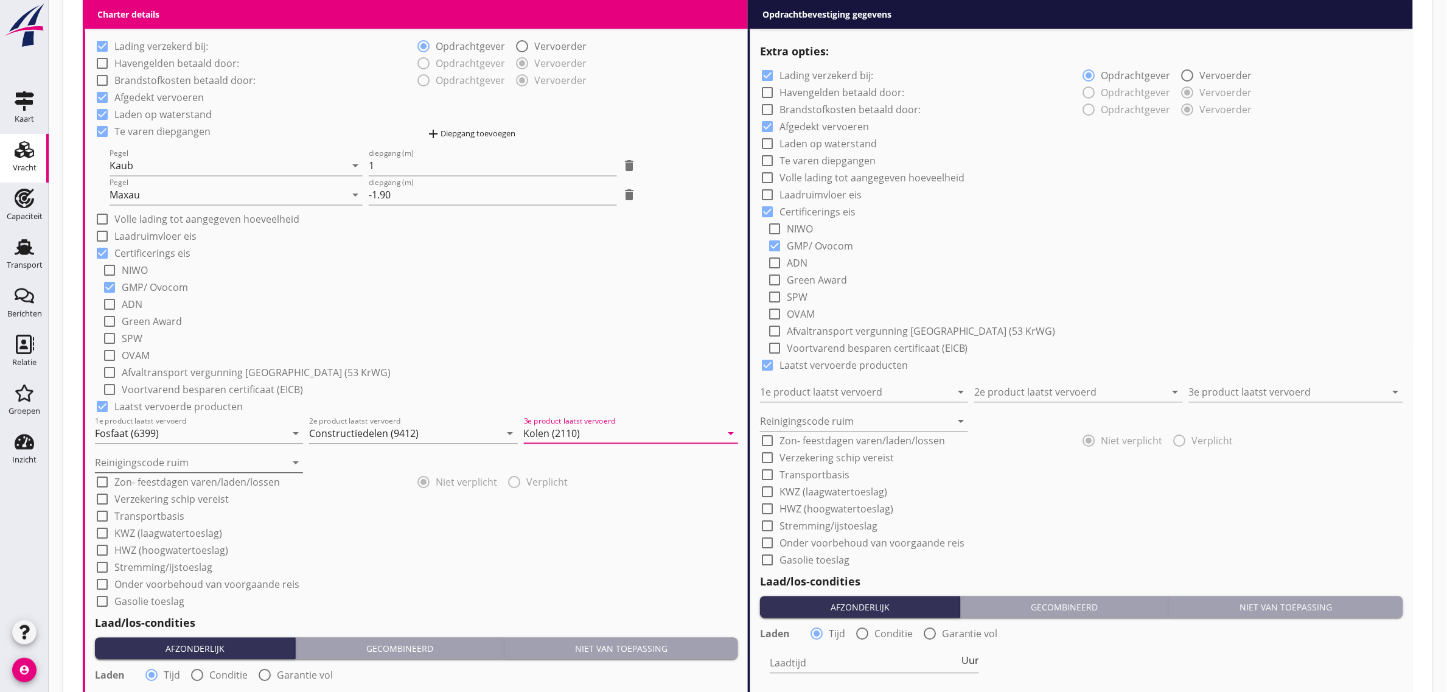
type input "Kolen (2110)"
click at [162, 460] on input "Reinigingscode ruim" at bounding box center [190, 462] width 191 height 19
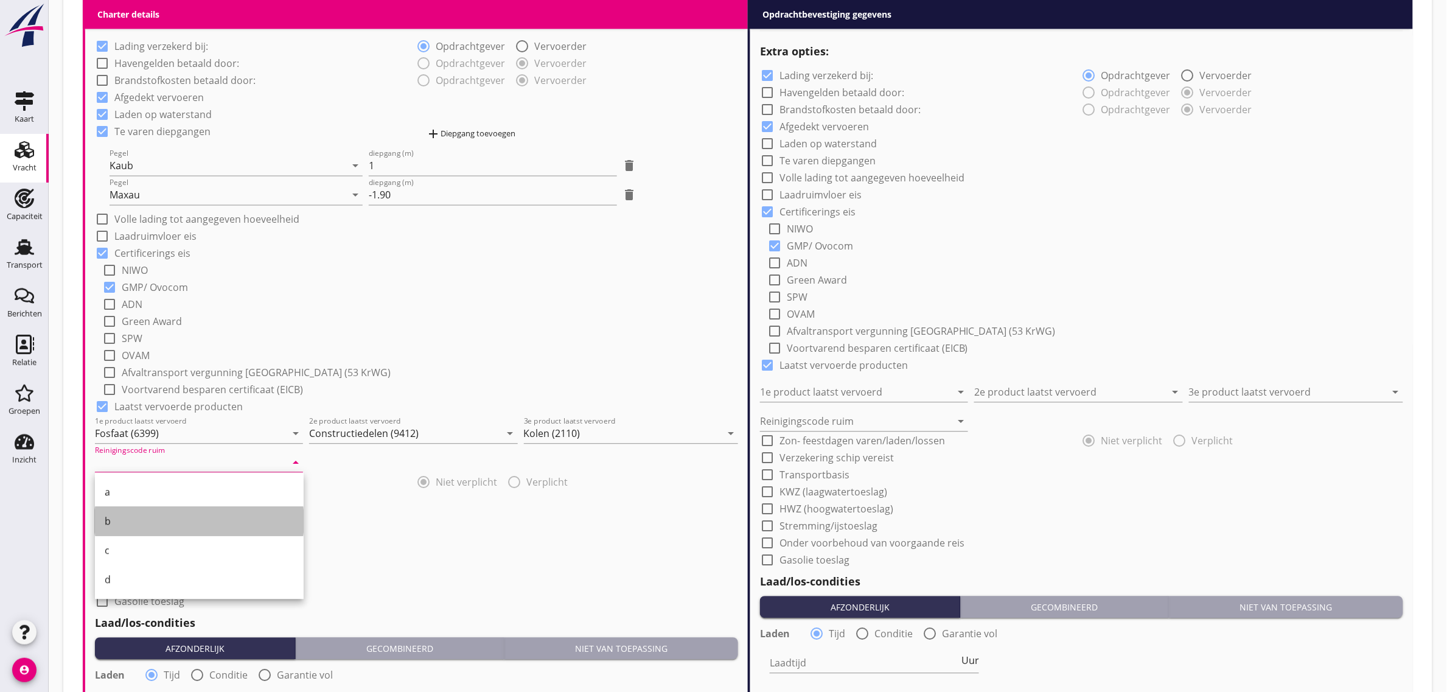
click at [147, 512] on div "b" at bounding box center [199, 521] width 189 height 29
type input "b"
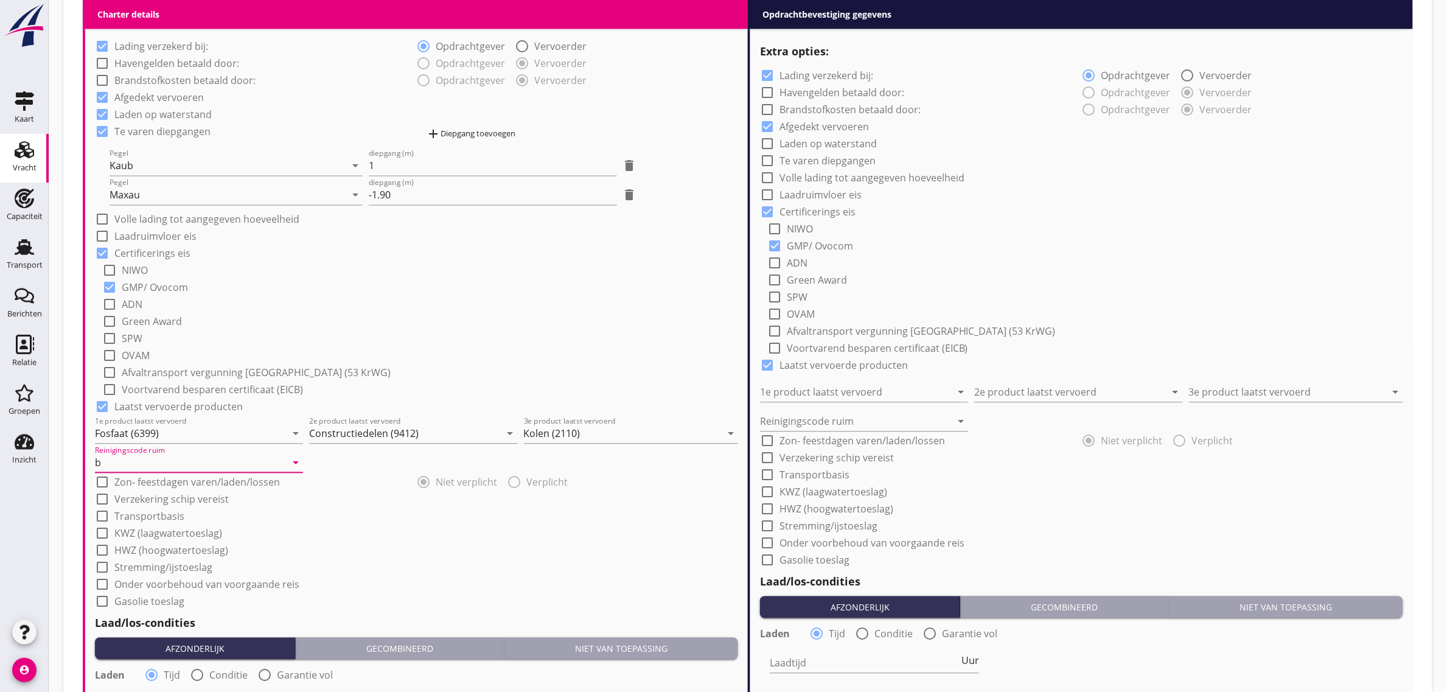
click at [467, 372] on div "check_box_outline_blank Afvaltransport vergunning [GEOGRAPHIC_DATA] (53 KrWG)" at bounding box center [420, 371] width 636 height 17
click at [148, 515] on label "Transportbasis" at bounding box center [149, 517] width 70 height 12
checkbox input "true"
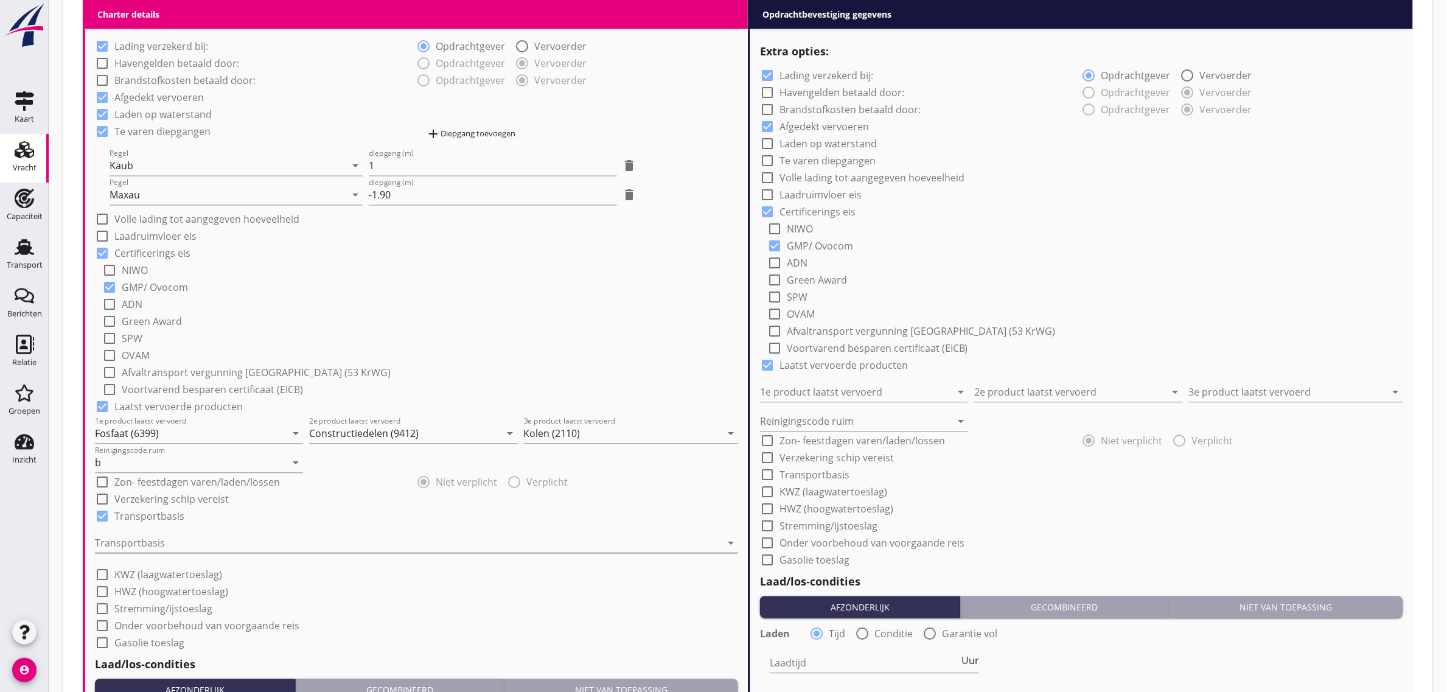
click at [152, 540] on div at bounding box center [408, 543] width 626 height 19
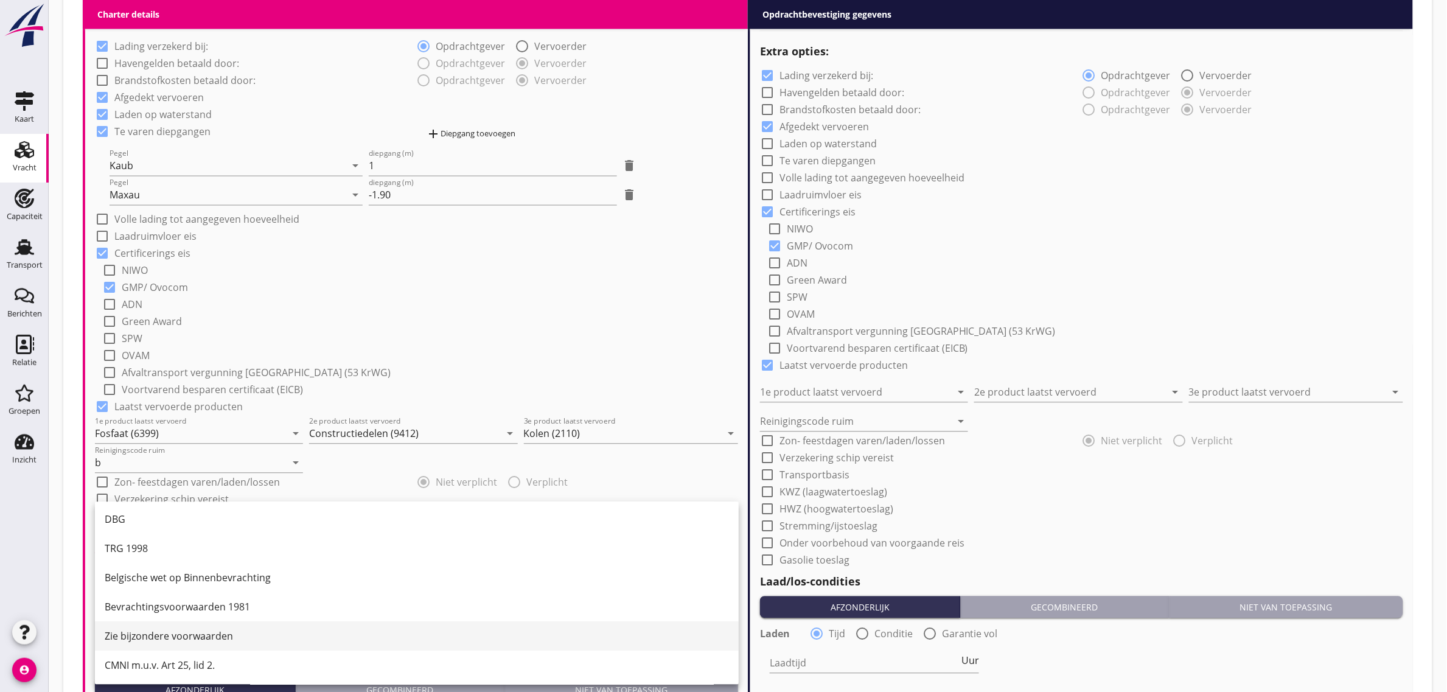
scroll to position [32, 0]
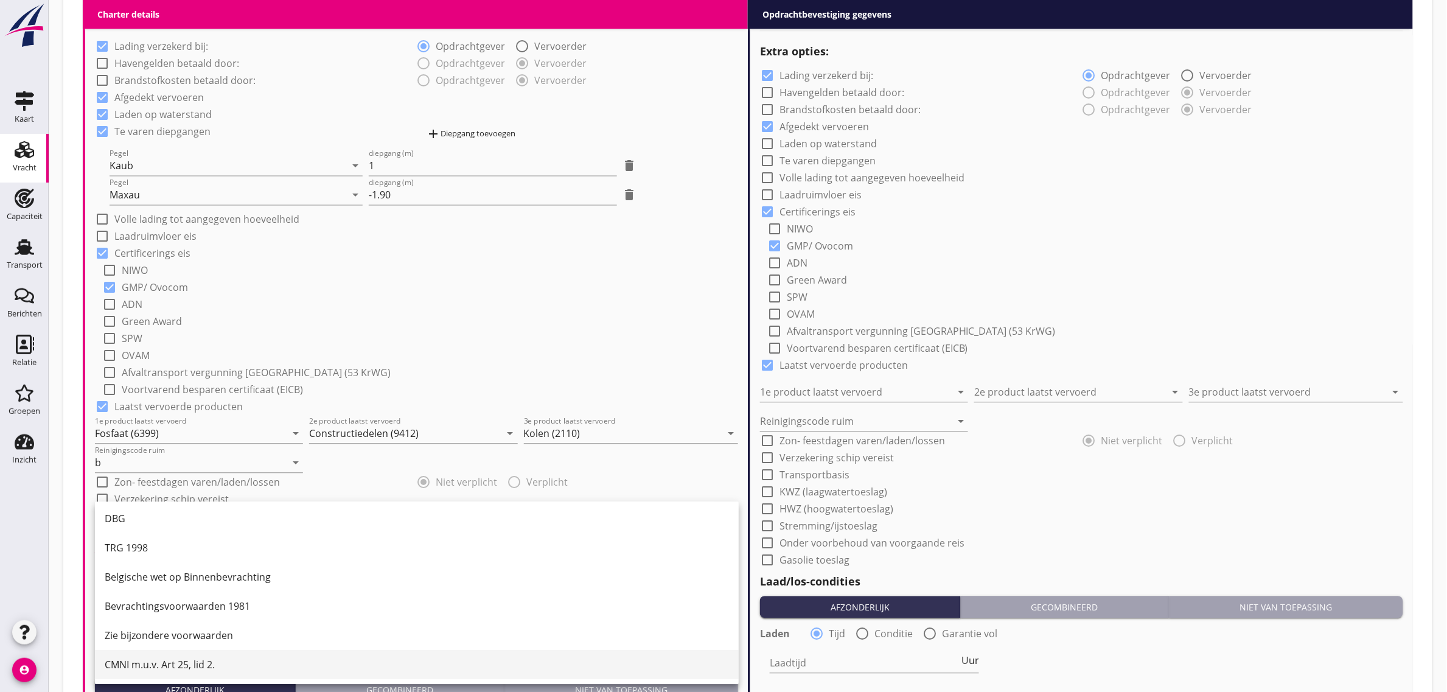
click at [206, 659] on div "CMNI m.u.v. Art 25, lid 2." at bounding box center [417, 665] width 624 height 15
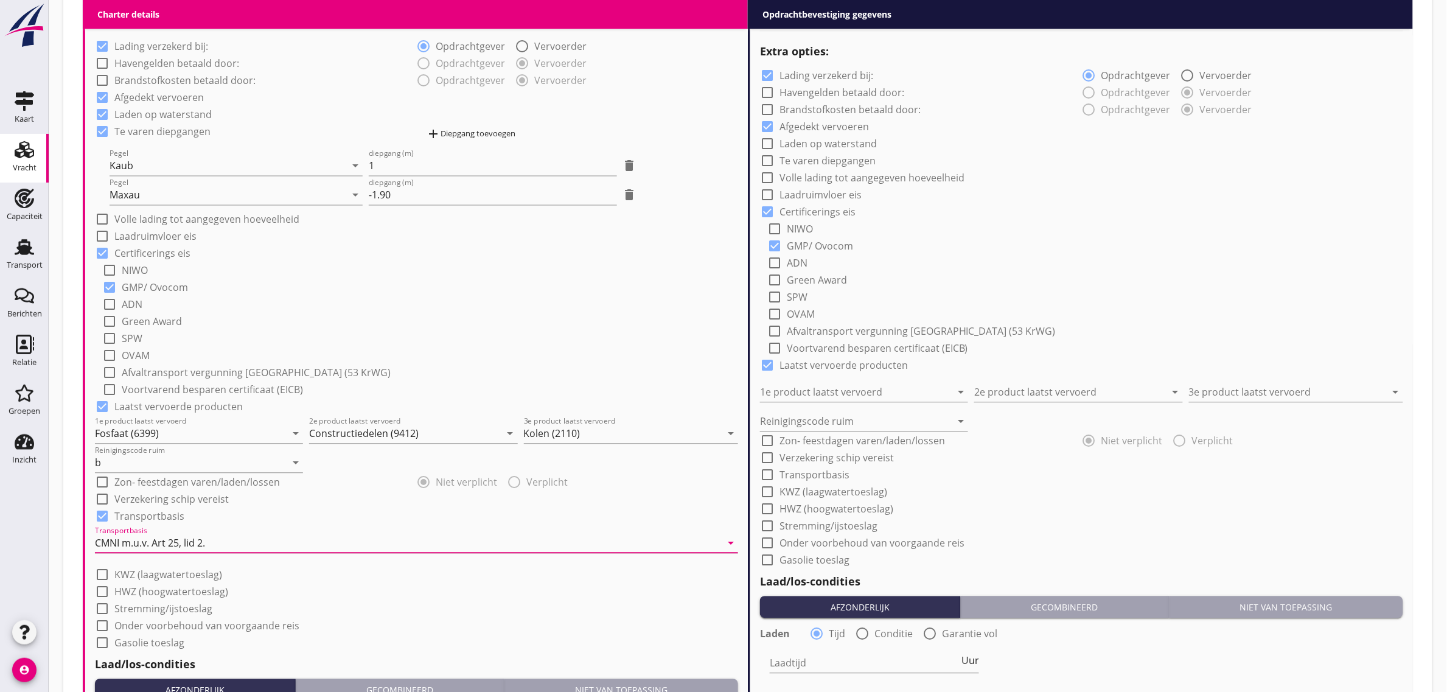
click at [497, 338] on div "check_box_outline_blank SPW" at bounding box center [420, 337] width 636 height 17
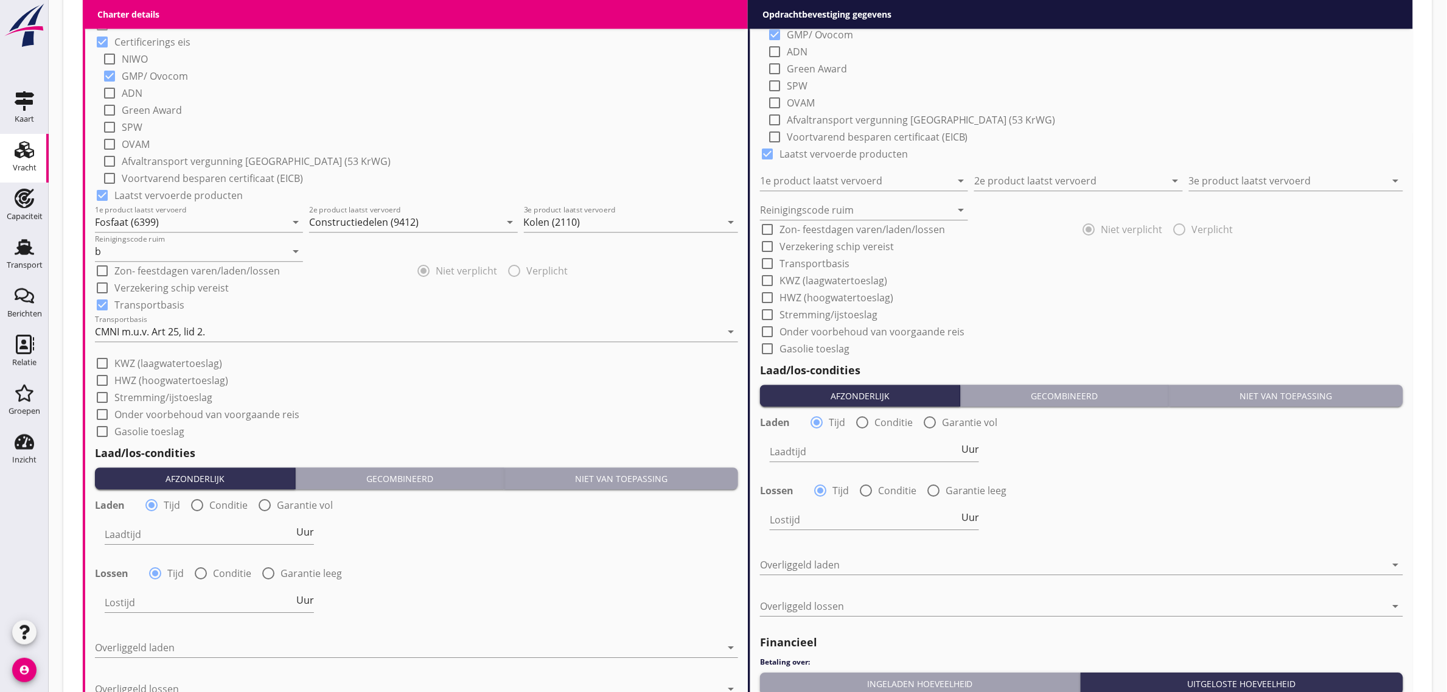
scroll to position [1184, 0]
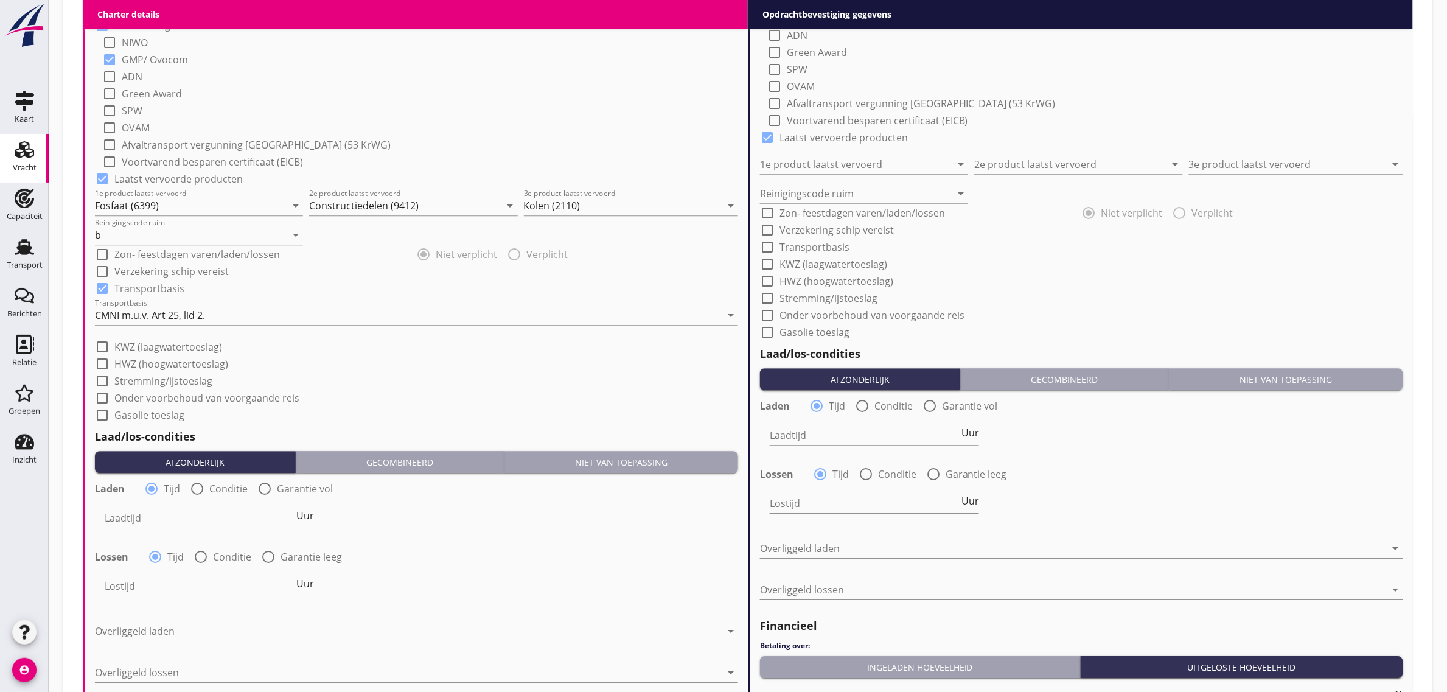
click at [169, 382] on label "Stremming/ijstoeslag" at bounding box center [163, 381] width 98 height 12
checkbox input "true"
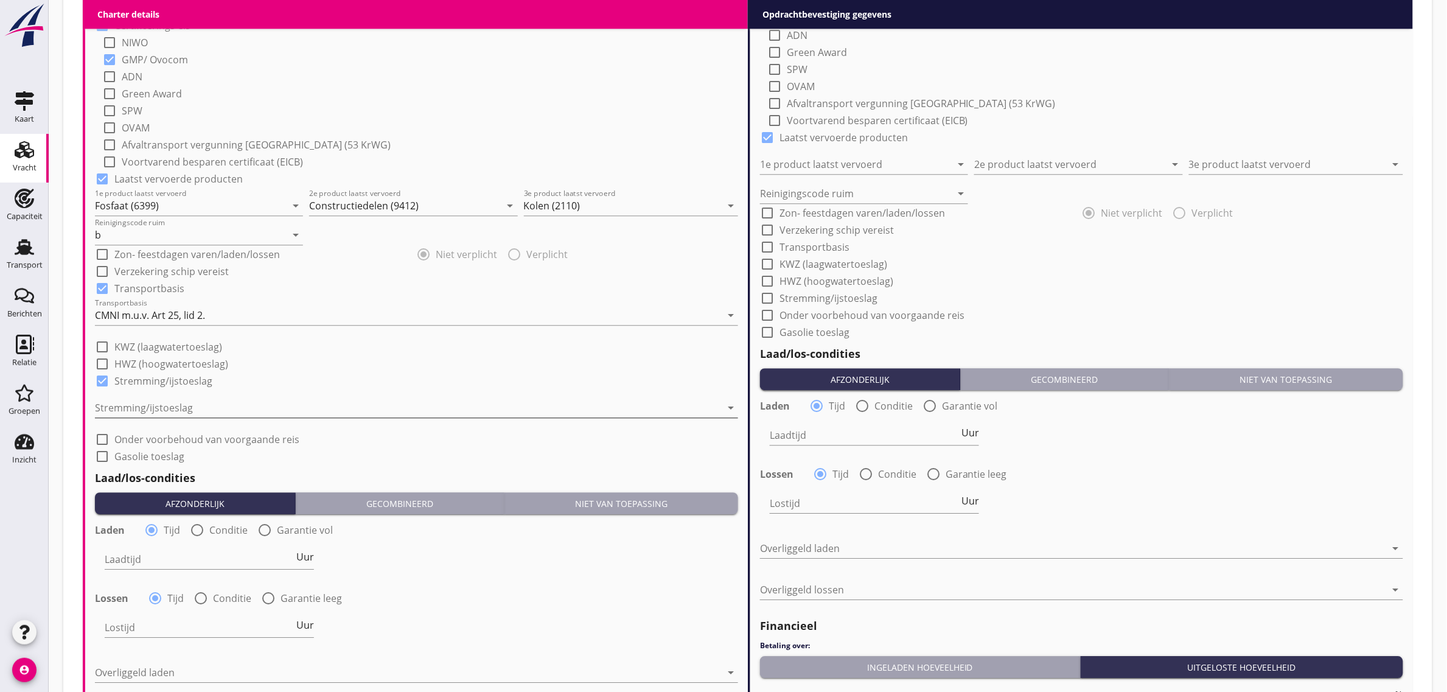
click at [175, 399] on div at bounding box center [408, 407] width 626 height 19
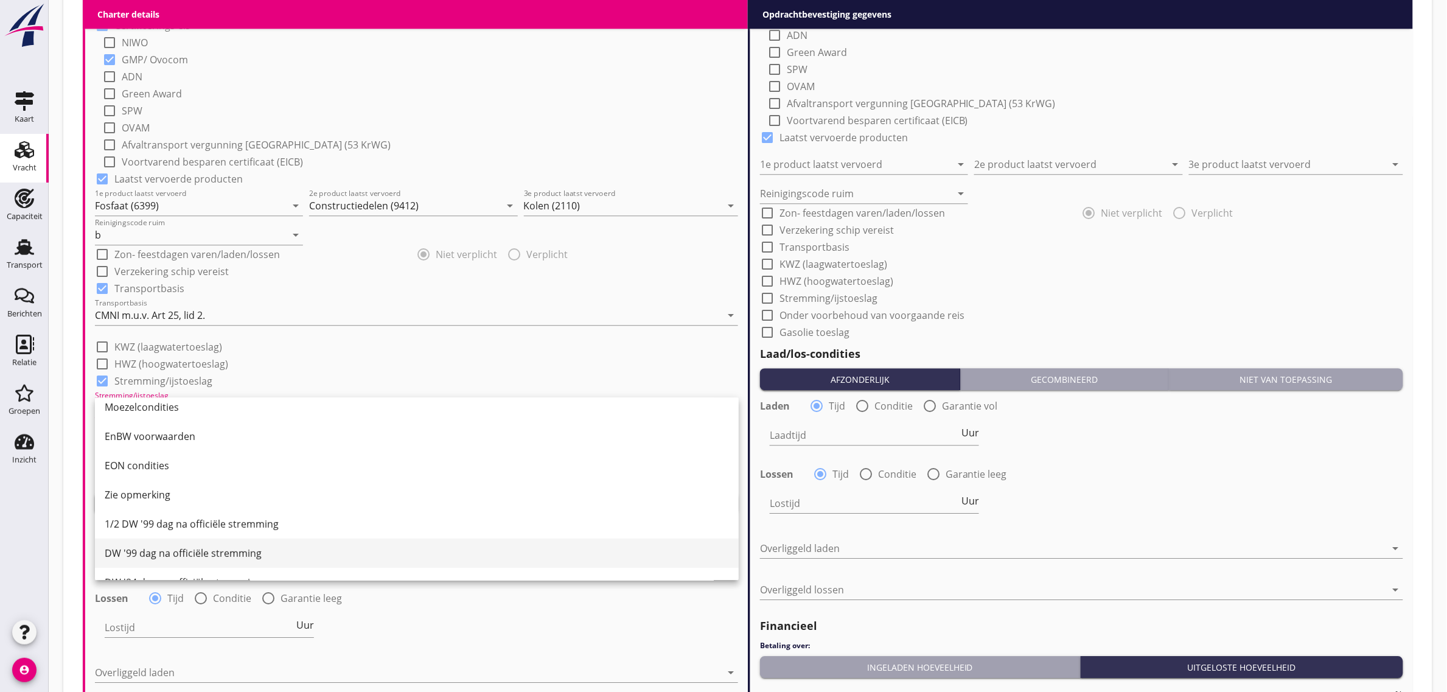
scroll to position [148, 0]
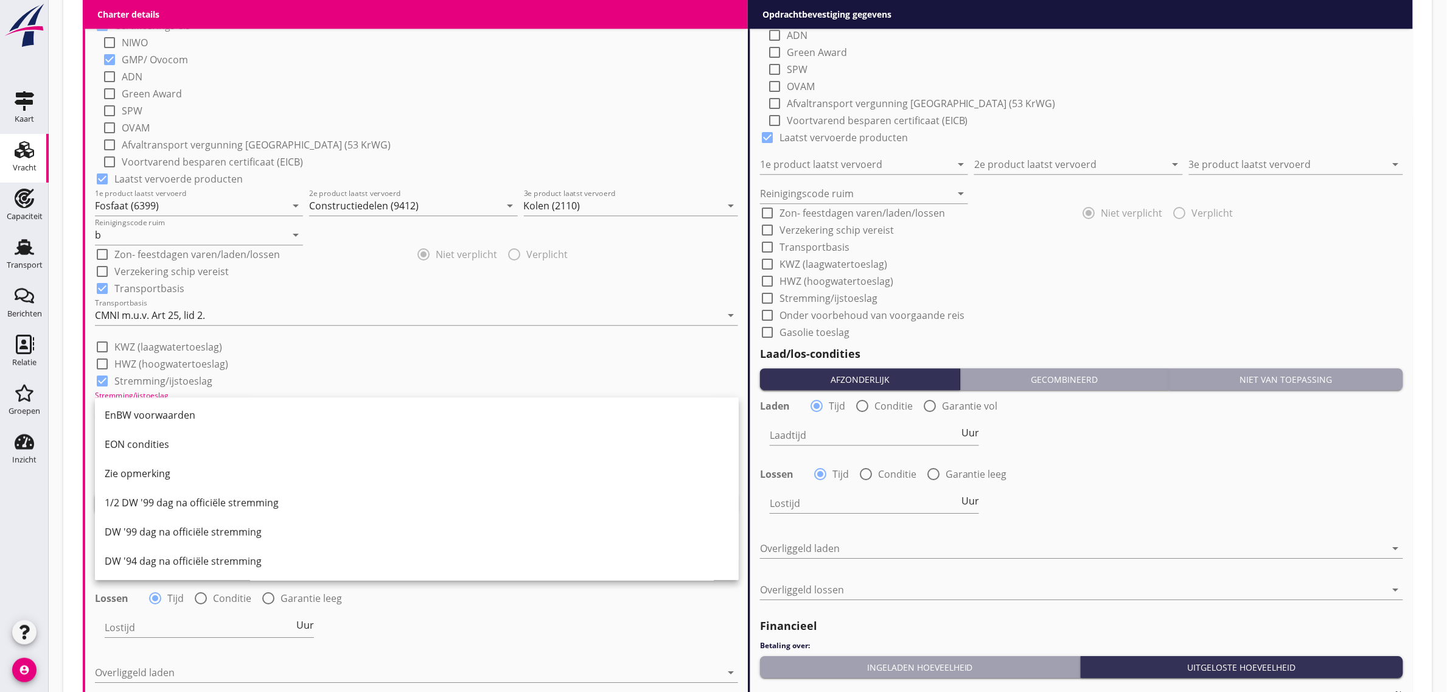
click at [203, 497] on div "1/2 DW '99 dag na officiële stremming" at bounding box center [417, 502] width 624 height 15
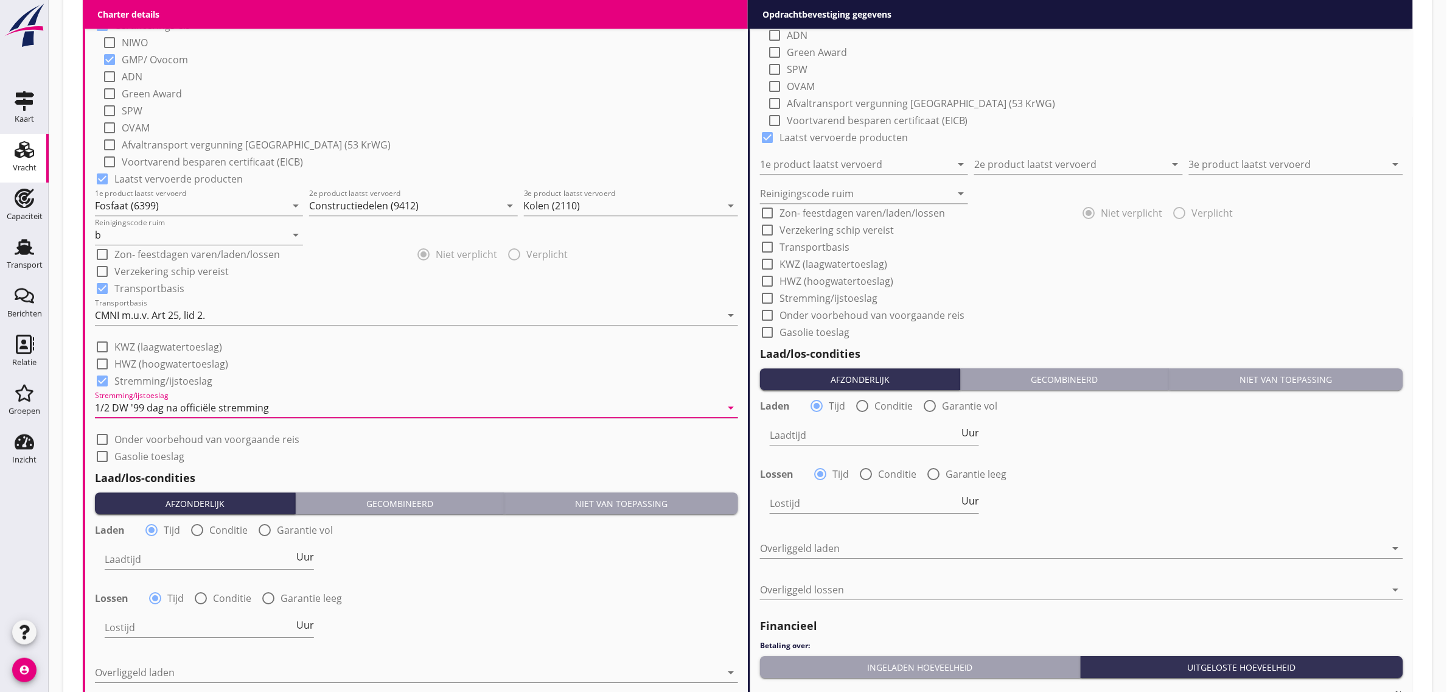
click at [400, 363] on div "check_box_outline_blank HWZ (hoogwatertoeslag)" at bounding box center [416, 362] width 643 height 17
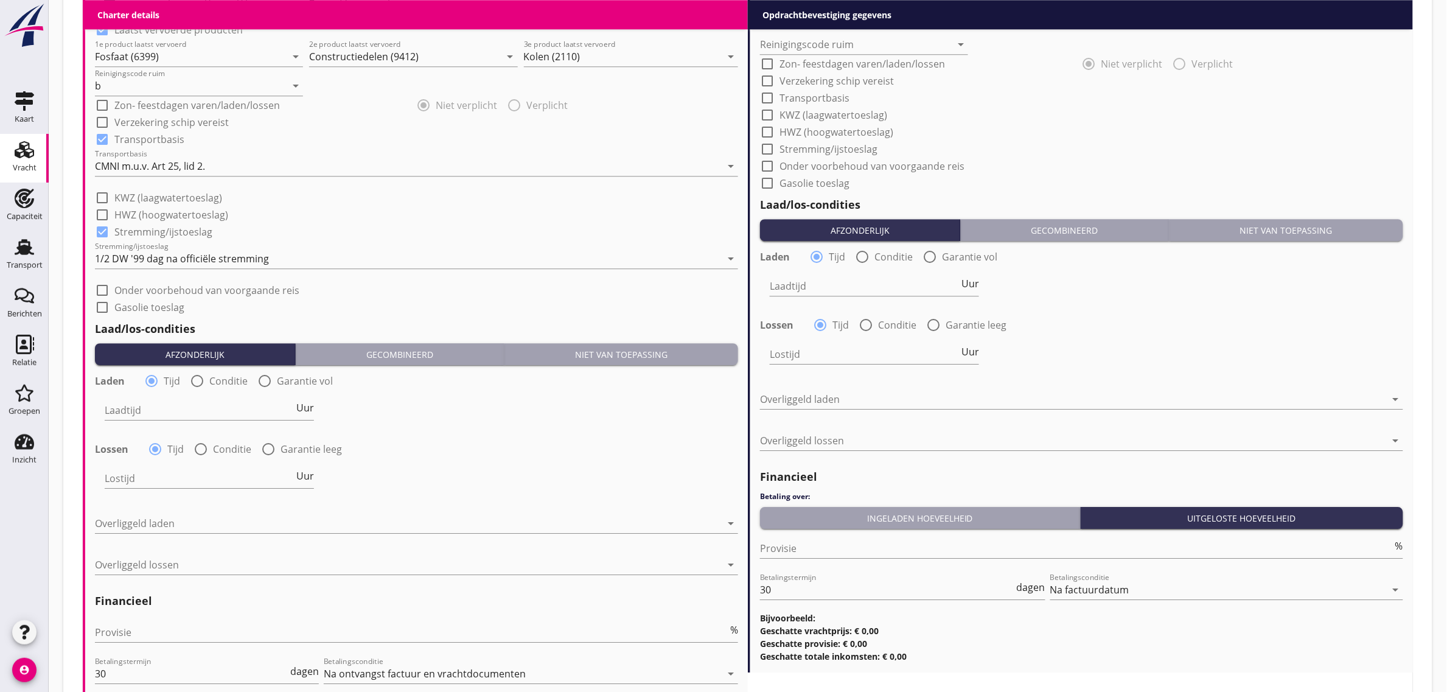
scroll to position [1412, 0]
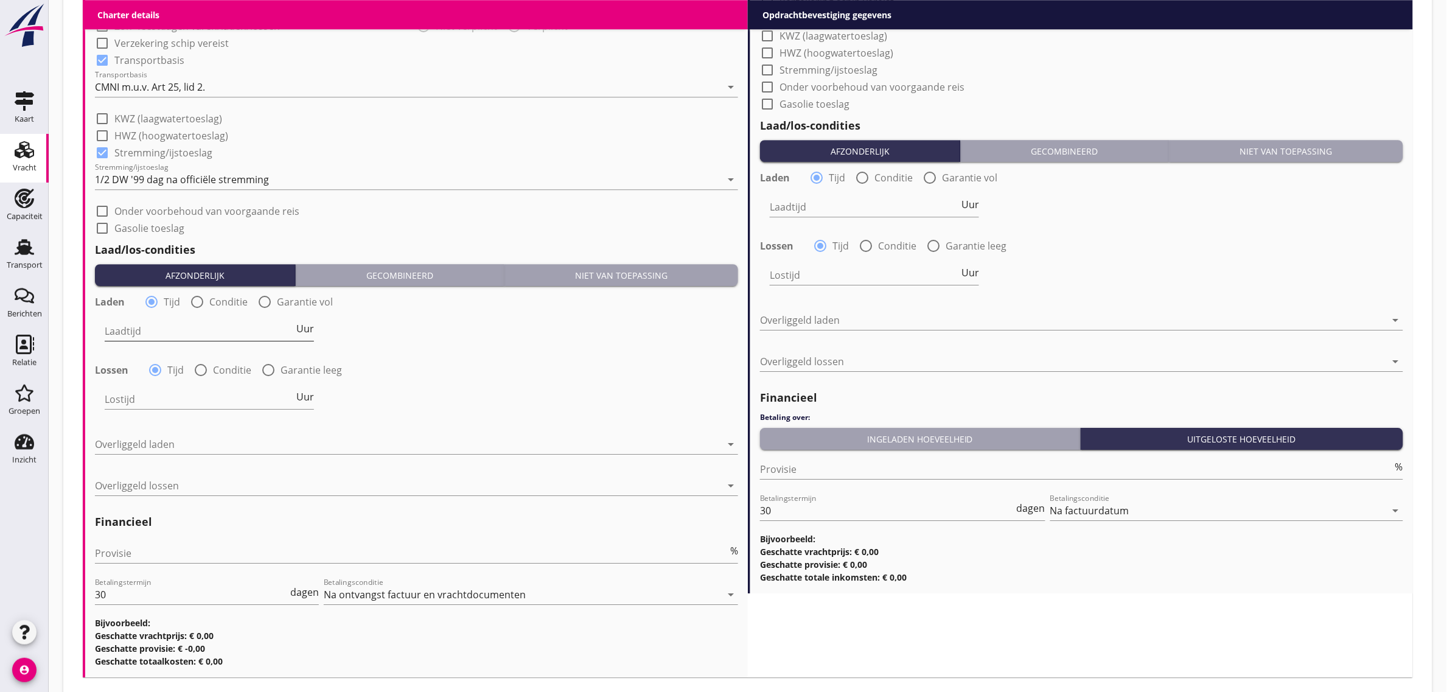
click at [132, 329] on input "Laadtijd" at bounding box center [199, 330] width 189 height 19
click at [300, 329] on span "Uur" at bounding box center [305, 329] width 18 height 10
type input "1"
click at [160, 405] on input "Lostijd" at bounding box center [199, 398] width 189 height 19
type input "48"
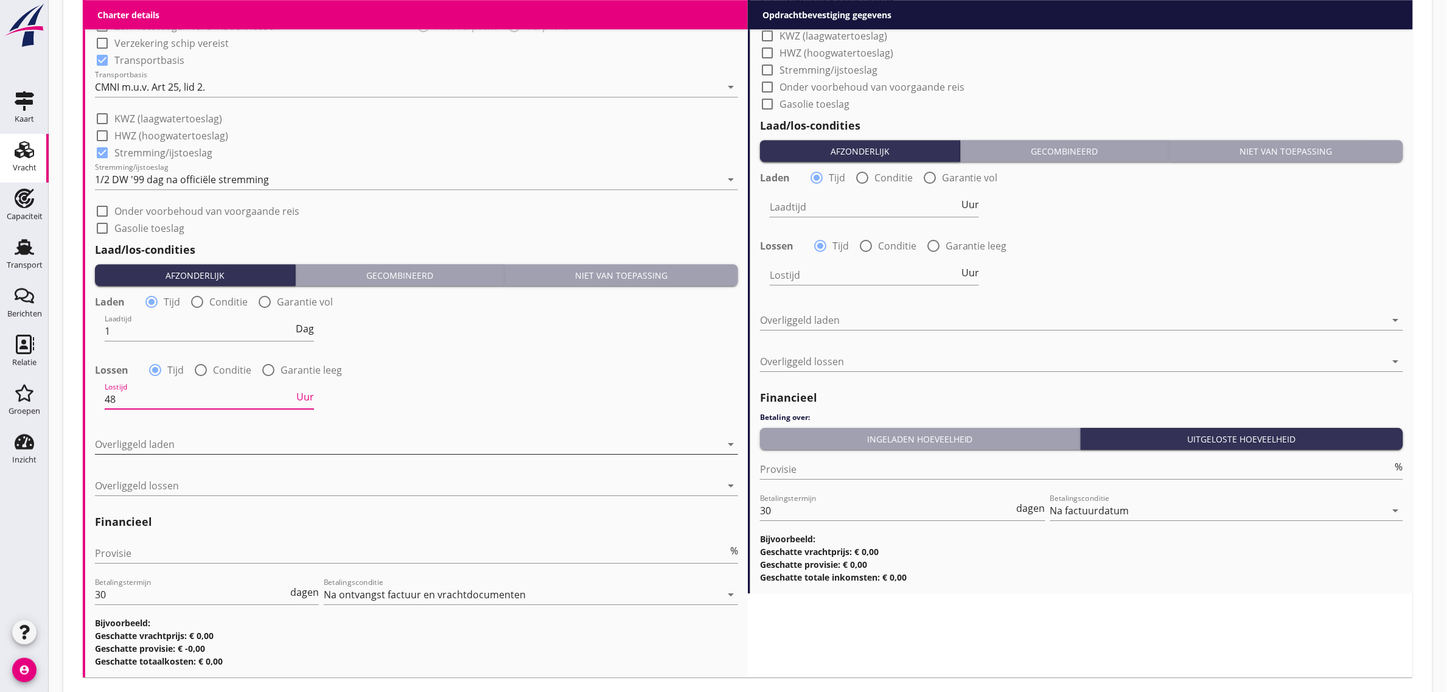
click at [161, 447] on div at bounding box center [408, 443] width 626 height 19
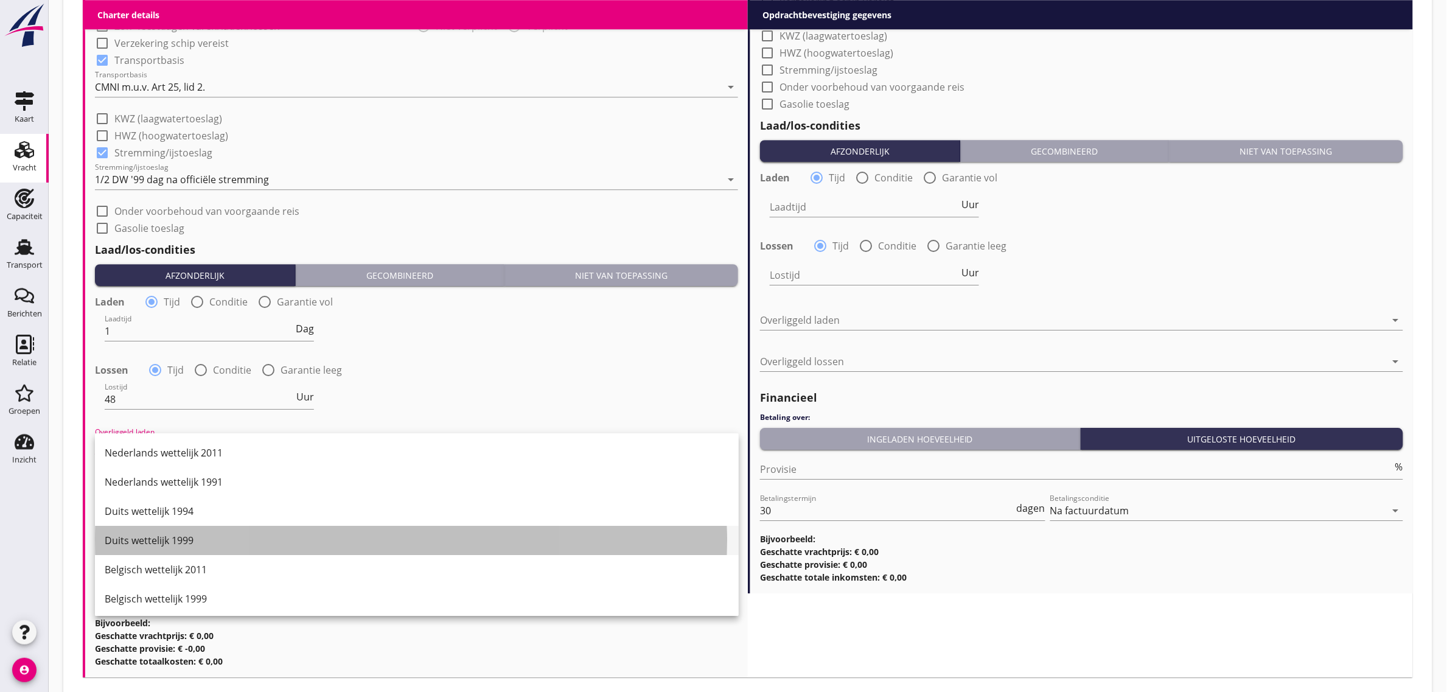
click at [181, 539] on div "Duits wettelijk 1999" at bounding box center [417, 540] width 624 height 15
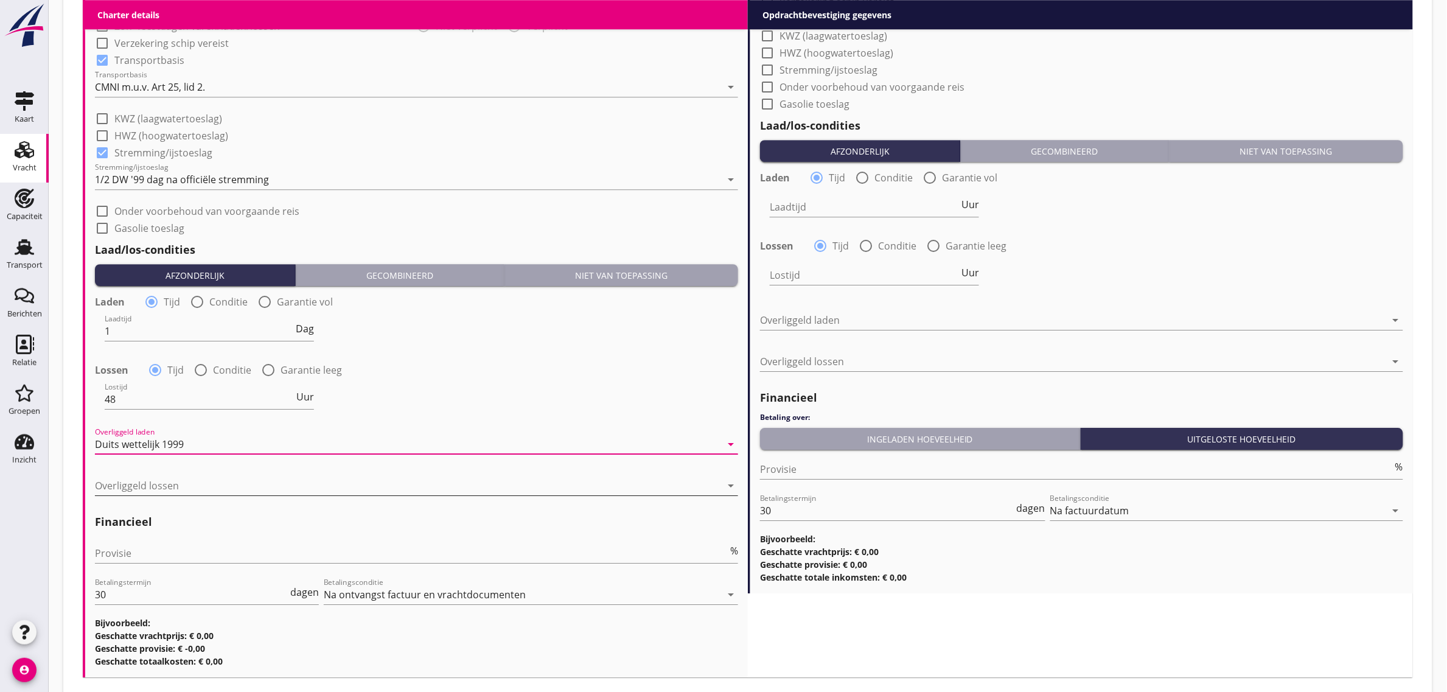
click at [178, 486] on div at bounding box center [408, 485] width 626 height 19
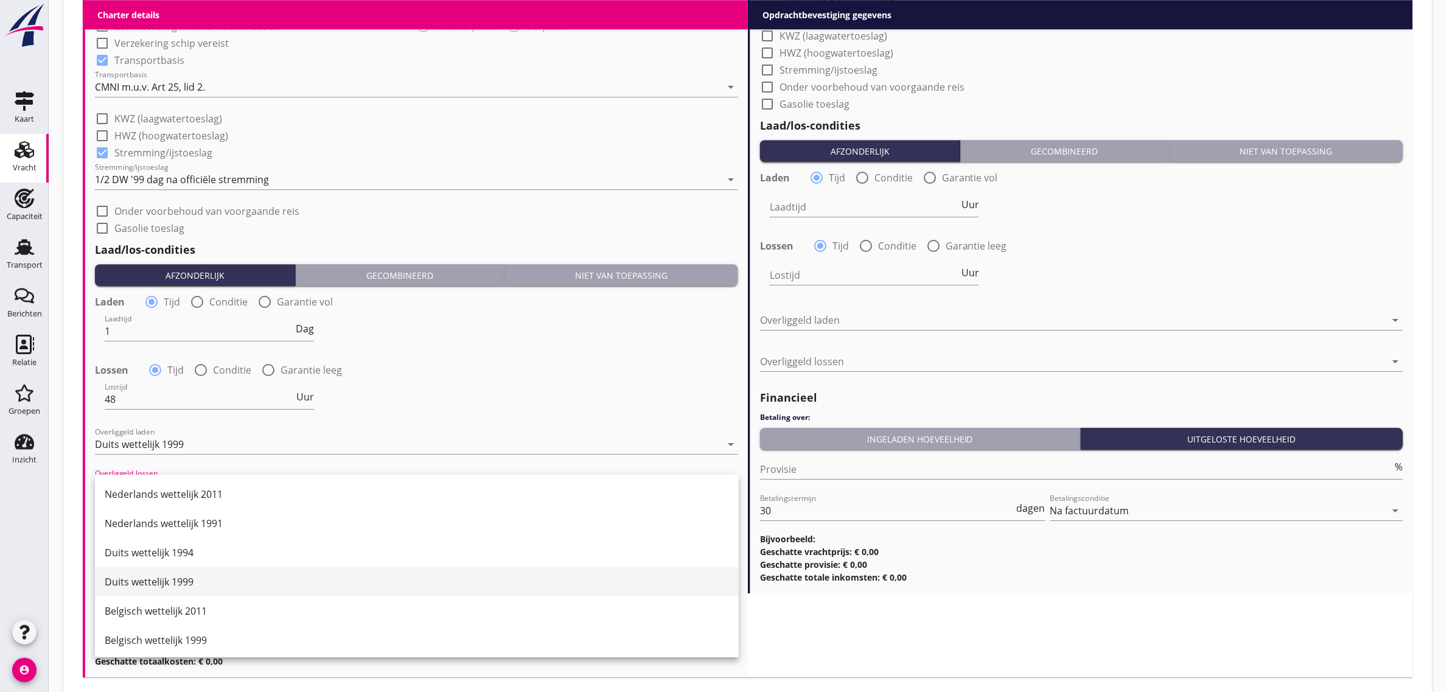
click at [206, 585] on div "Duits wettelijk 1999" at bounding box center [417, 581] width 624 height 15
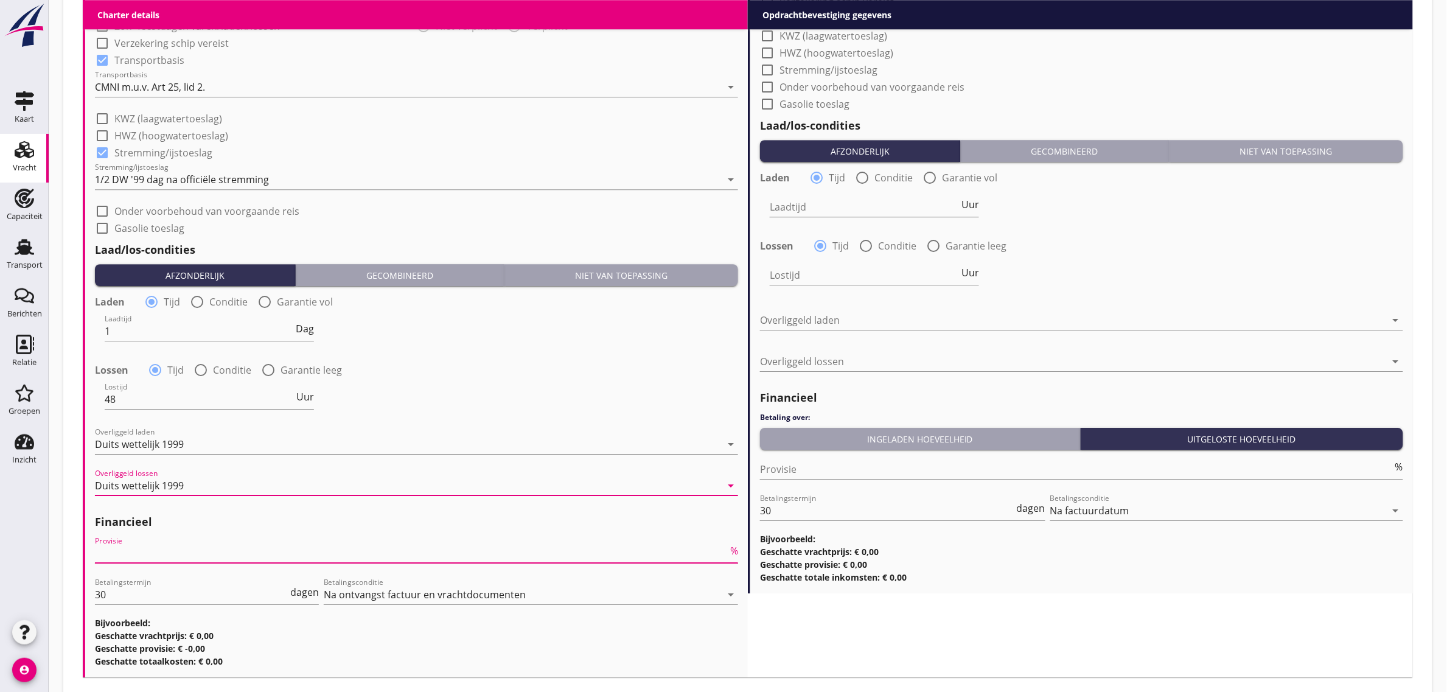
click at [162, 546] on input "Provisie" at bounding box center [411, 552] width 633 height 19
type input "0"
click at [655, 371] on div "Lossen radio_button_checked Tijd radio_button_unchecked Conditie radio_button_u…" at bounding box center [416, 368] width 643 height 17
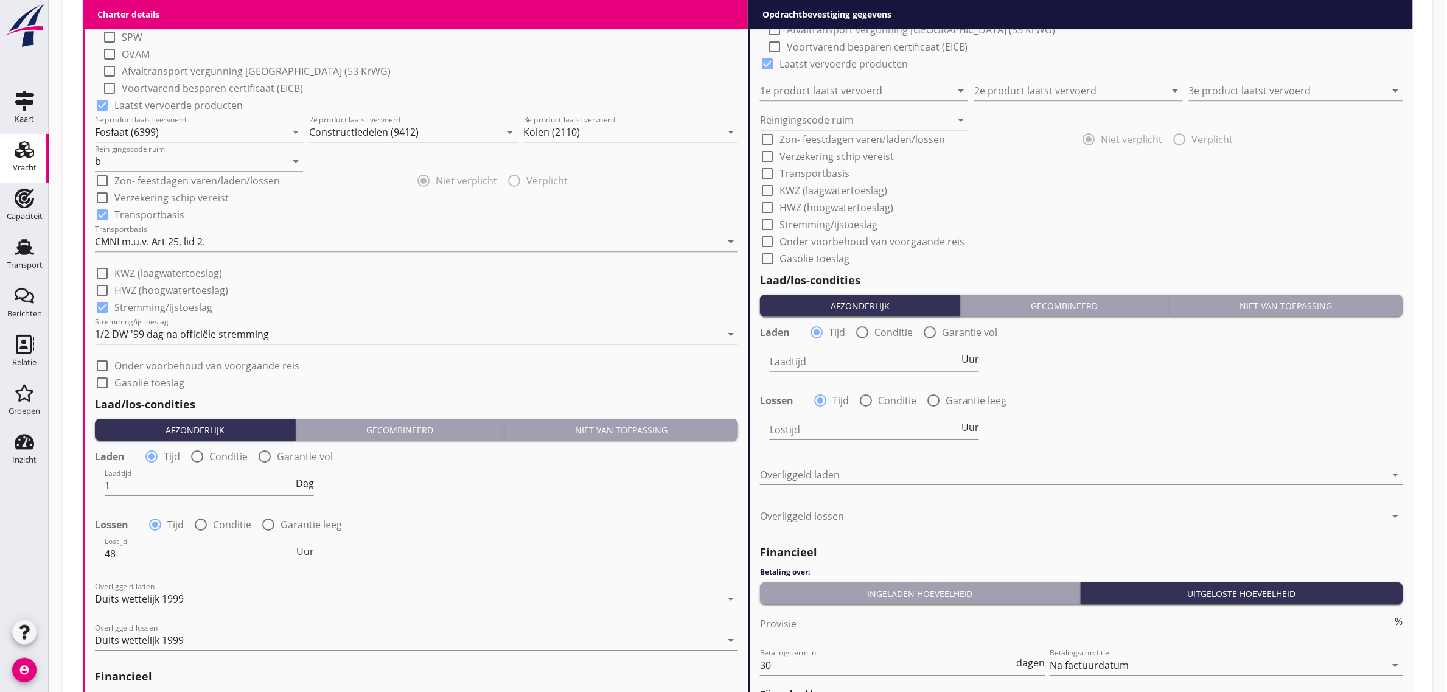
scroll to position [879, 0]
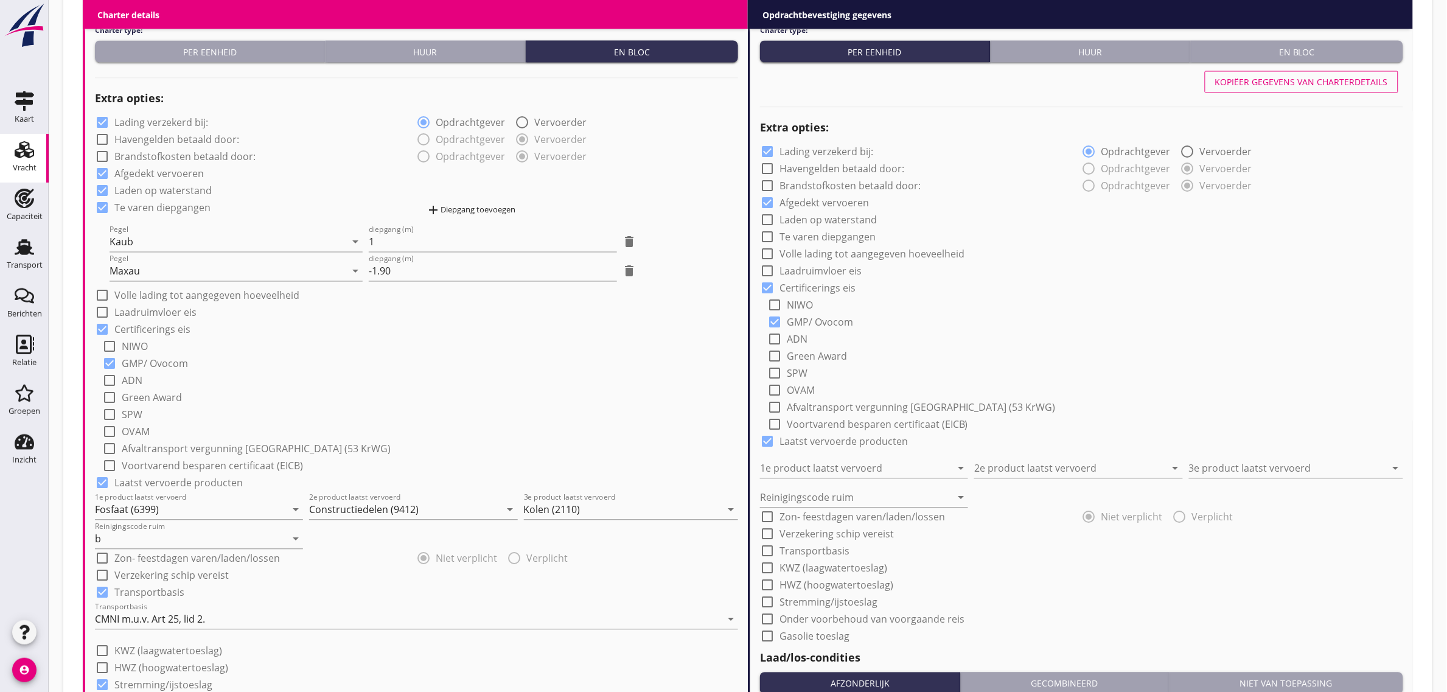
click at [1276, 77] on div "Kopiëer gegevens van charterdetails" at bounding box center [1301, 82] width 173 height 13
checkbox input "true"
type input "Fosfaat (6399)"
type input "Constructiedelen (9412)"
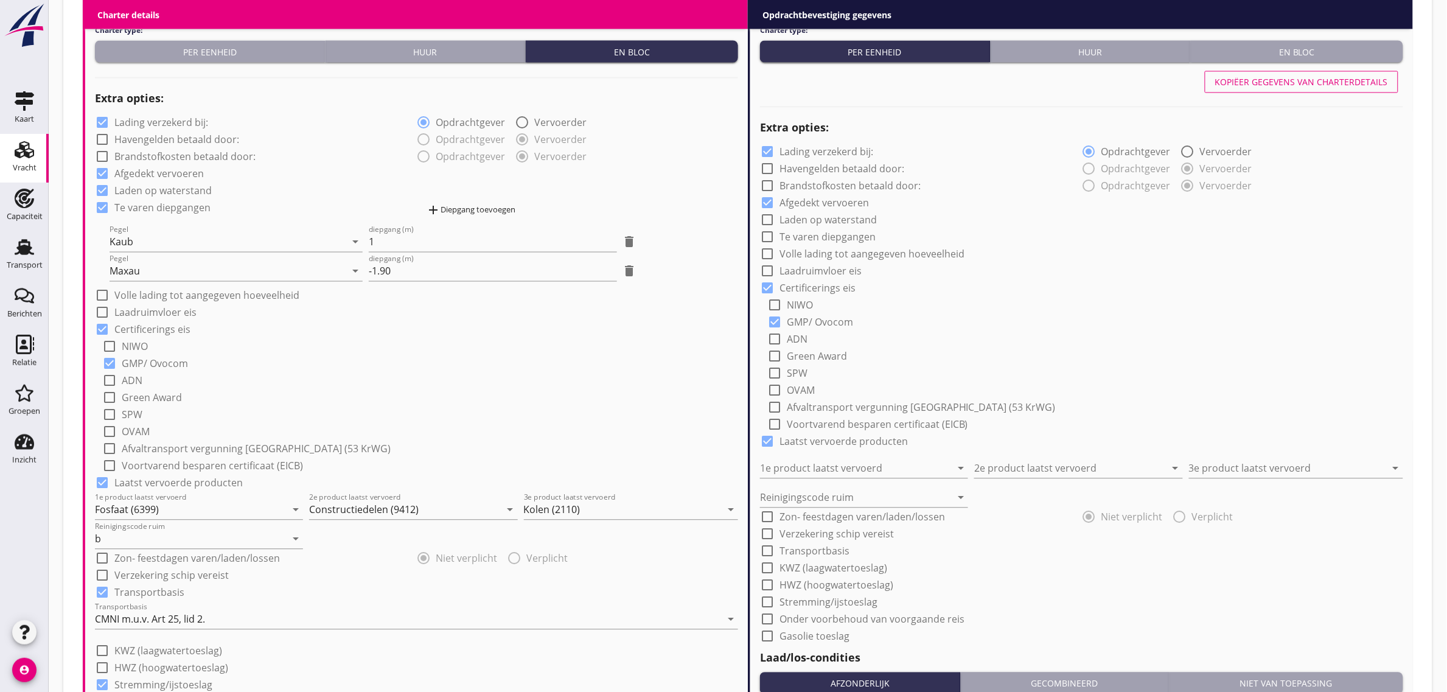
type input "Kolen (2110)"
type input "b"
checkbox input "true"
type input "1"
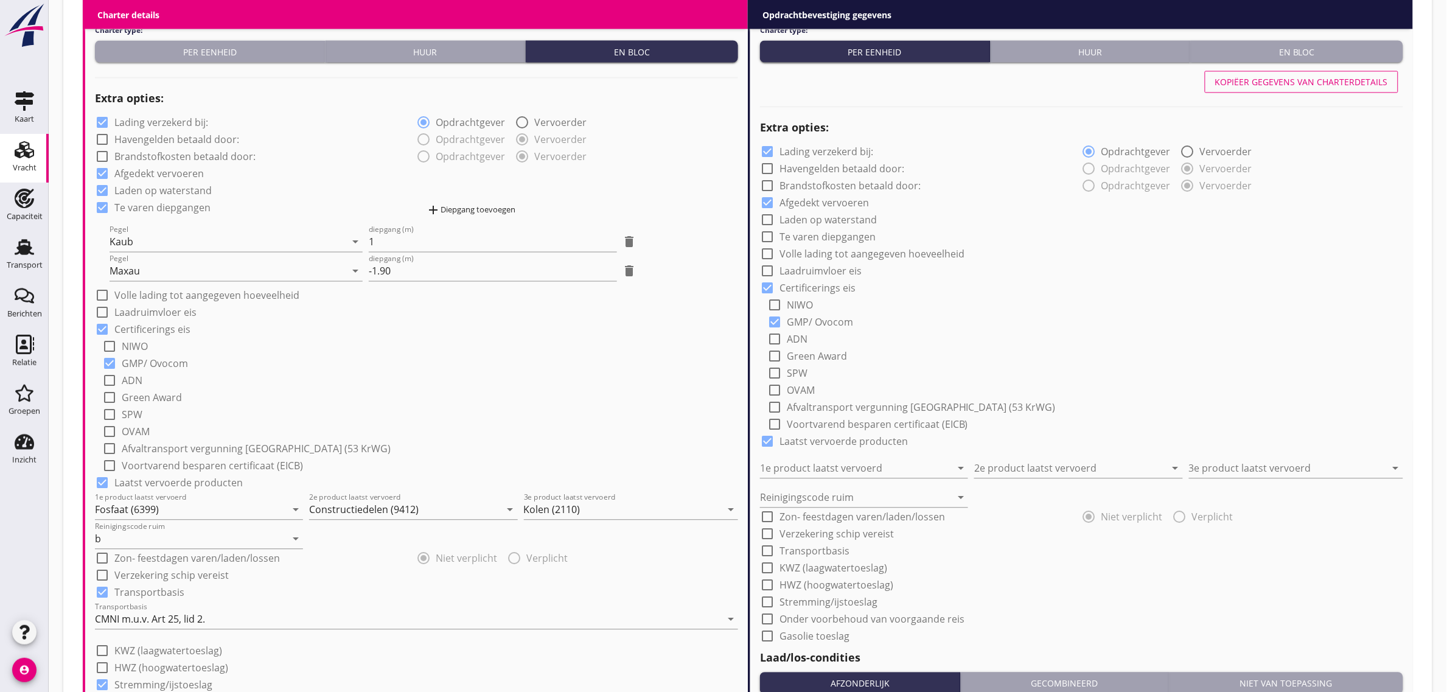
type input "48"
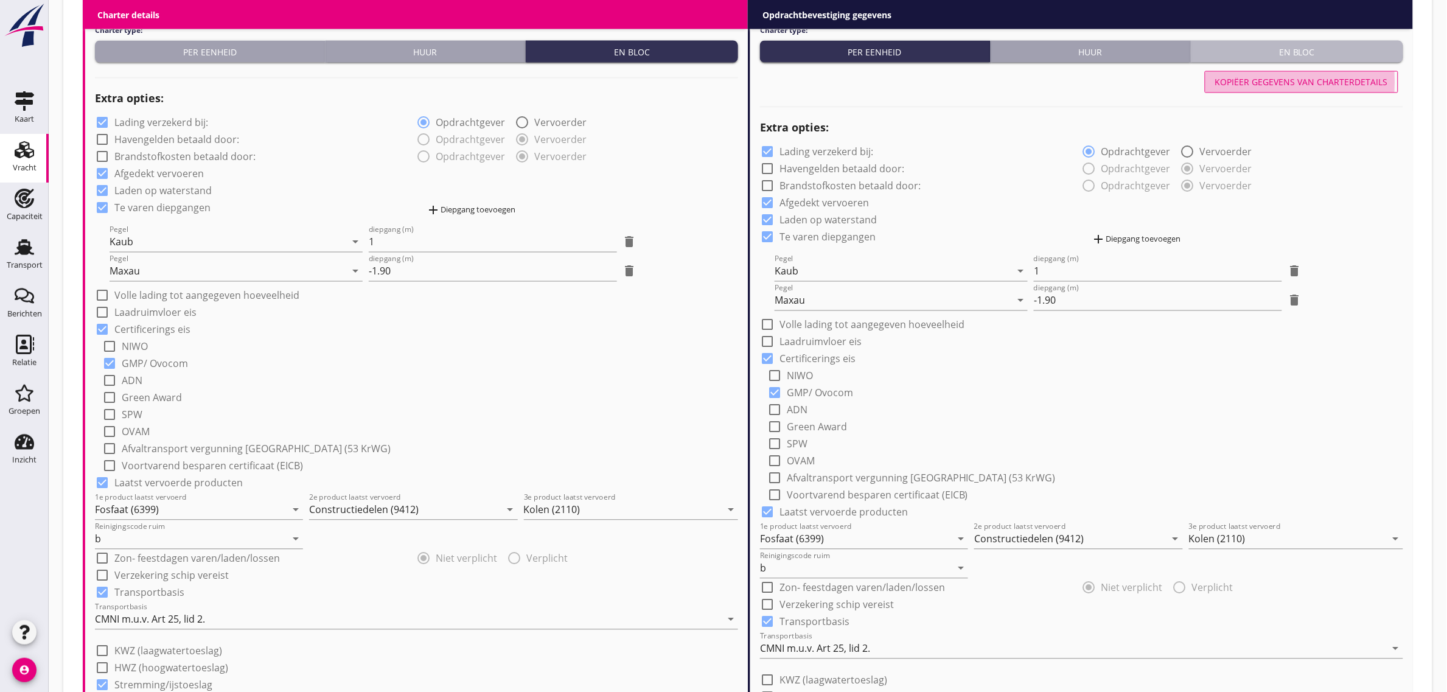
click at [1282, 53] on div "En bloc" at bounding box center [1297, 52] width 203 height 13
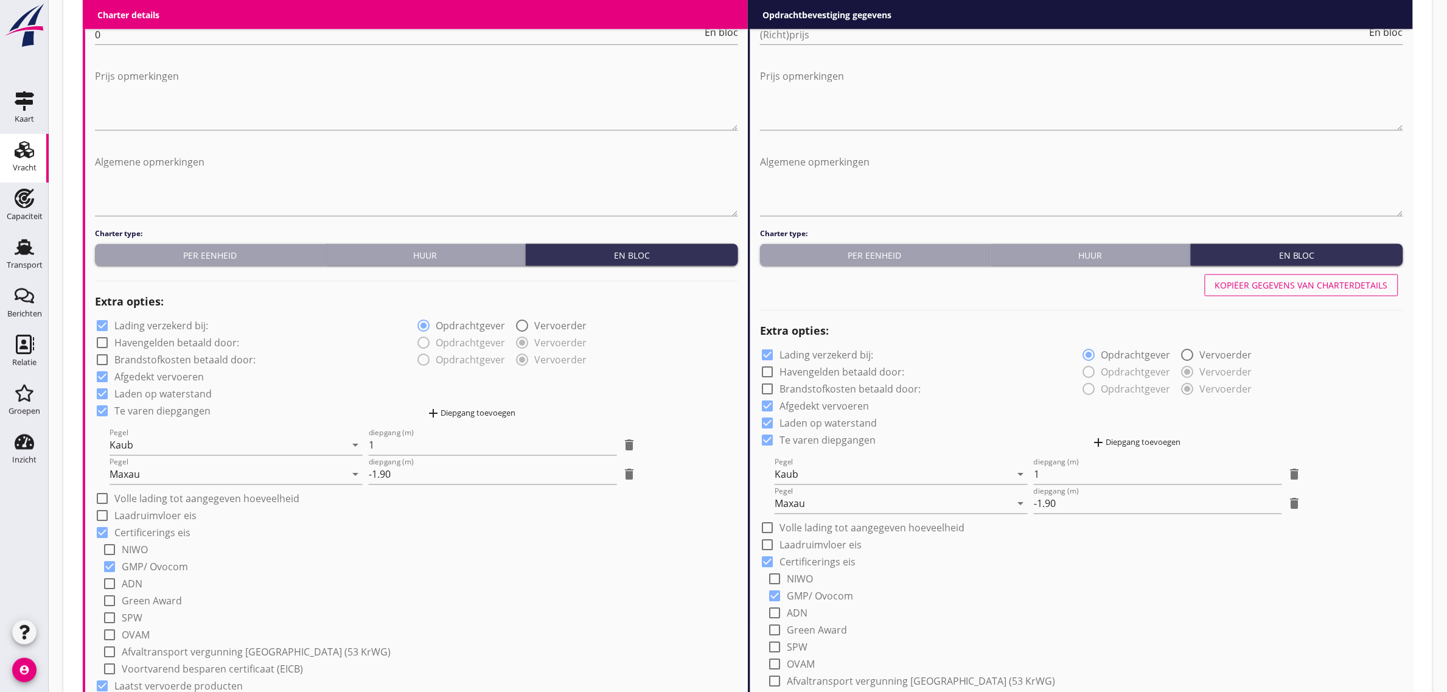
scroll to position [575, 0]
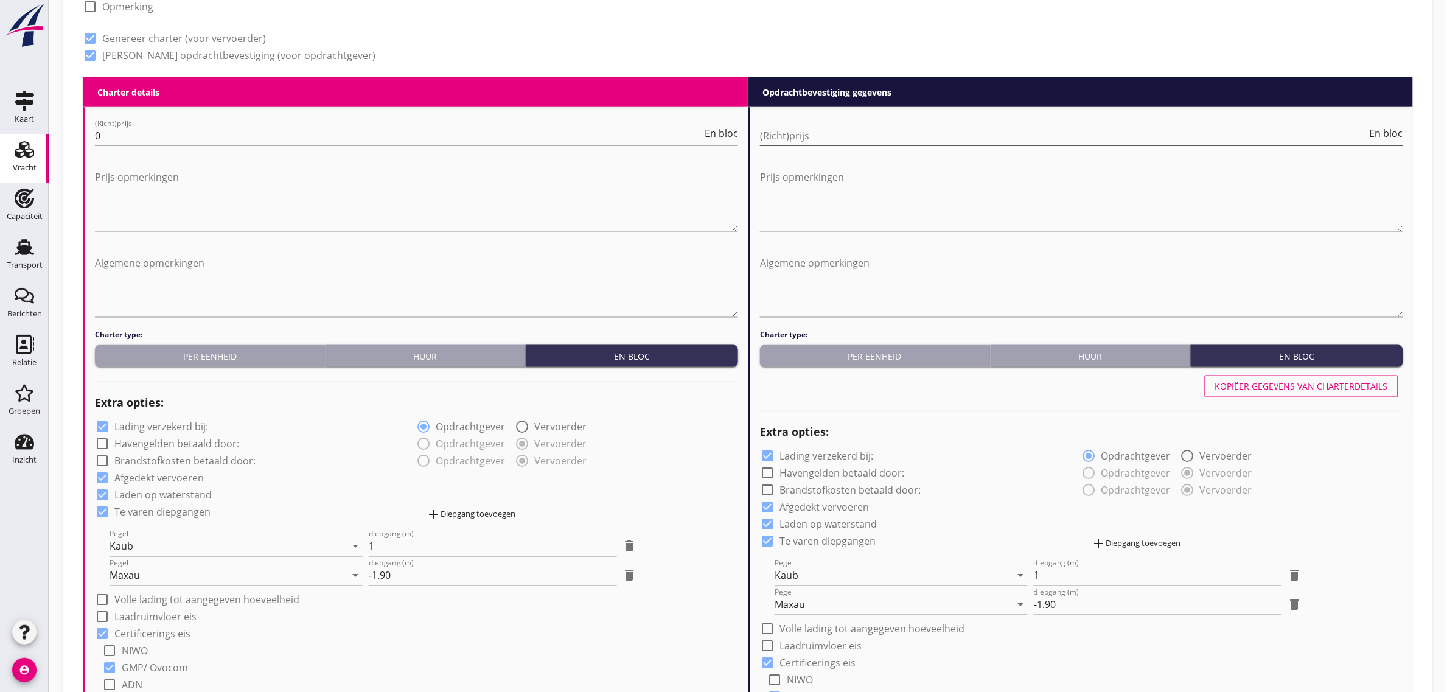
click at [791, 134] on input "(Richt)prijs" at bounding box center [1063, 135] width 607 height 19
type input "29500"
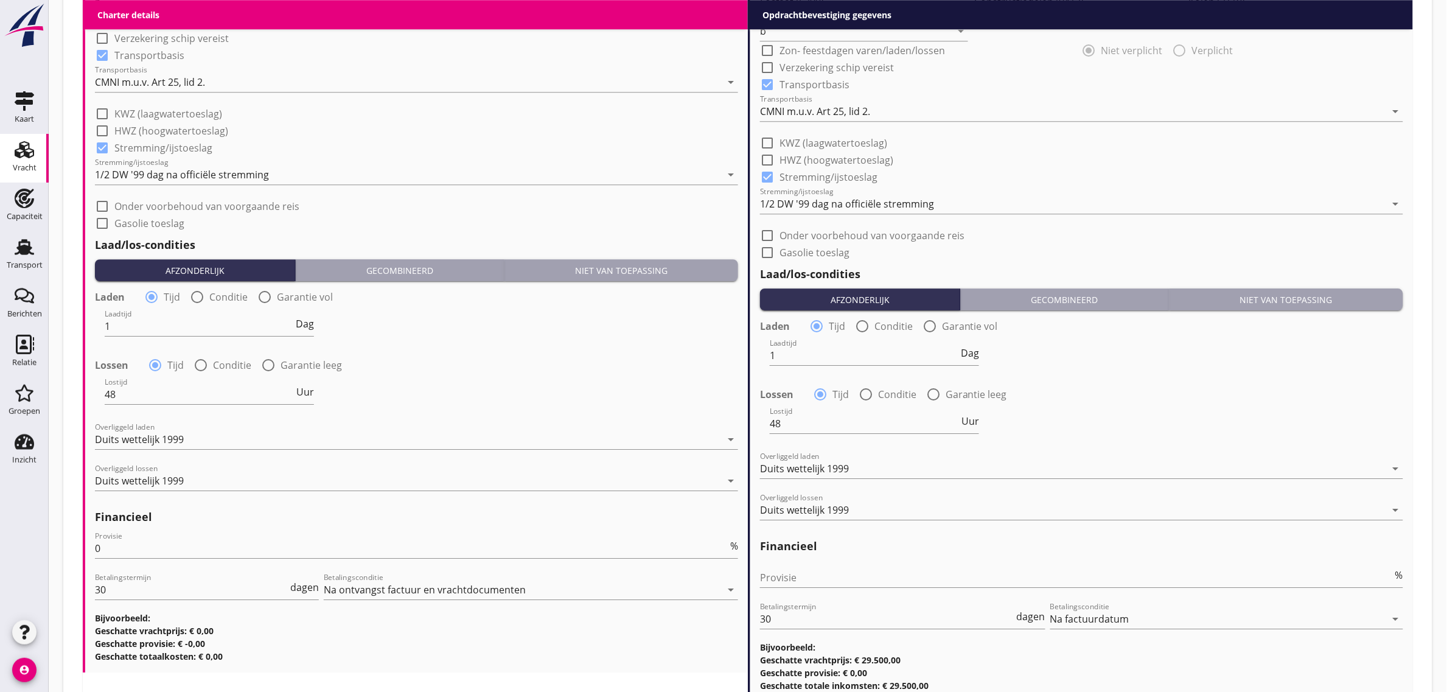
scroll to position [1507, 0]
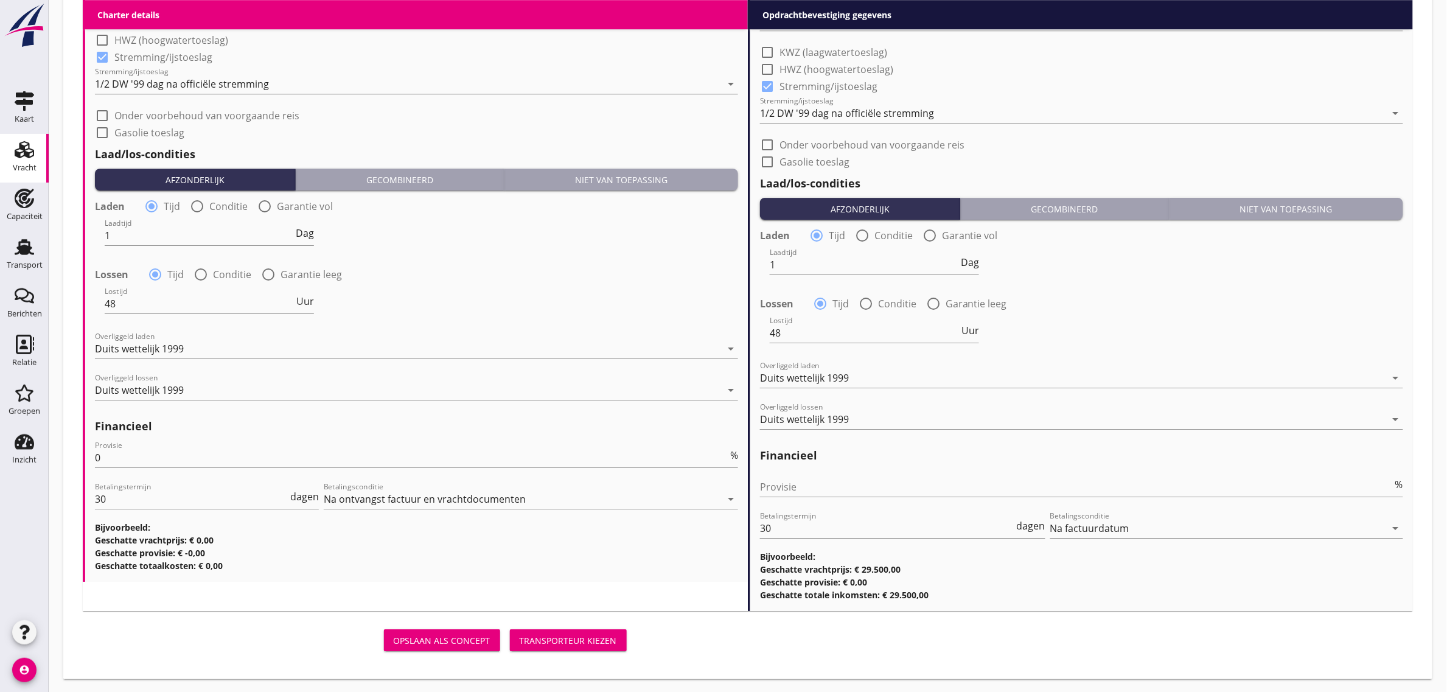
click at [807, 499] on div "Provisie %" at bounding box center [1081, 493] width 643 height 32
click at [807, 484] on input "Provisie" at bounding box center [1076, 486] width 633 height 19
type input "0"
click at [1104, 323] on div "Lostijd 48 Uur" at bounding box center [1082, 334] width 646 height 44
click at [573, 634] on div "Transporteur kiezen" at bounding box center [568, 640] width 97 height 13
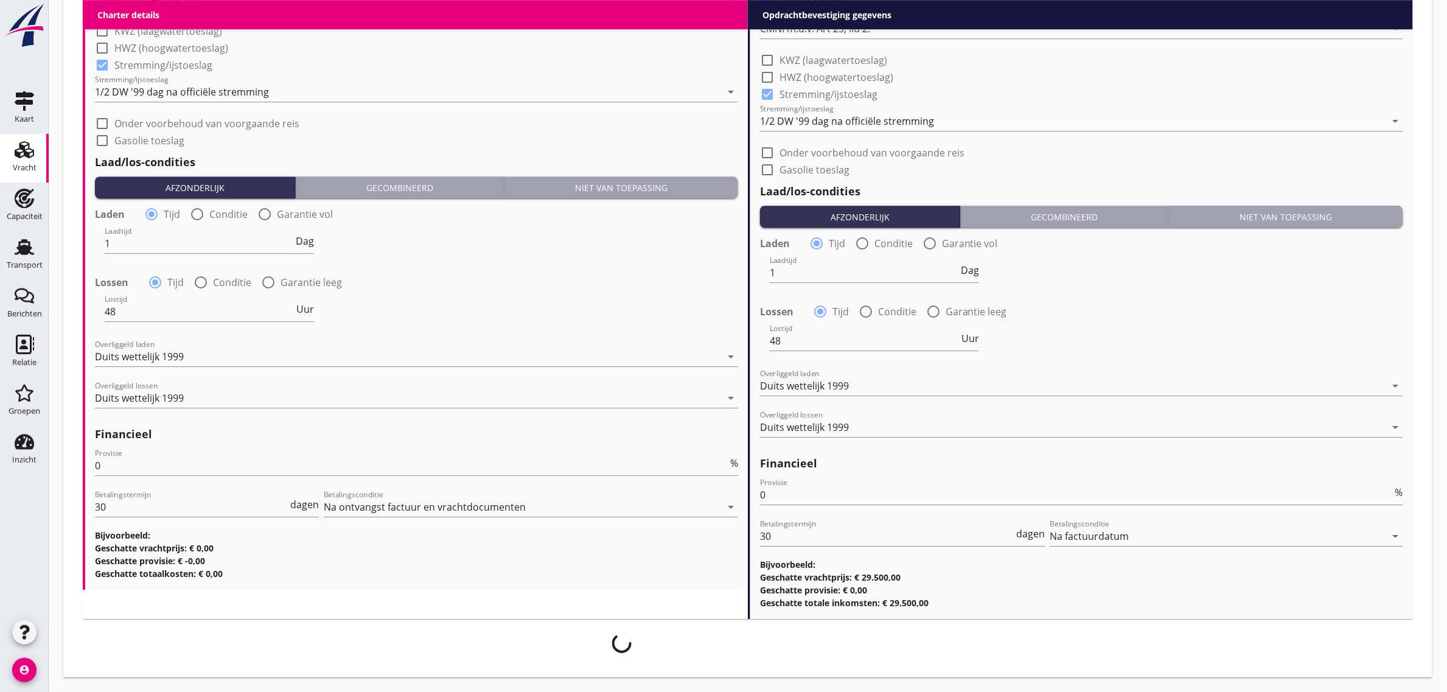
scroll to position [1498, 0]
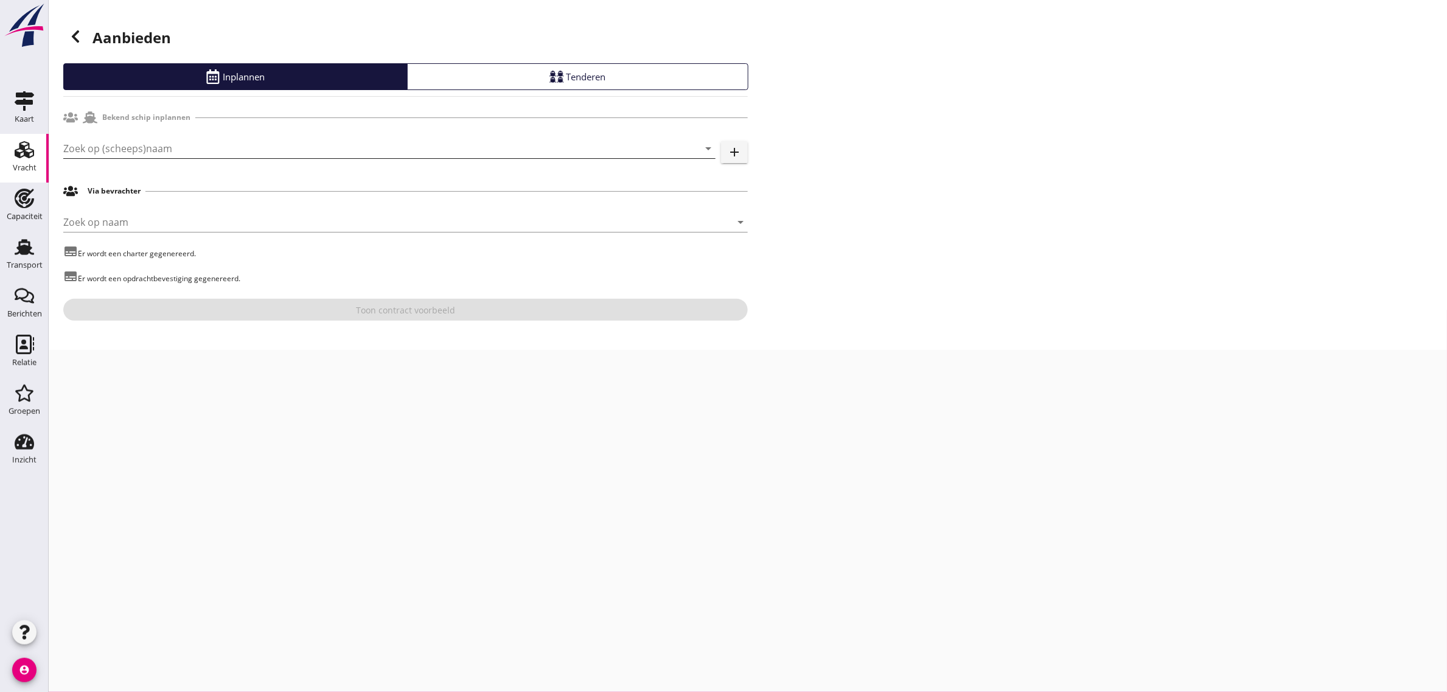
click at [107, 149] on input "Zoek op (scheeps)naam" at bounding box center [372, 148] width 618 height 19
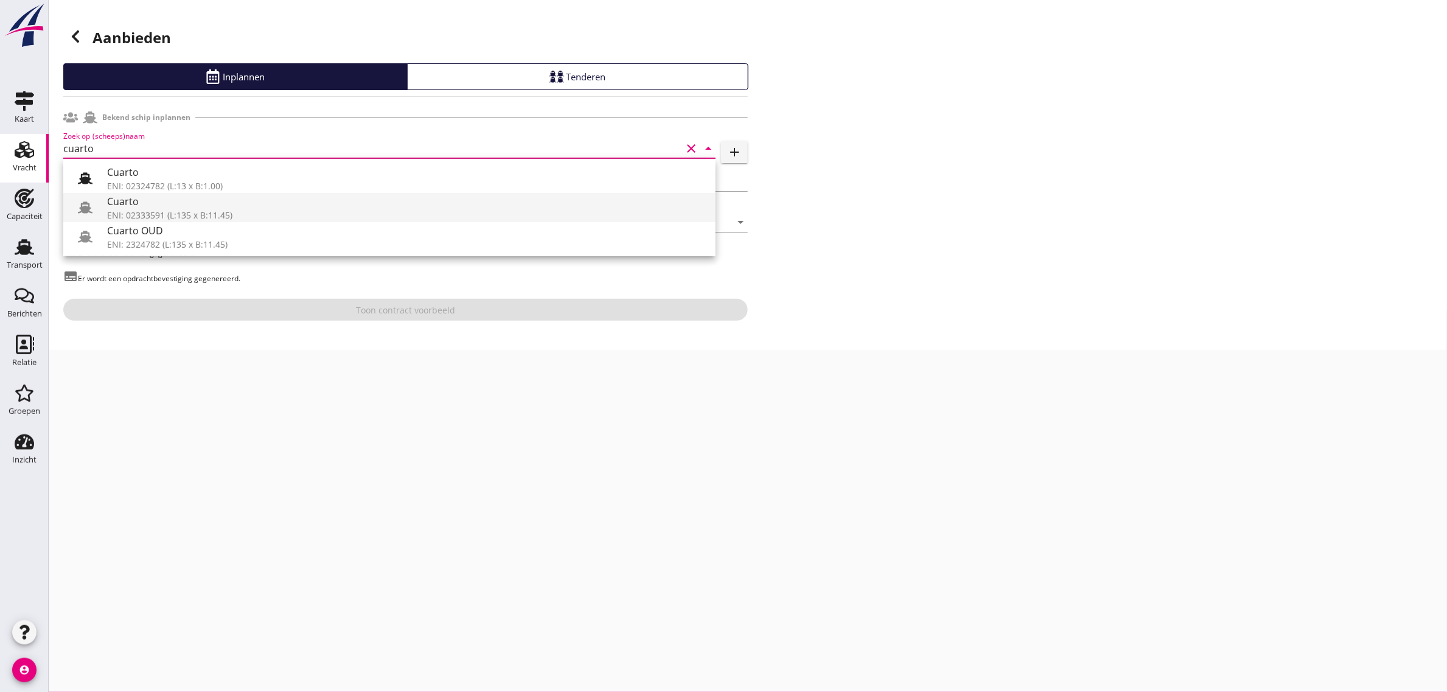
click at [131, 193] on div "Cuarto ENI: 02333591 (L:135 x B:11.45)" at bounding box center [406, 207] width 599 height 29
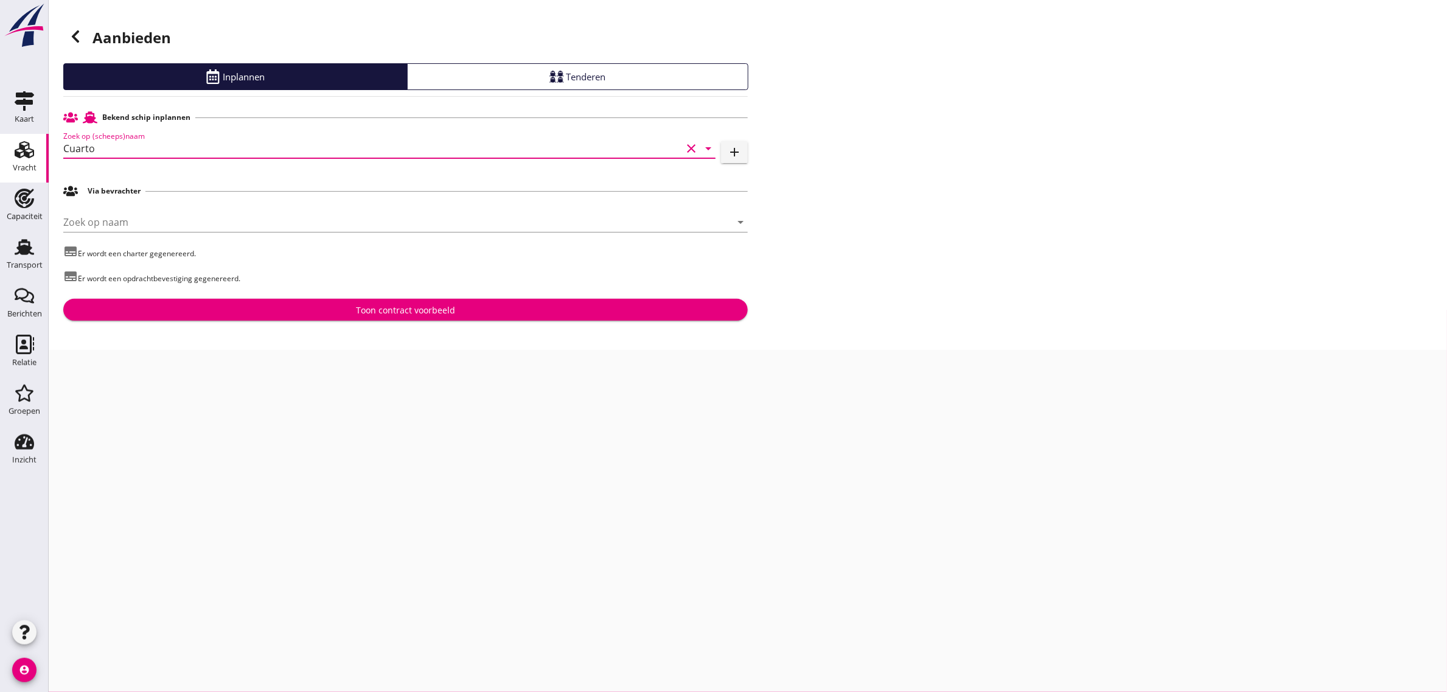
type input "Cuarto"
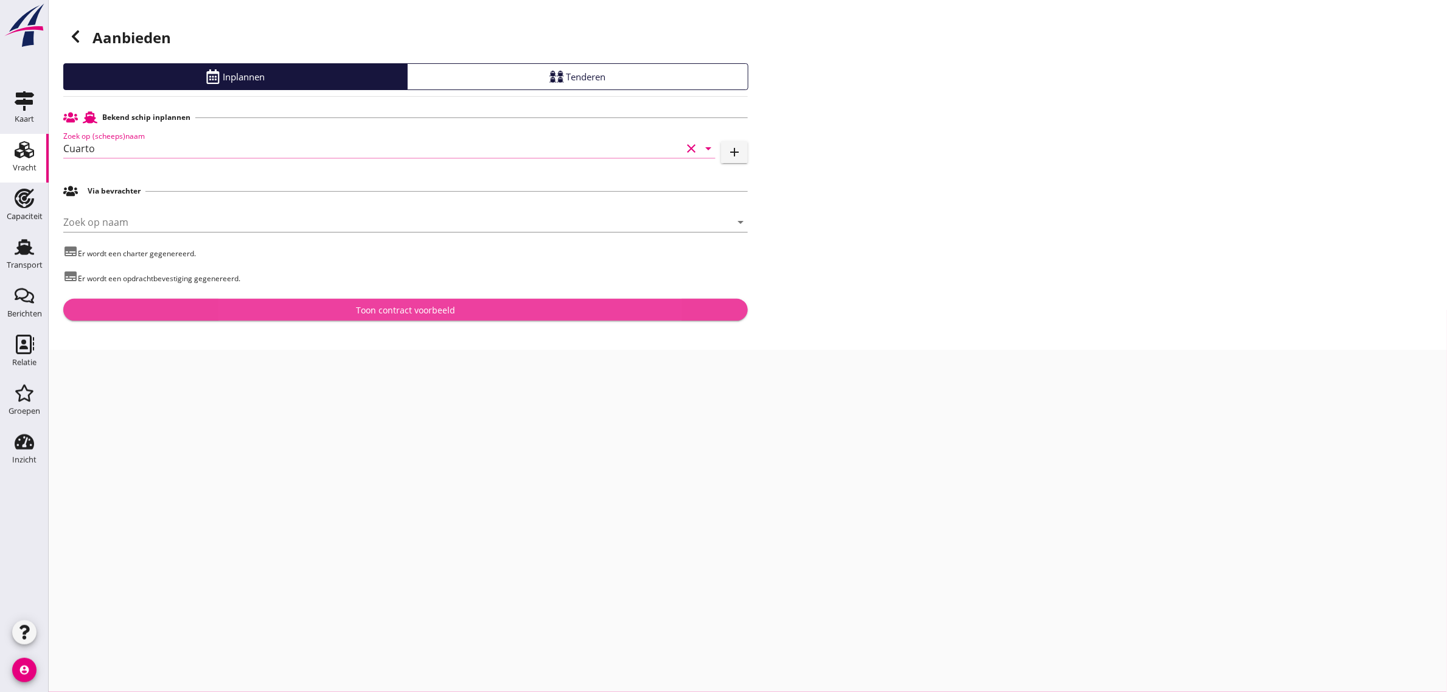
click at [257, 305] on div "Toon contract voorbeeld" at bounding box center [405, 310] width 665 height 13
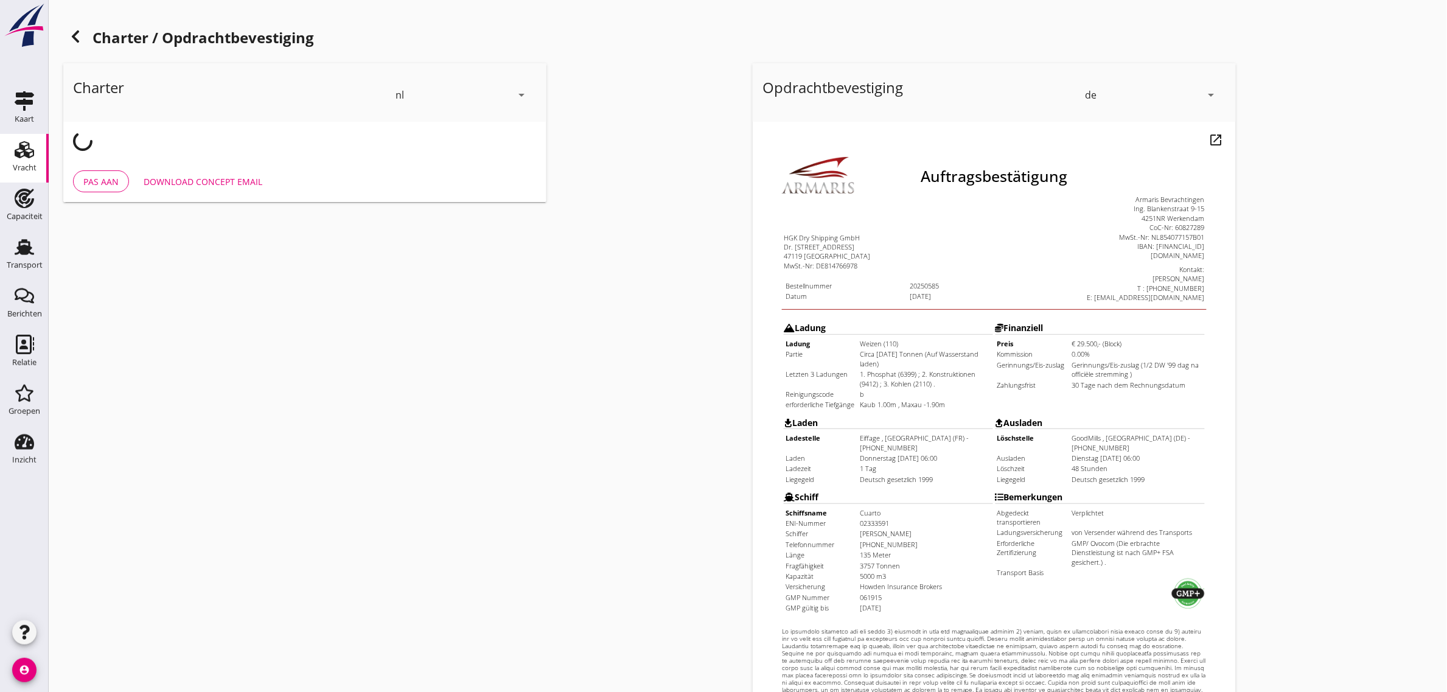
click at [1101, 93] on div "de" at bounding box center [1143, 94] width 116 height 19
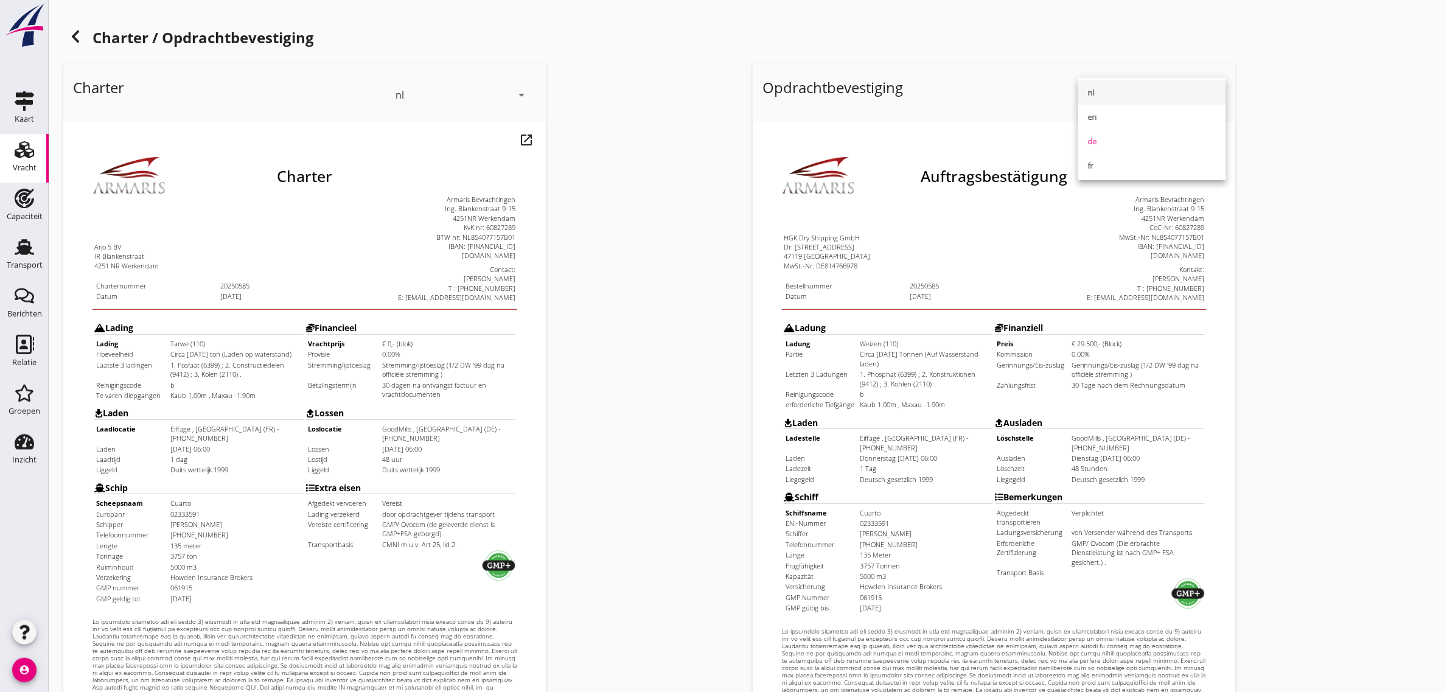
click at [1103, 96] on div "nl" at bounding box center [1152, 92] width 128 height 15
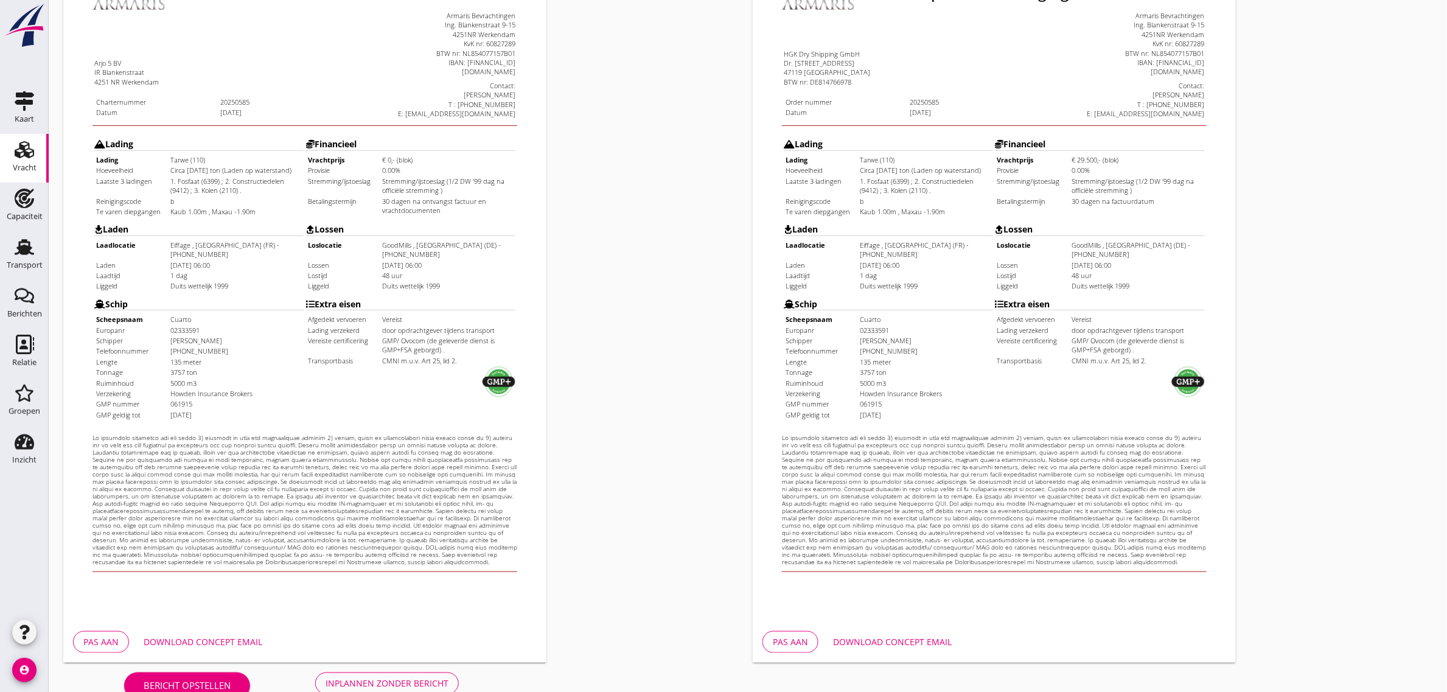
scroll to position [208, 0]
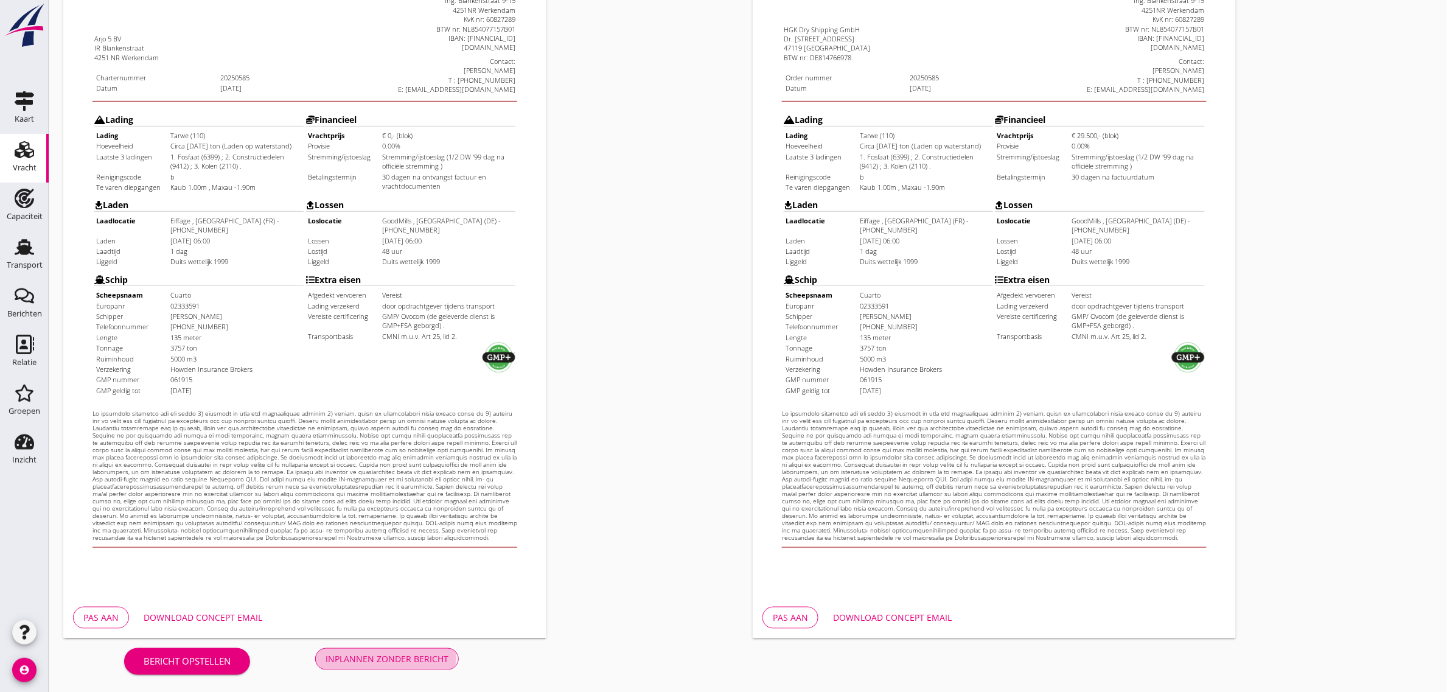
click at [346, 653] on div "Inplannen zonder bericht" at bounding box center [387, 658] width 123 height 13
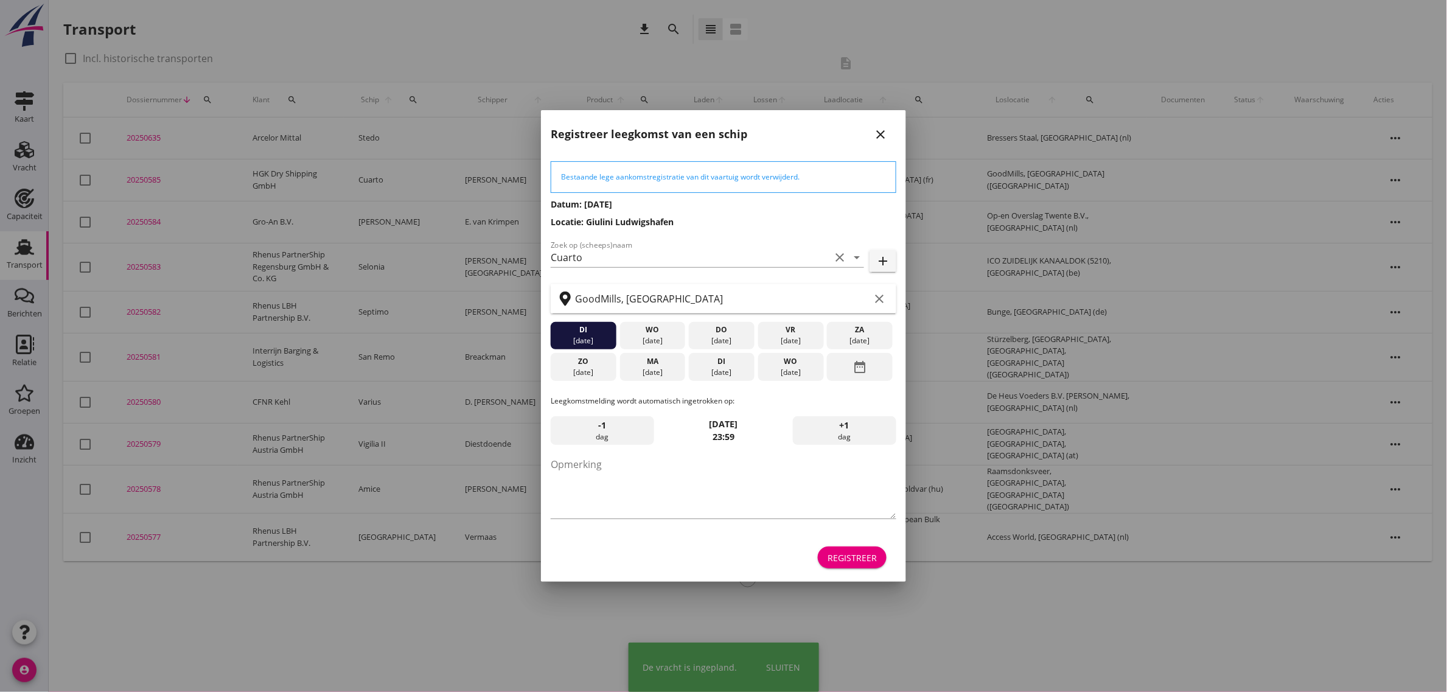
click at [845, 554] on div "Registreer" at bounding box center [852, 557] width 49 height 13
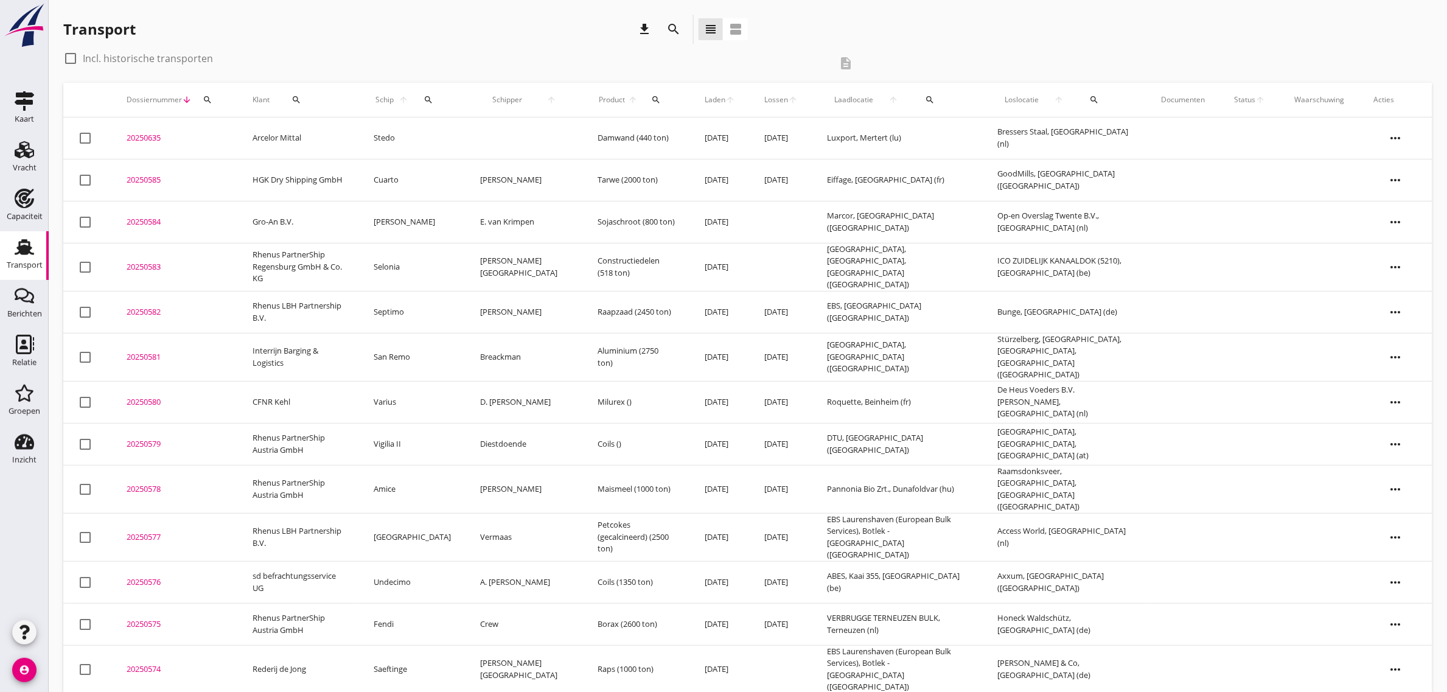
click at [262, 180] on td "HGK Dry Shipping GmbH" at bounding box center [298, 180] width 121 height 42
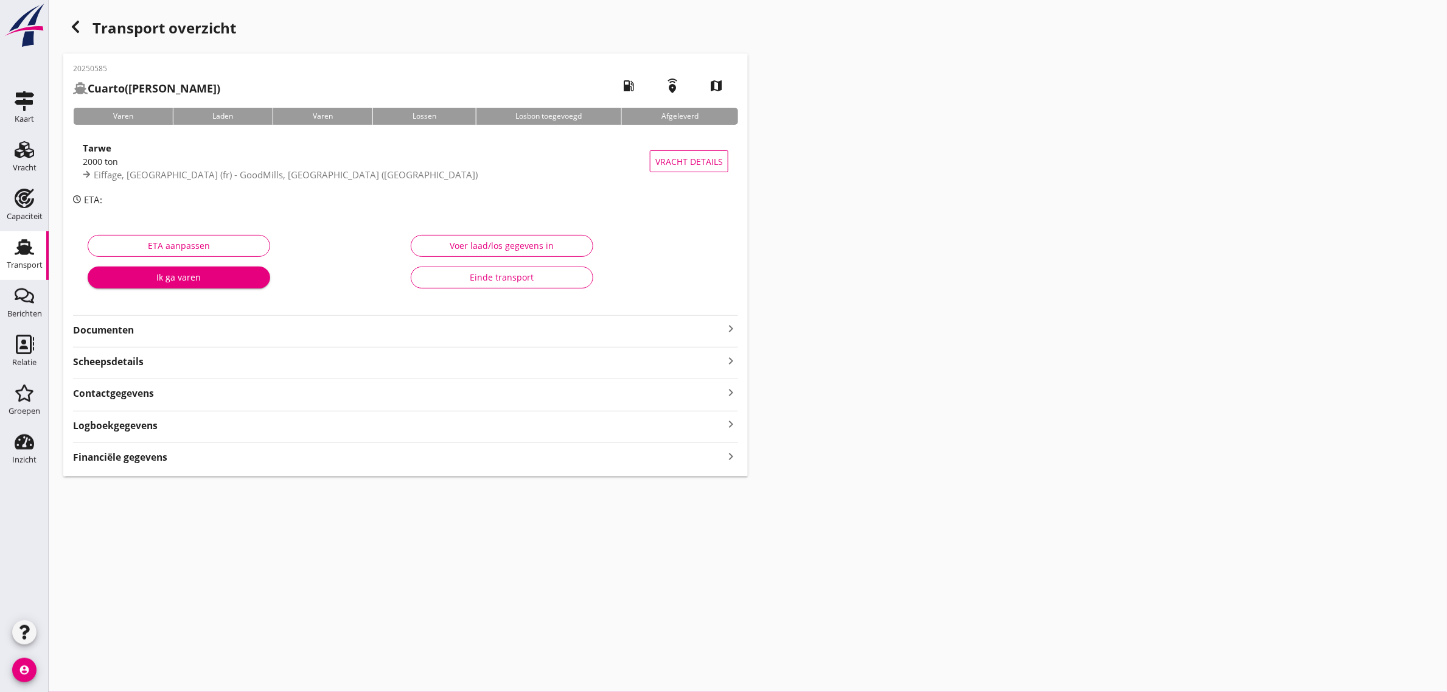
click at [141, 330] on strong "Documenten" at bounding box center [398, 330] width 650 height 14
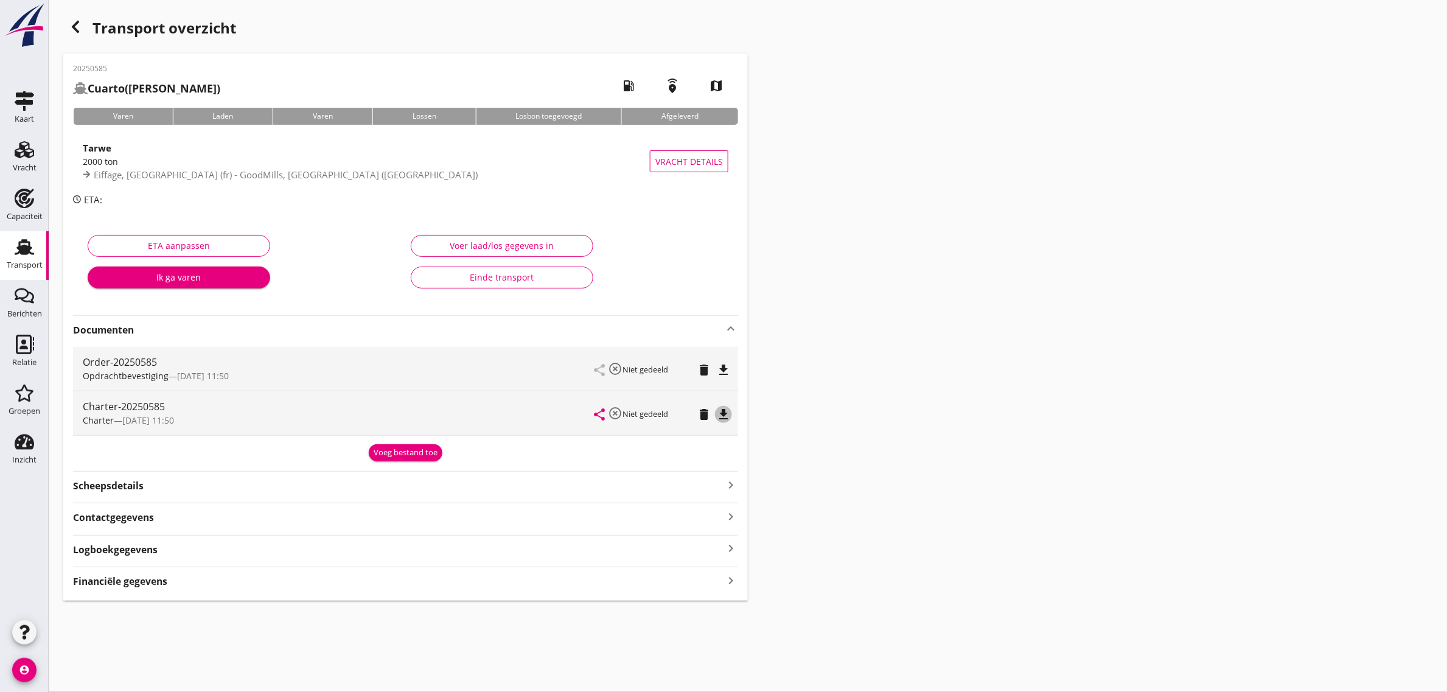
click at [725, 417] on icon "file_download" at bounding box center [723, 414] width 15 height 15
click at [23, 256] on icon "Transport" at bounding box center [24, 246] width 19 height 19
